Goal: Complete application form: Complete application form

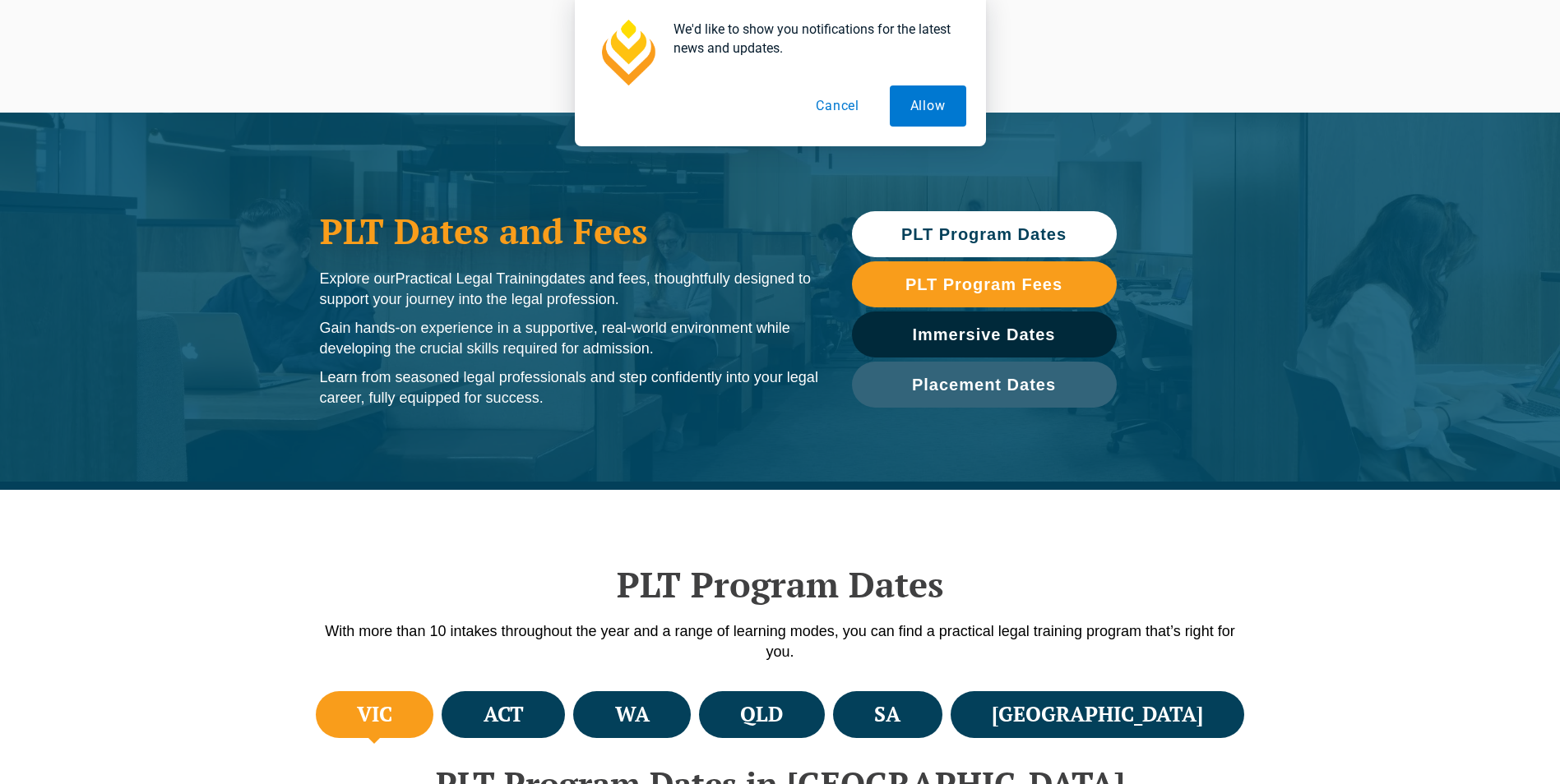
drag, startPoint x: 0, startPoint y: 0, endPoint x: 1077, endPoint y: 225, distance: 1100.3
click at [1077, 225] on link "PLT Program Dates" at bounding box center [984, 235] width 265 height 46
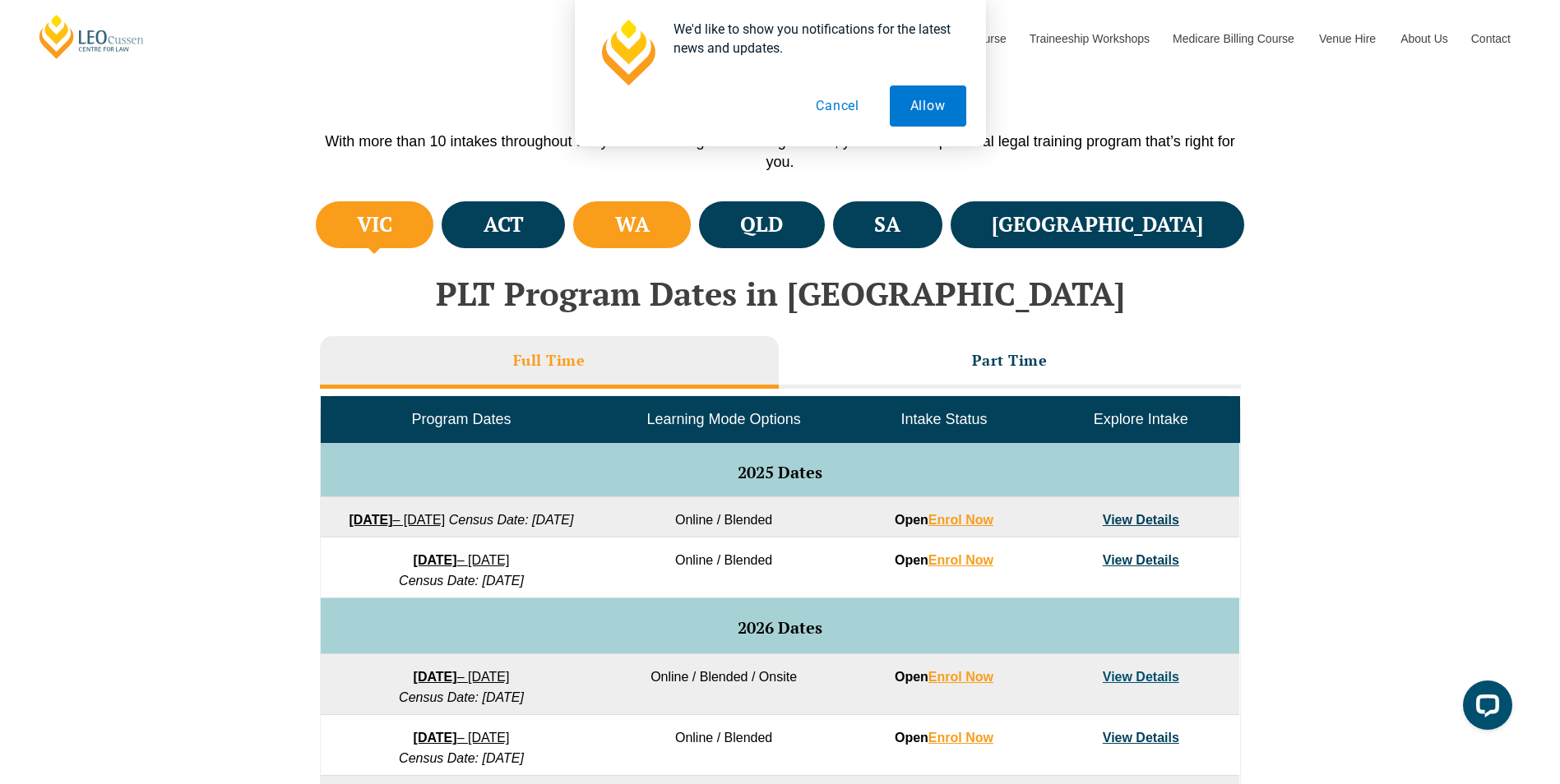
click at [691, 223] on li "WA" at bounding box center [632, 225] width 118 height 47
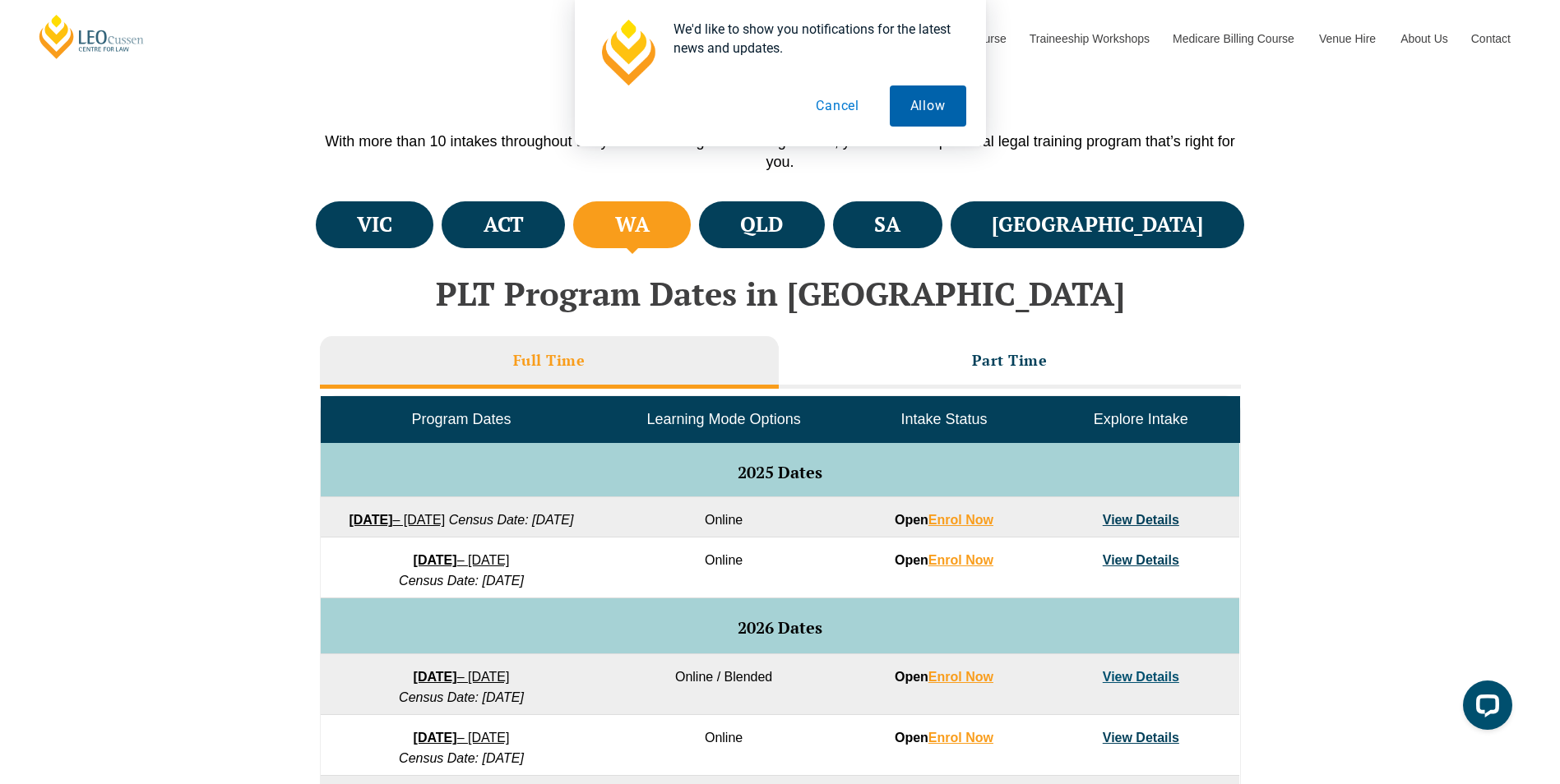
click at [929, 105] on button "Allow" at bounding box center [928, 106] width 77 height 41
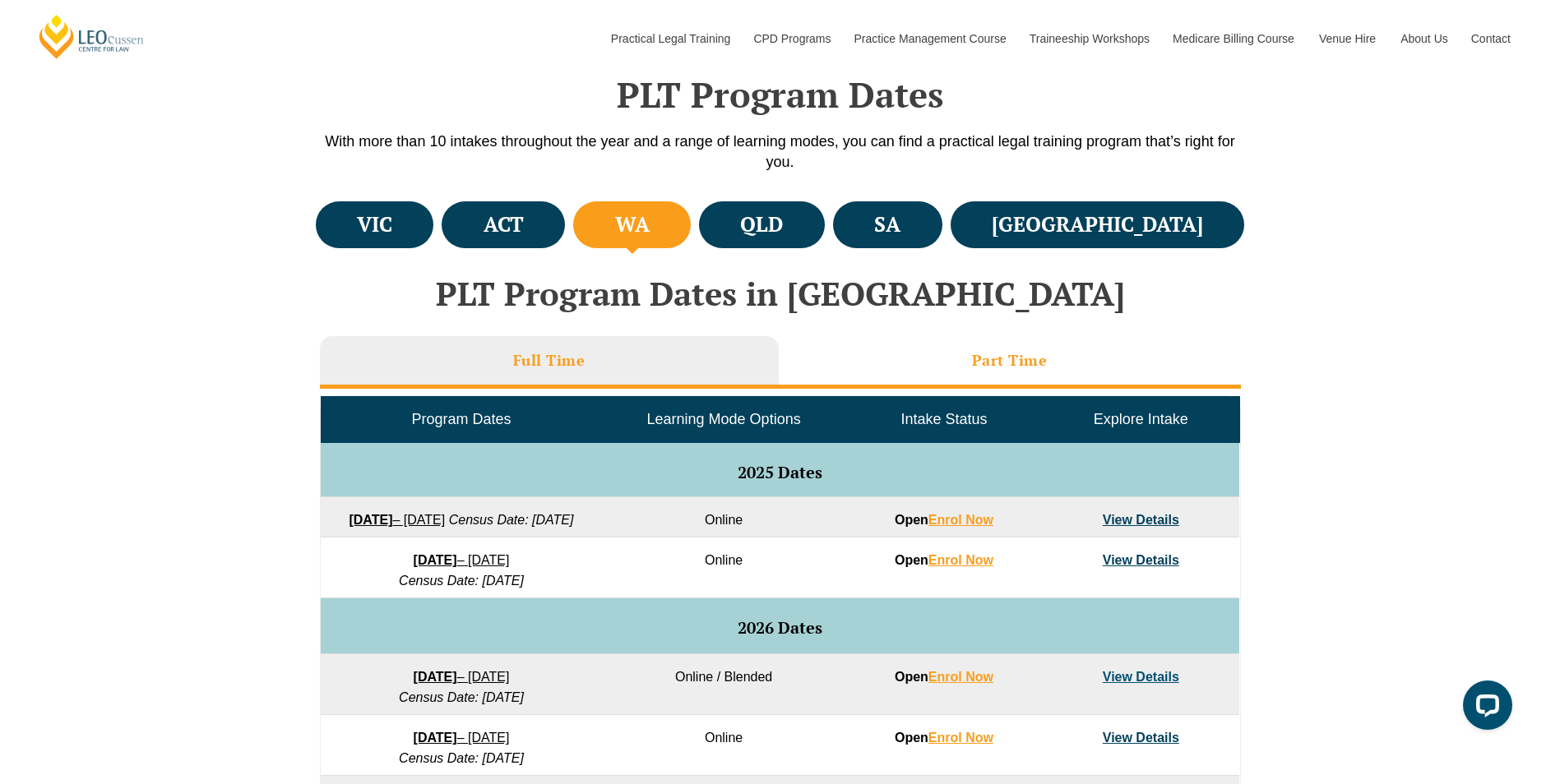
click at [1001, 347] on li "Part Time" at bounding box center [1010, 362] width 462 height 53
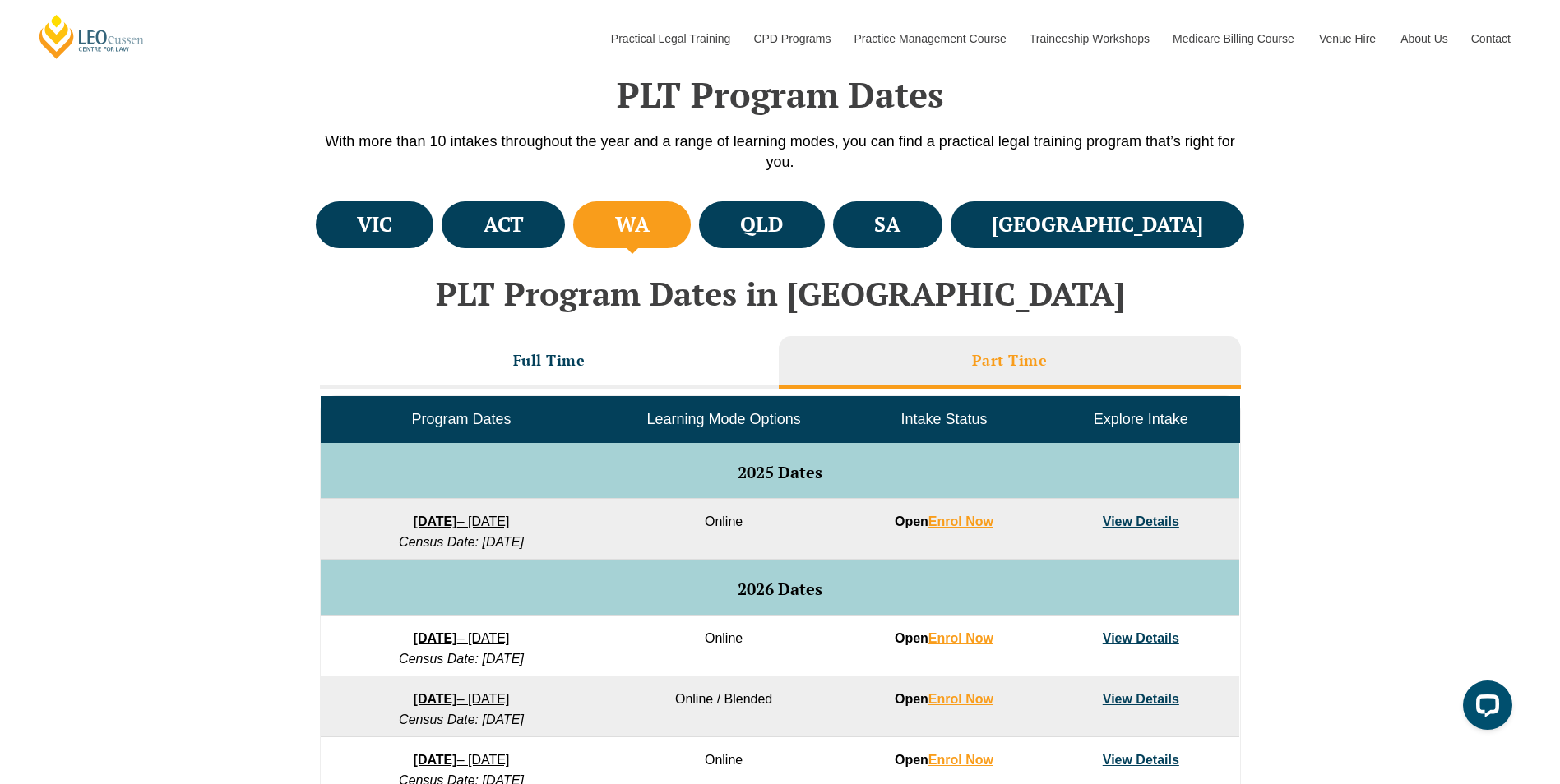
click at [1146, 517] on link "View Details" at bounding box center [1141, 521] width 77 height 14
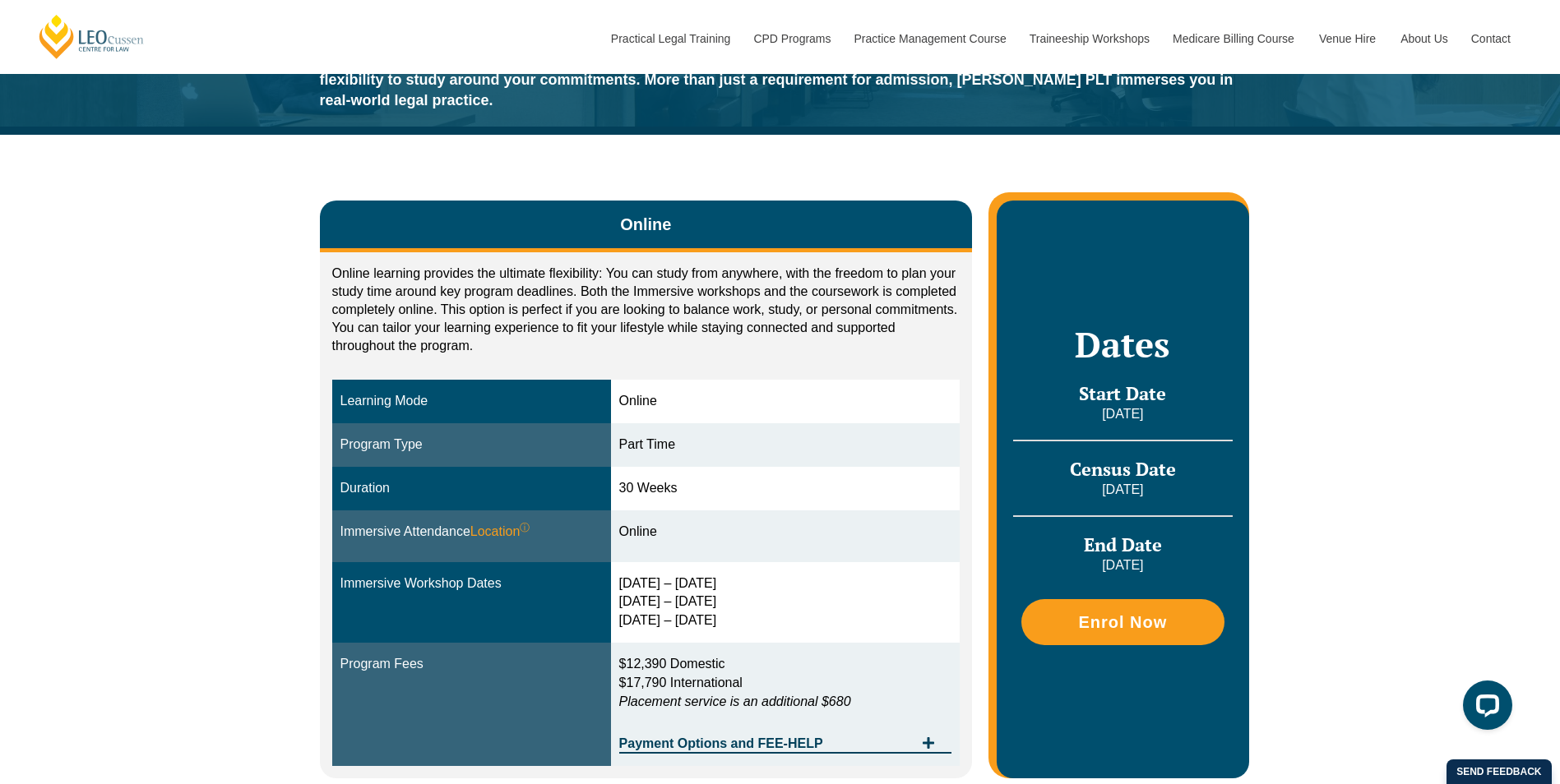
scroll to position [246, 0]
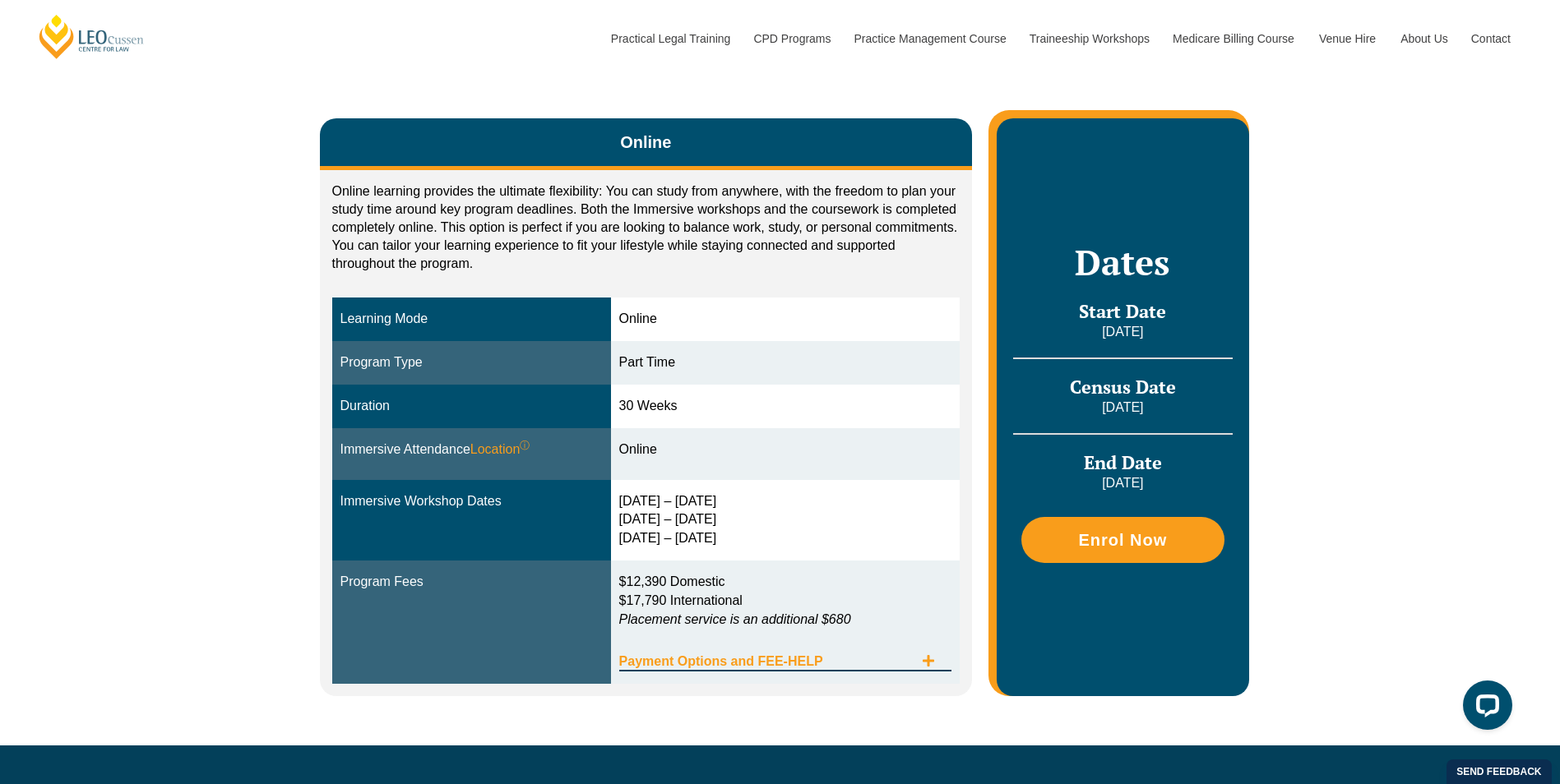
click at [784, 655] on span "Payment Options and FEE-HELP" at bounding box center [766, 662] width 295 height 13
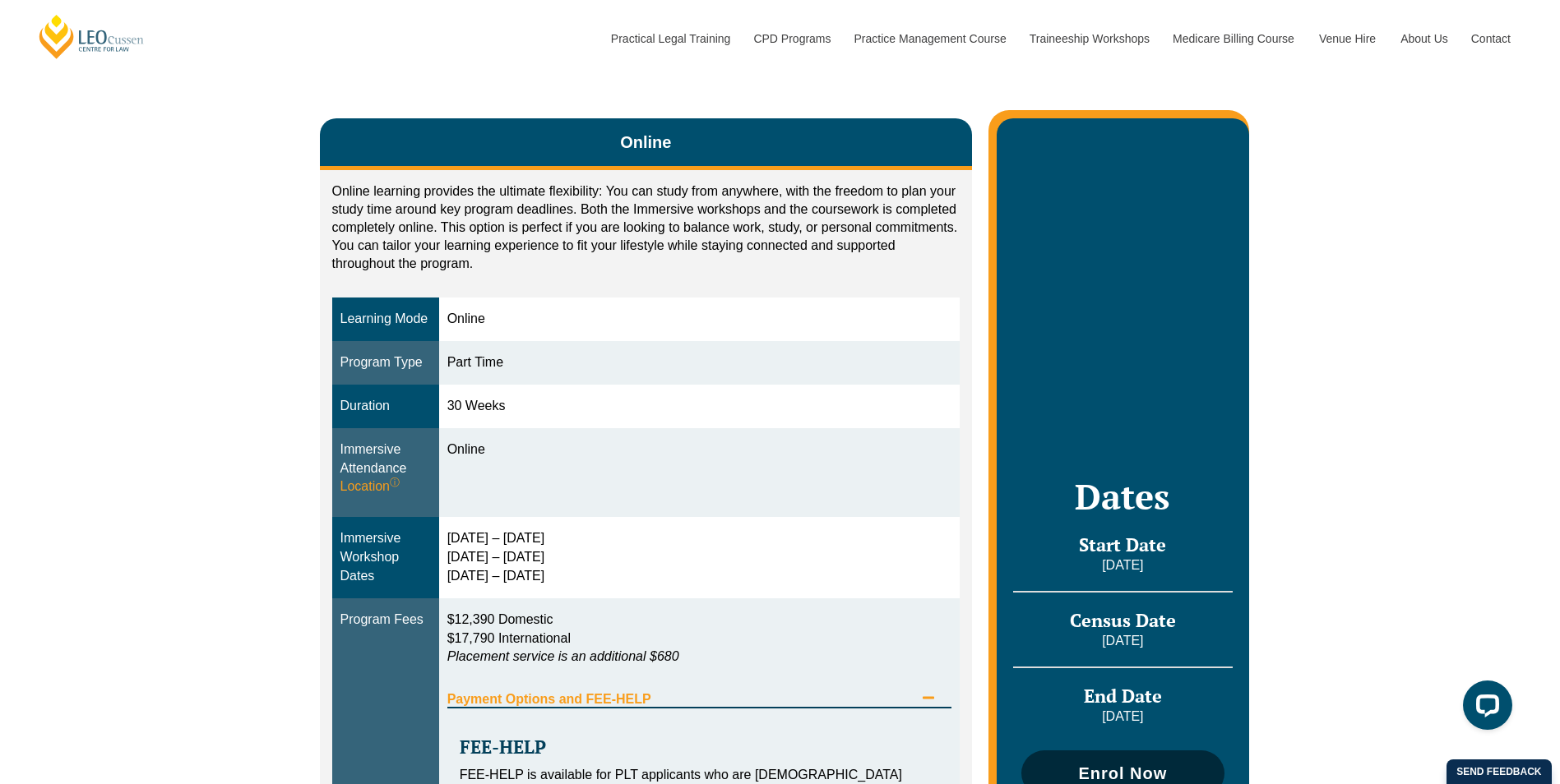
click at [1112, 766] on span "Enrol Now" at bounding box center [1122, 774] width 89 height 16
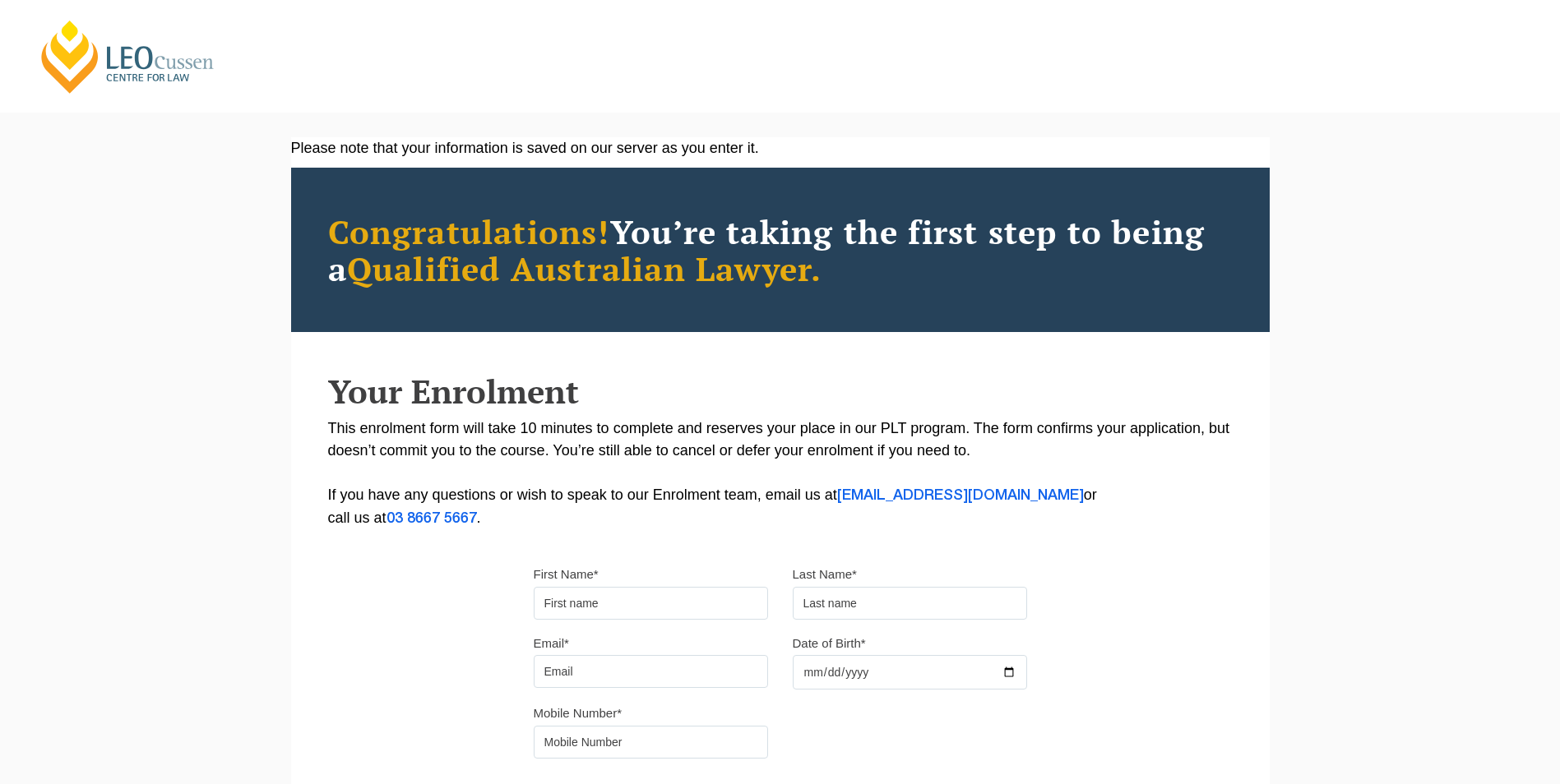
type input "Natalia"
type input "Brockman"
type input "nat.brockman@gmail.com"
type input "1986-03-19"
type input "0452233765"
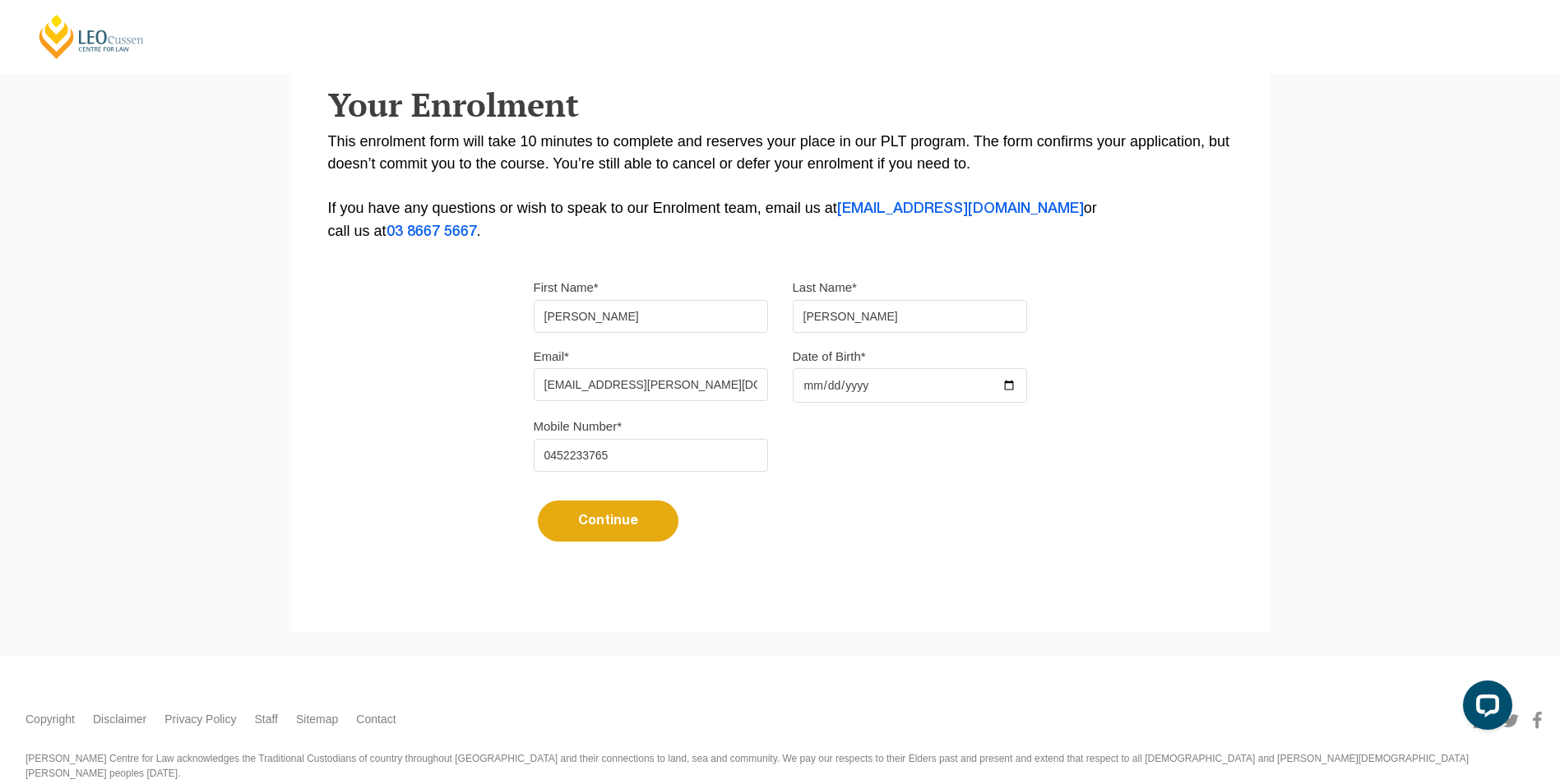
scroll to position [323, 0]
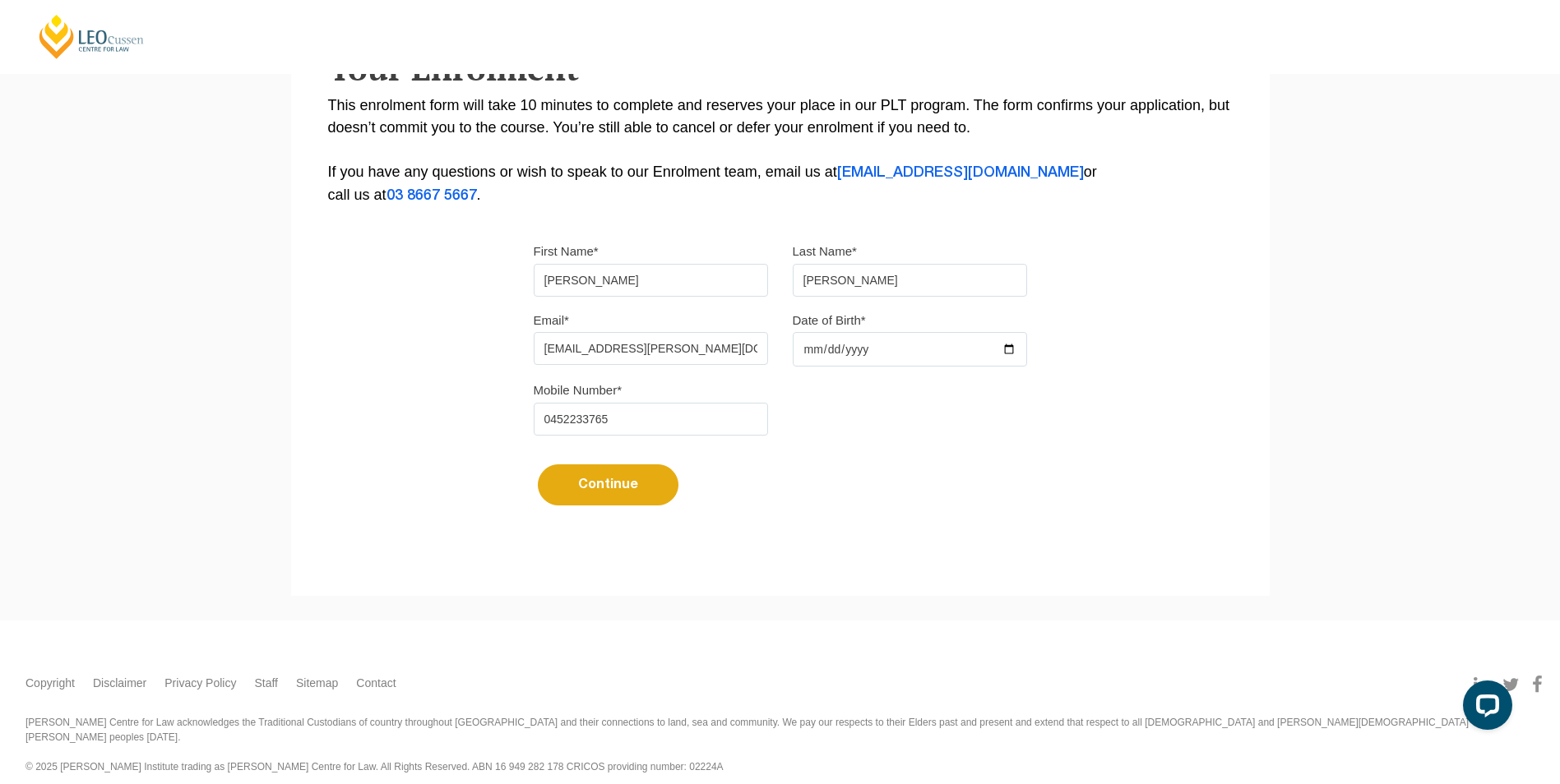
click at [641, 470] on button "Continue" at bounding box center [608, 485] width 141 height 41
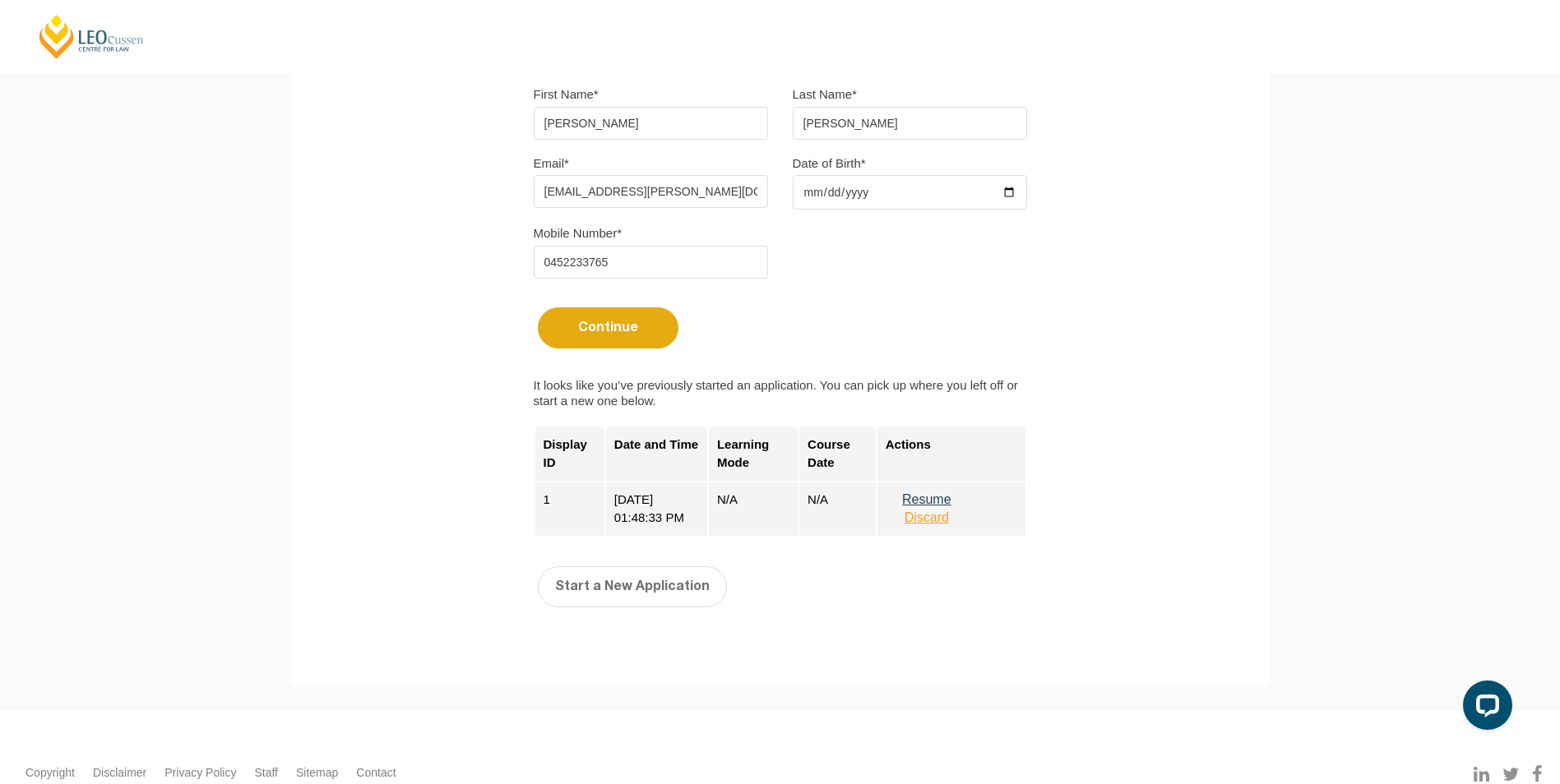
scroll to position [487, 0]
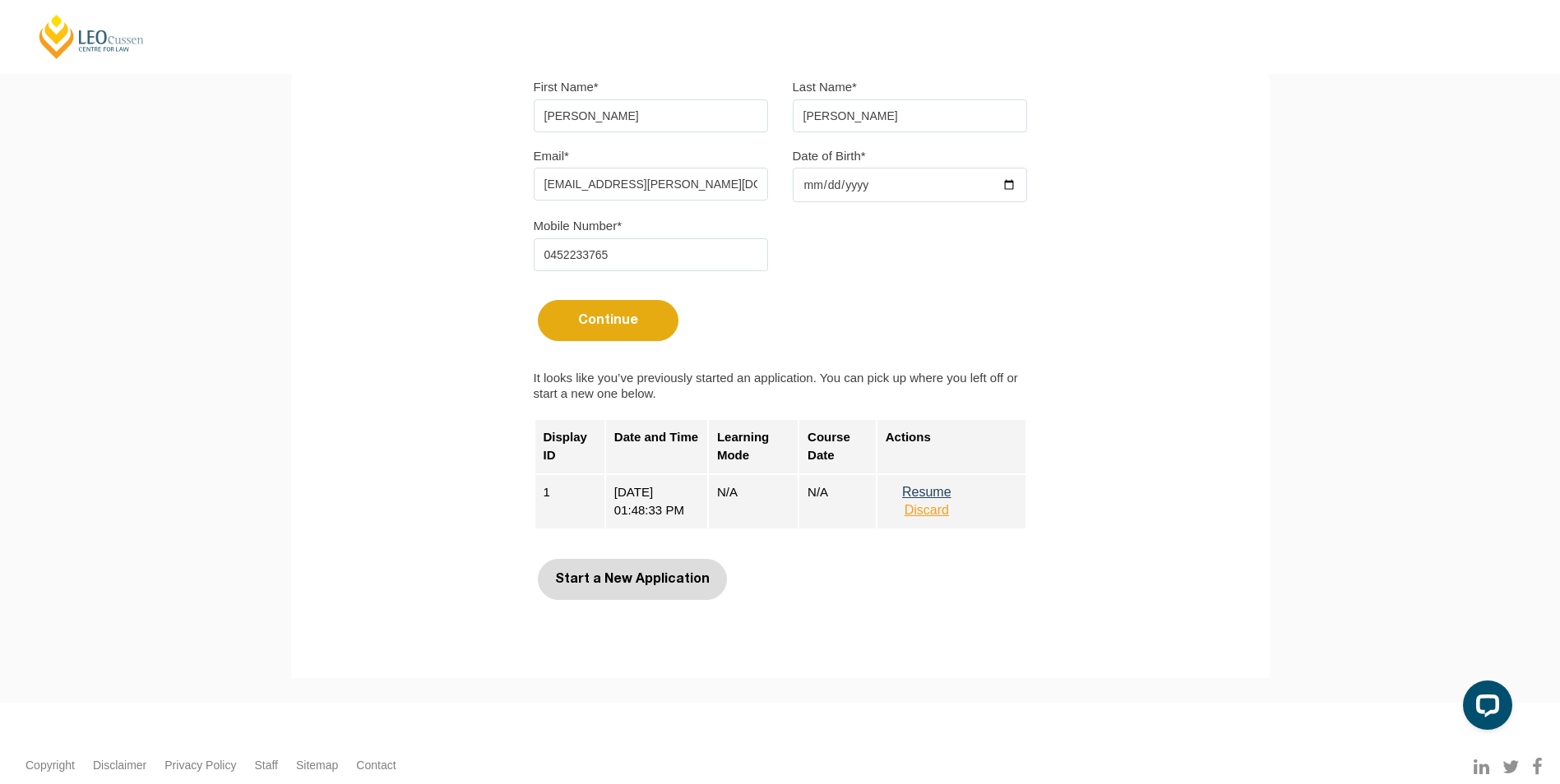
click at [651, 590] on button "Start a New Application" at bounding box center [632, 580] width 189 height 41
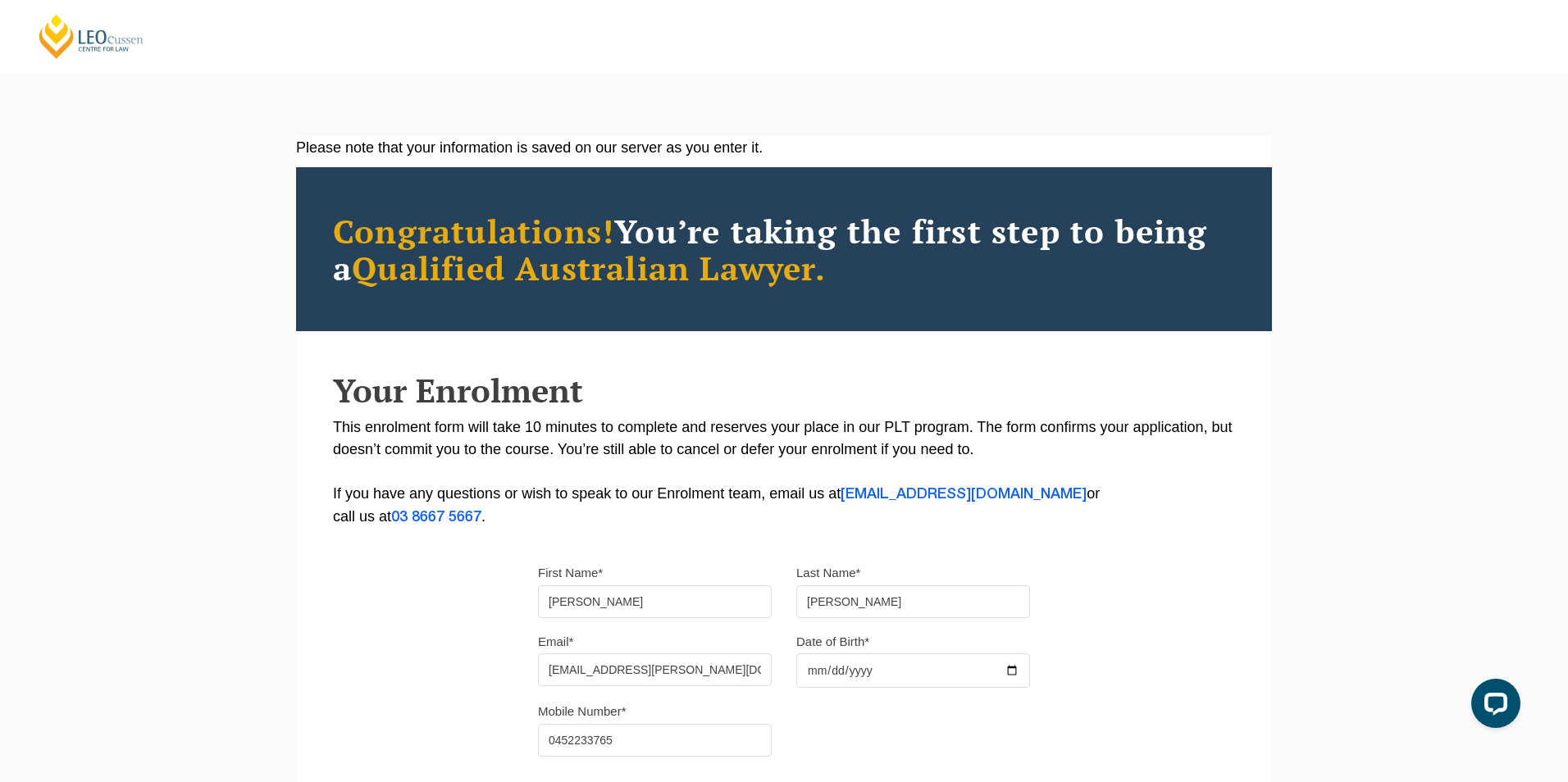
select select
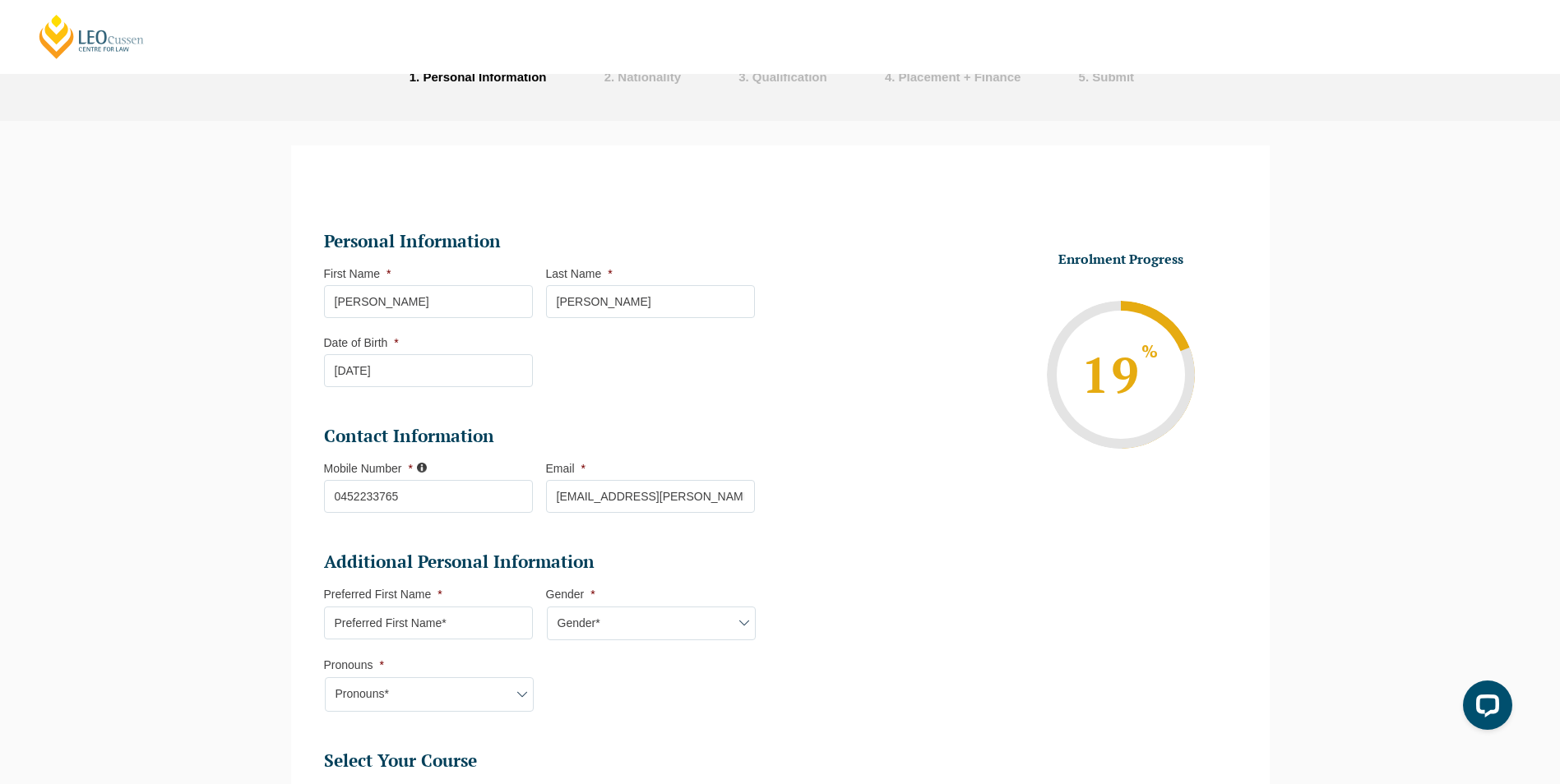
scroll to position [142, 0]
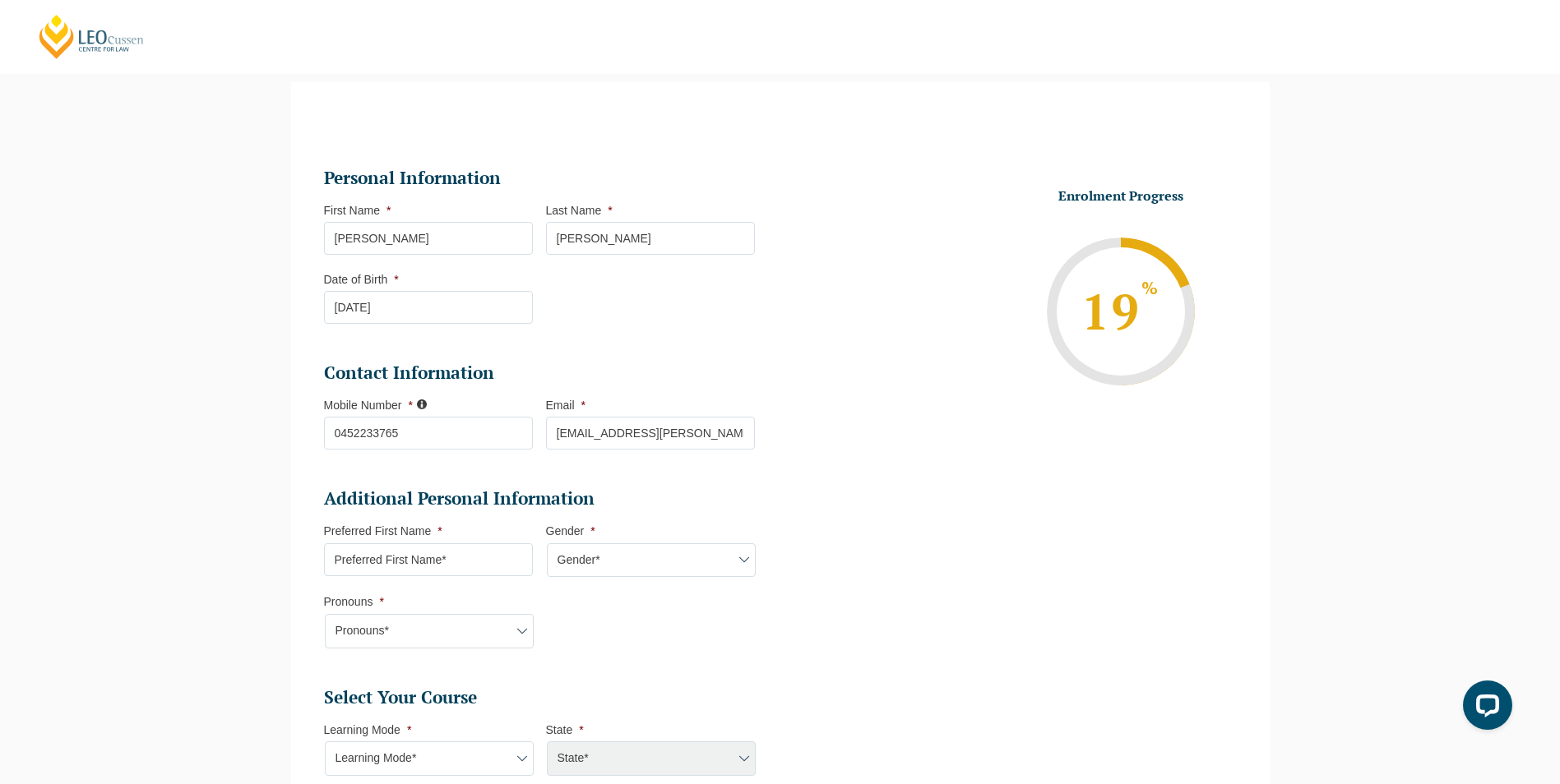
click at [492, 560] on input "Preferred First Name *" at bounding box center [428, 559] width 209 height 33
type input "Natalia"
click at [717, 570] on select "Gender* Male Female Nonbinary Intersex Prefer not to disclose Other" at bounding box center [651, 560] width 209 height 35
select select "Female"
click at [547, 543] on select "Gender* Male Female Nonbinary Intersex Prefer not to disclose Other" at bounding box center [651, 560] width 209 height 35
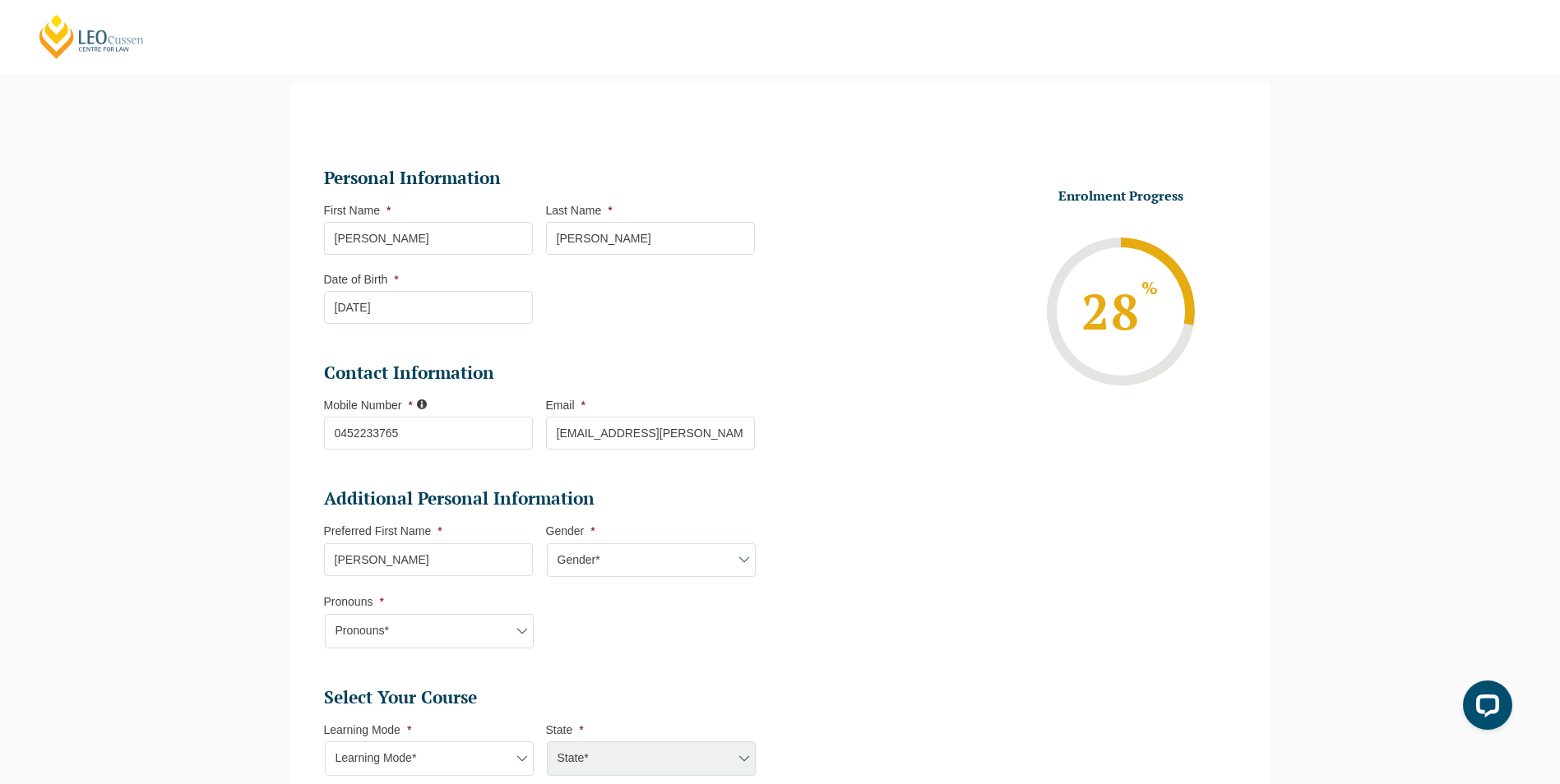
click at [381, 621] on select "Pronouns* She/Her/Hers He/Him/His They/Them/Theirs Other Prefer not to disclose" at bounding box center [429, 632] width 209 height 35
select select "She/Her/Hers"
click at [325, 614] on select "Pronouns* She/Her/Hers He/Him/His They/Them/Theirs Other Prefer not to disclose" at bounding box center [429, 632] width 209 height 35
click at [401, 614] on select "Pronouns* She/Her/Hers He/Him/His They/Them/Theirs Other Prefer not to disclose" at bounding box center [429, 632] width 209 height 35
click at [711, 653] on li "Additional Personal Information Preferred First Name * Natalia Gender * Gender*…" at bounding box center [546, 576] width 444 height 178
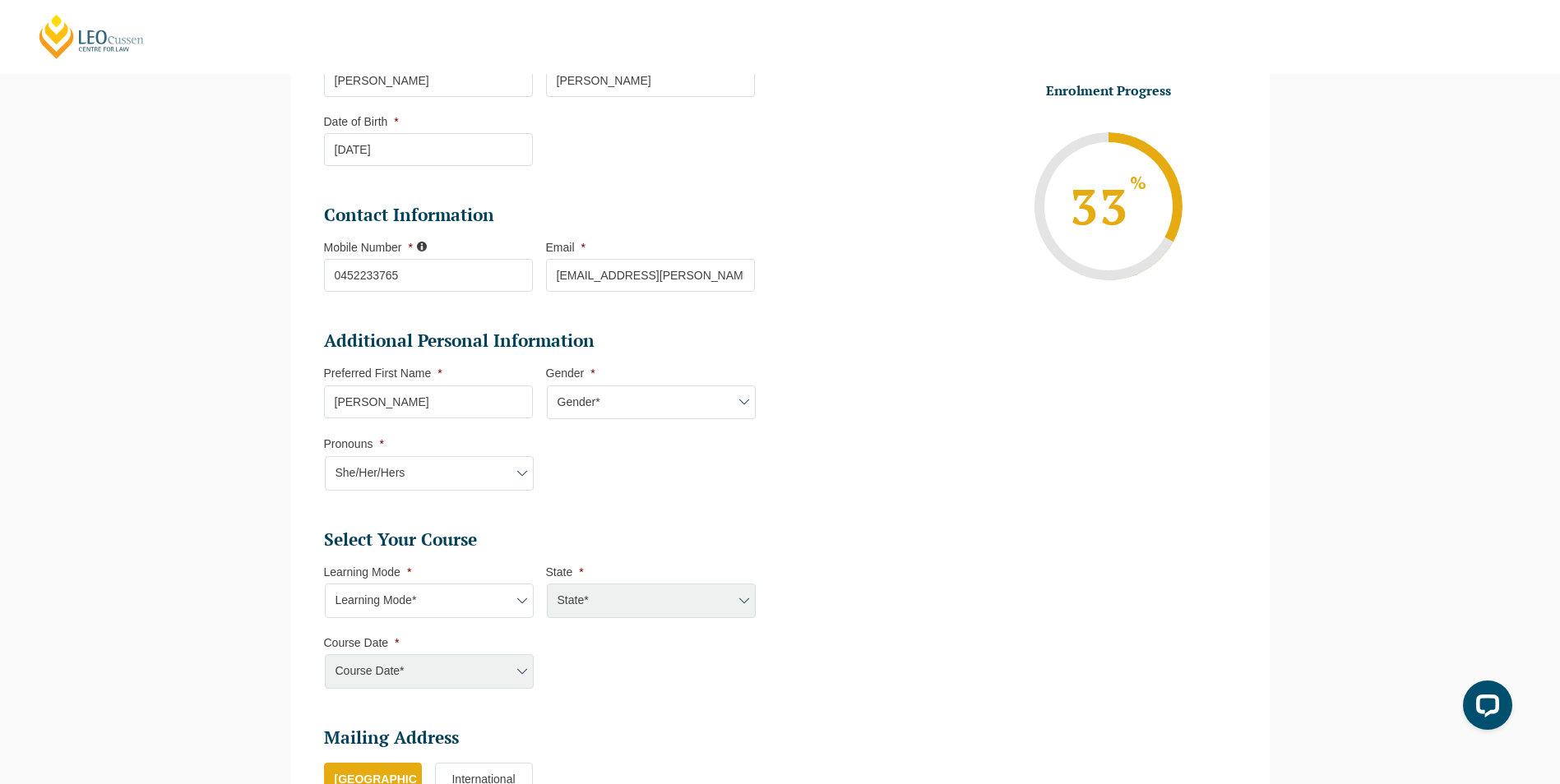
scroll to position [307, 0]
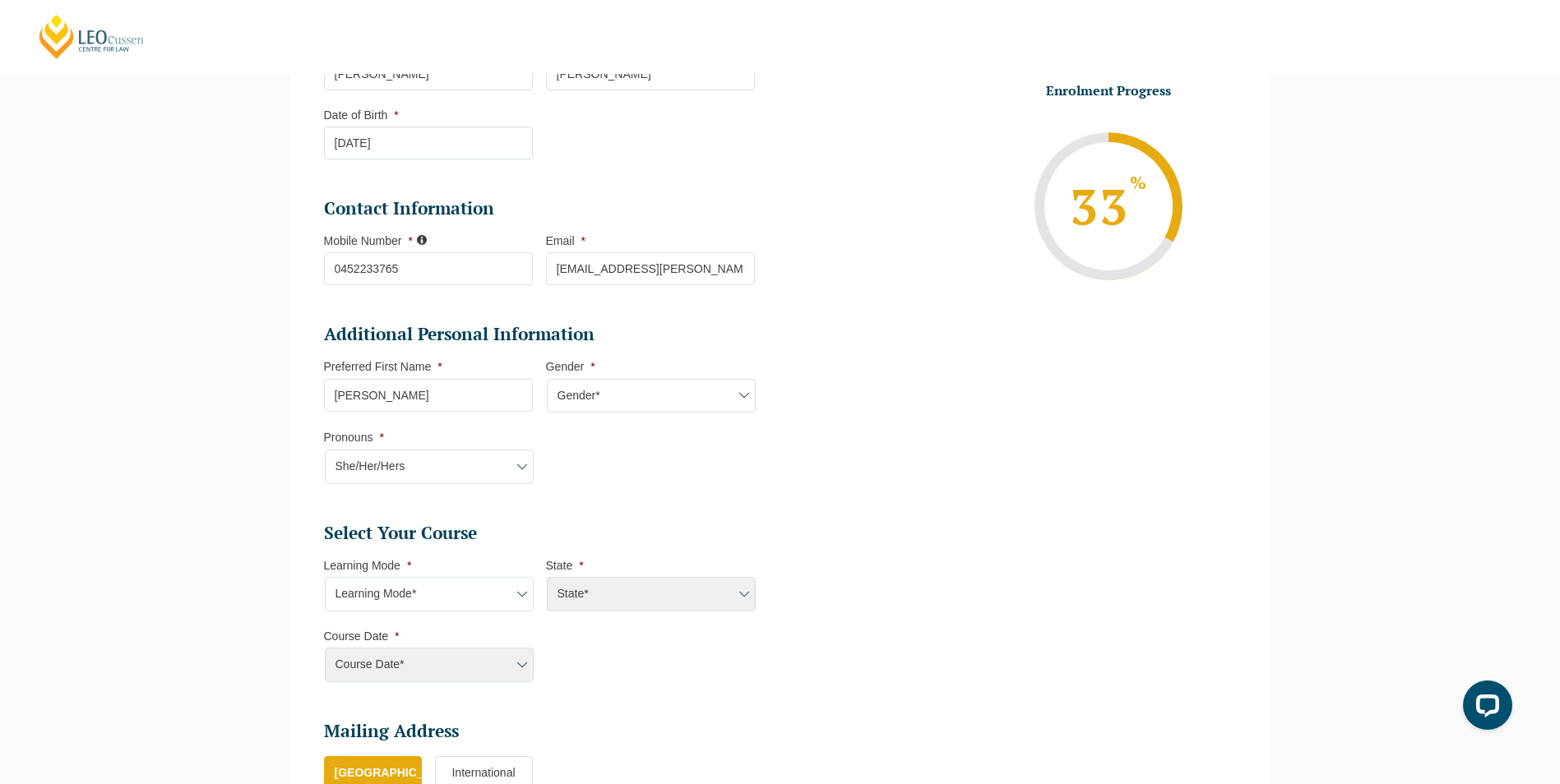
click at [430, 608] on select "Learning Mode* Online Full Time Learning Online Part Time Learning Blended Full…" at bounding box center [429, 594] width 209 height 35
select select "Online Part Time Learning"
click at [325, 577] on select "Learning Mode* Online Full Time Learning Online Part Time Learning Blended Full…" at bounding box center [429, 594] width 209 height 35
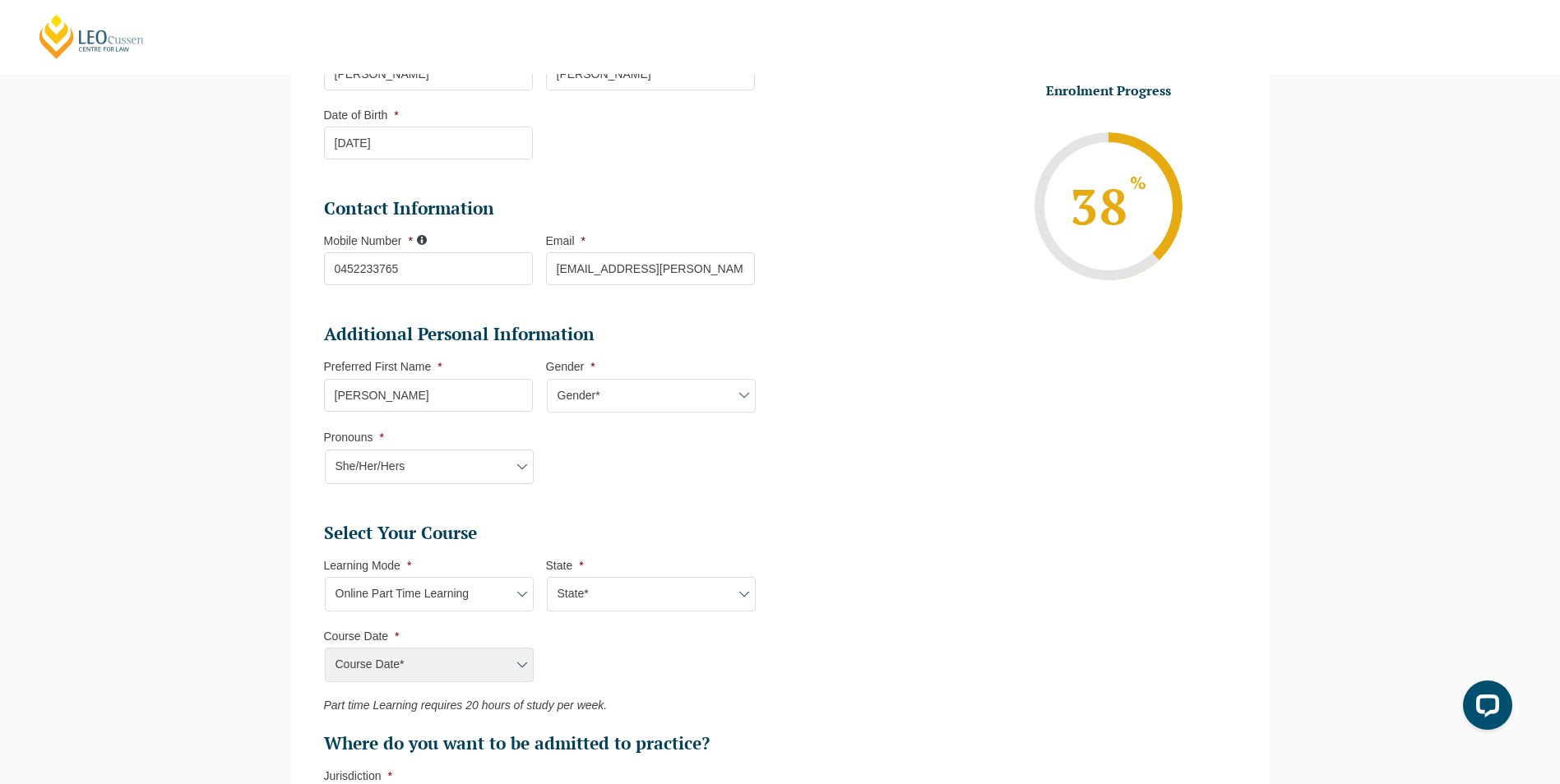
click at [581, 608] on select "State* National (ACT/NSW, VIC, QLD, SA, WA)" at bounding box center [651, 594] width 209 height 35
select select "National (ACT/NSW, VIC, QLD, SA, WA)"
click at [547, 577] on select "State* National (ACT/NSW, VIC, QLD, SA, WA)" at bounding box center [651, 594] width 209 height 35
click at [749, 598] on select "State* National (ACT/NSW, VIC, QLD, SA, WA)" at bounding box center [651, 594] width 209 height 35
click at [546, 678] on ul "Select Your Course This field is hidden when viewing the form Only for Flinder …" at bounding box center [546, 639] width 444 height 234
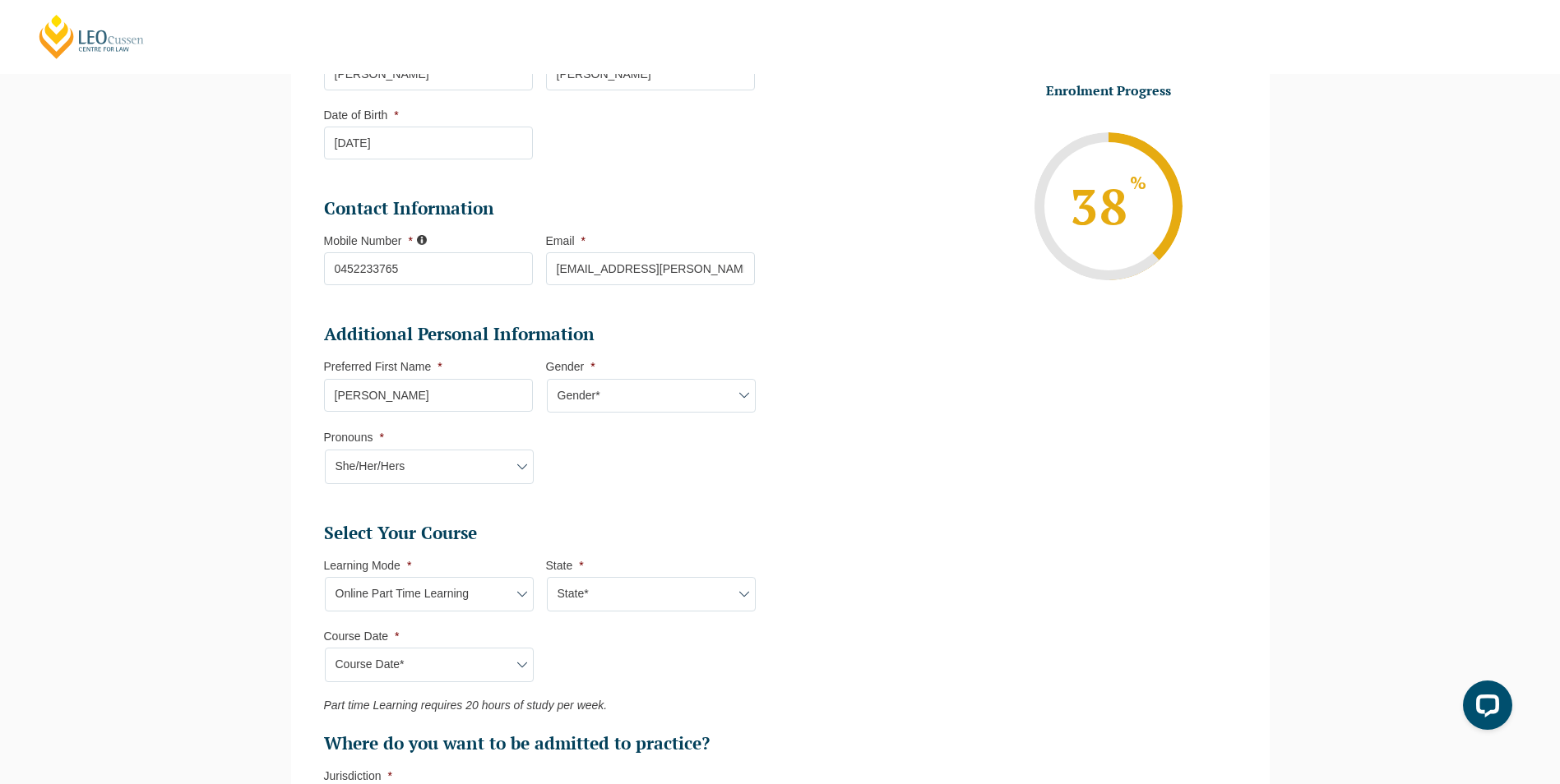
click at [434, 645] on li "Course Date * Course Date* September 2025 (08-Sep-2025 to 17-Apr-2026) January …" at bounding box center [434, 655] width 222 height 54
click at [437, 659] on select "Course Date* September 2025 (08-Sep-2025 to 17-Apr-2026) January 2026 (27-Jan-2…" at bounding box center [429, 665] width 209 height 35
select select "September 2025 (08-Sep-2025 to 17-Apr-2026)"
click at [325, 648] on select "Course Date* September 2025 (08-Sep-2025 to 17-Apr-2026) January 2026 (27-Jan-2…" at bounding box center [429, 665] width 209 height 35
type input "Intake 09 September 2025 PT"
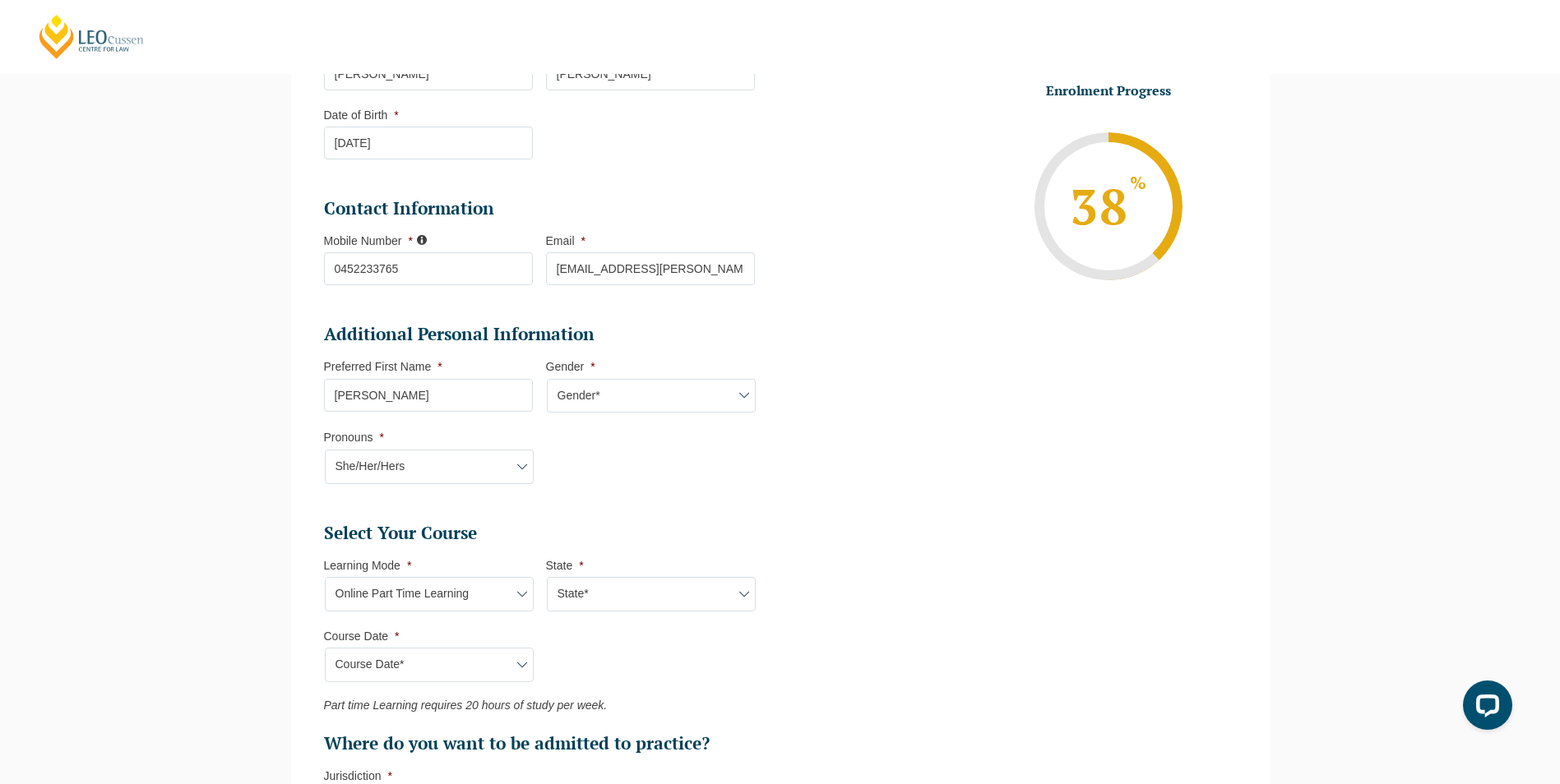
type input "Practical Legal Training (NAT)"
select select "NAT PLT (SEP) 2025 Part Time Online"
click at [304, 625] on li "Personal Information First Name * Natalia Last Name * Brockman Date of Birth * …" at bounding box center [780, 594] width 979 height 1298
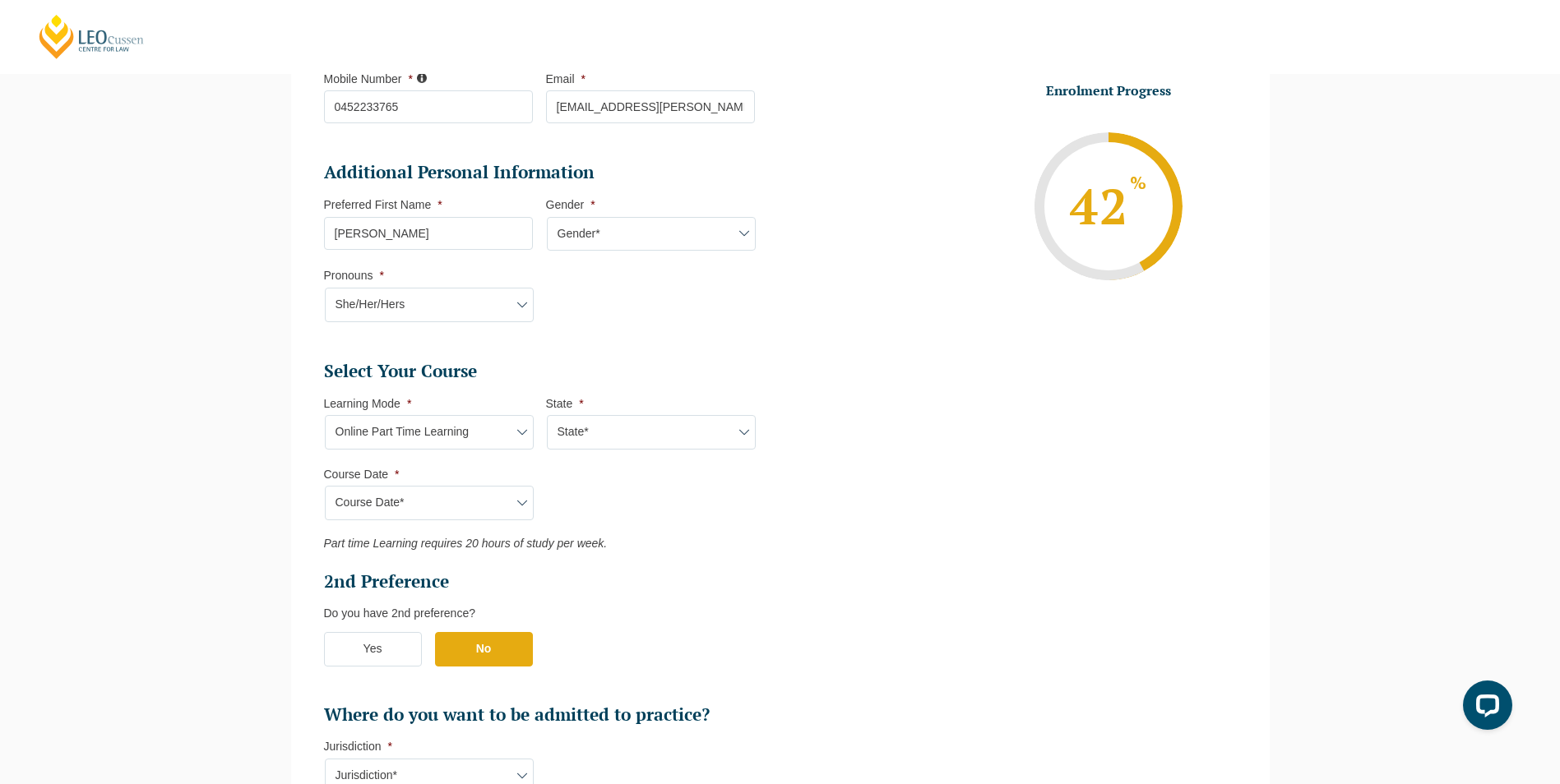
scroll to position [471, 0]
click at [464, 651] on label "No" at bounding box center [484, 647] width 98 height 35
click at [0, 0] on input "No" at bounding box center [0, 0] width 0 height 0
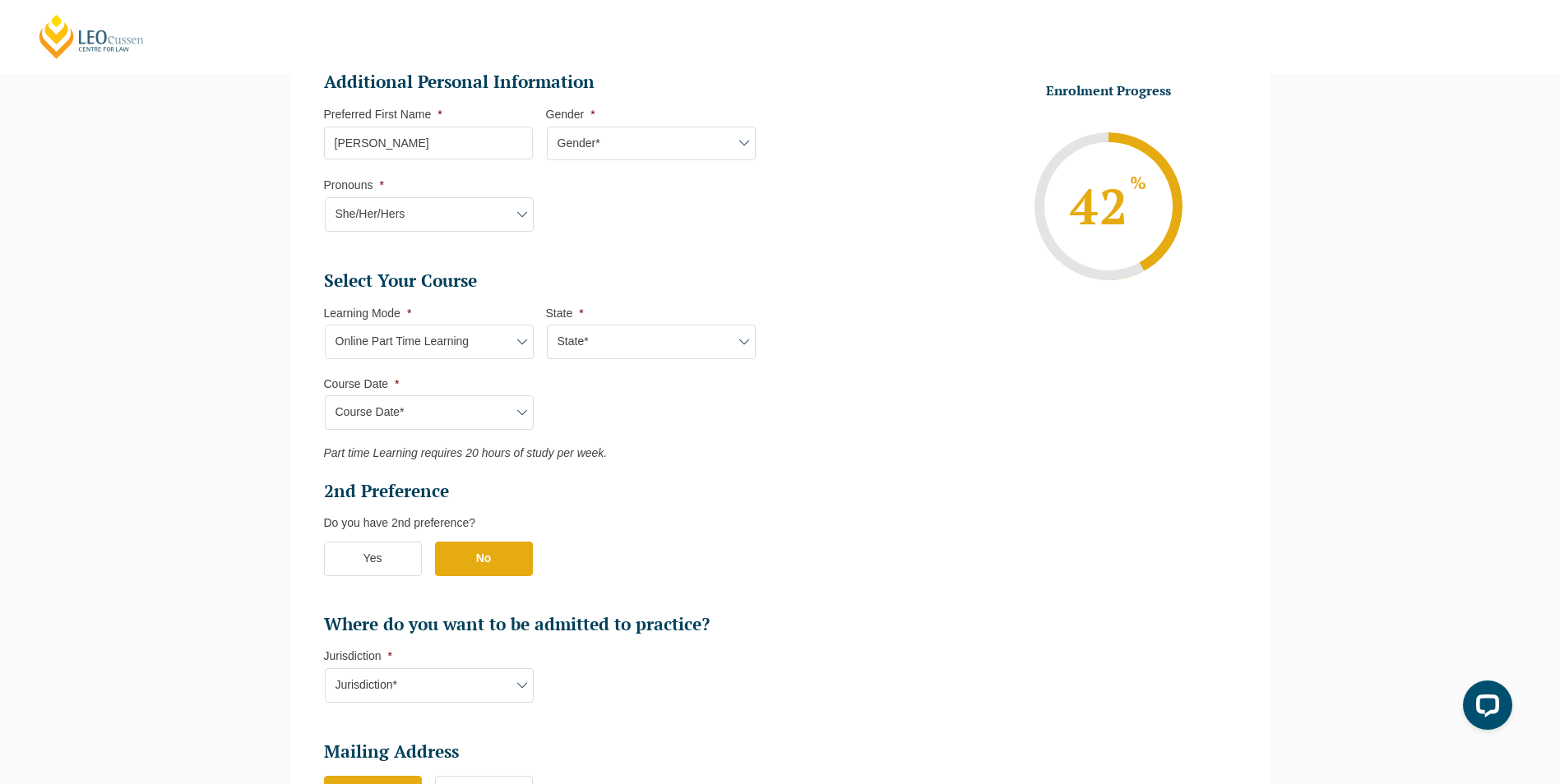
scroll to position [635, 0]
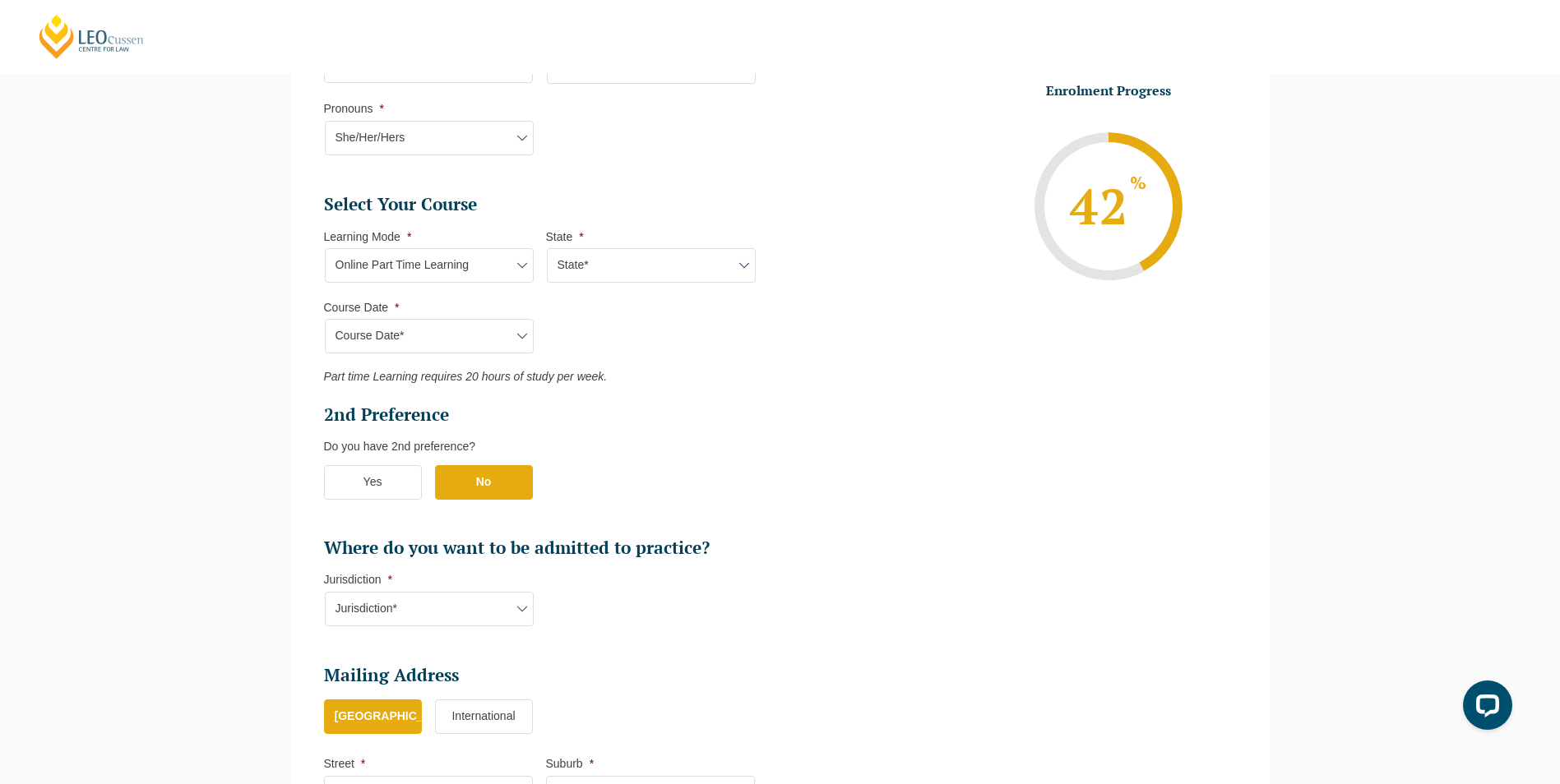
click at [476, 607] on select "Jurisdiction* VIC ACT/NSW SA WA QLD" at bounding box center [429, 610] width 209 height 35
select select "WA"
click at [325, 592] on select "Jurisdiction* VIC ACT/NSW SA WA QLD" at bounding box center [429, 610] width 209 height 35
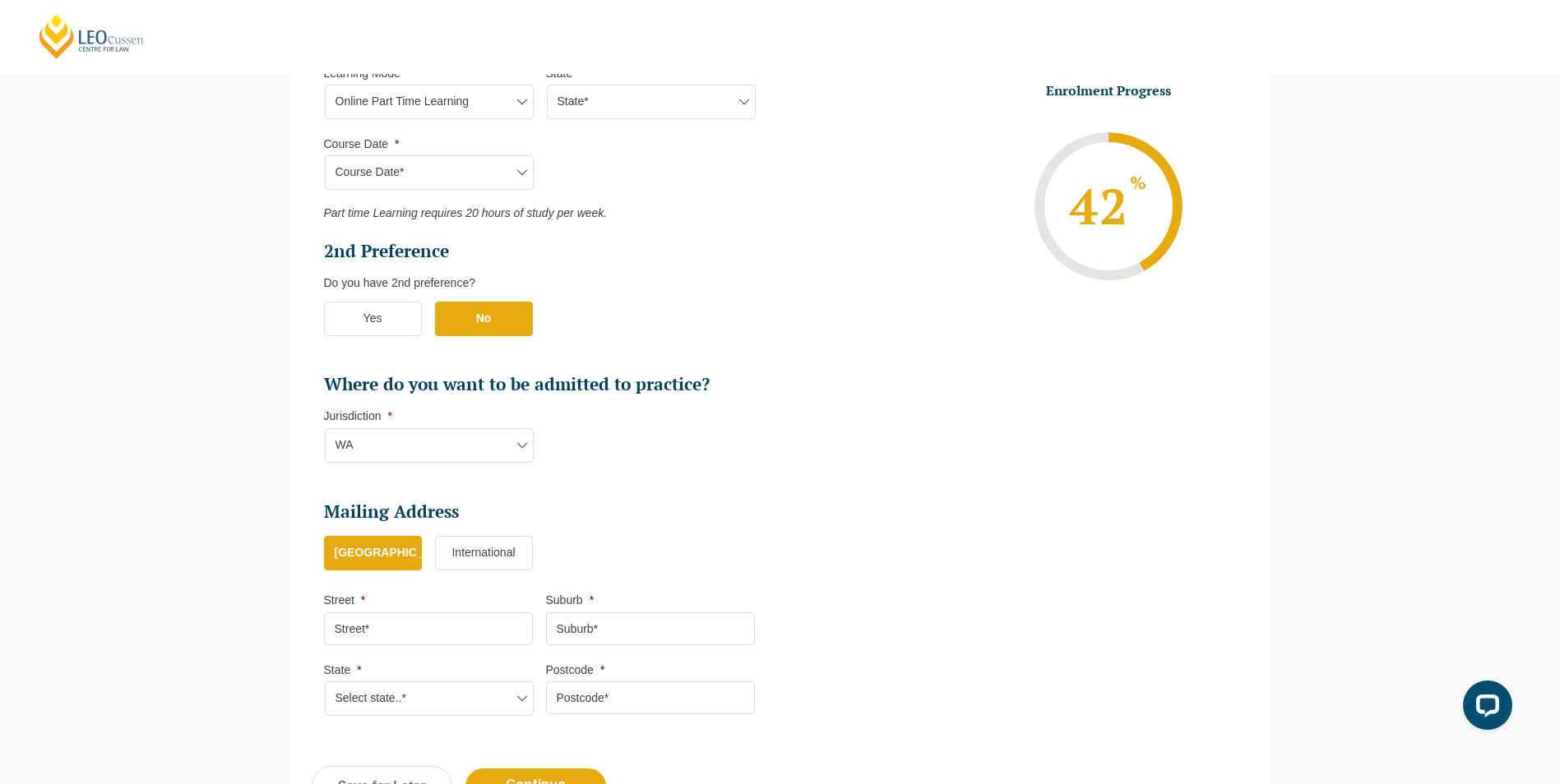
scroll to position [800, 0]
click at [403, 626] on input "Street *" at bounding box center [428, 628] width 209 height 33
type input "22 Higbury Street"
click at [646, 627] on input "Suburb *" at bounding box center [650, 628] width 209 height 33
type input "Mount Tarcoola"
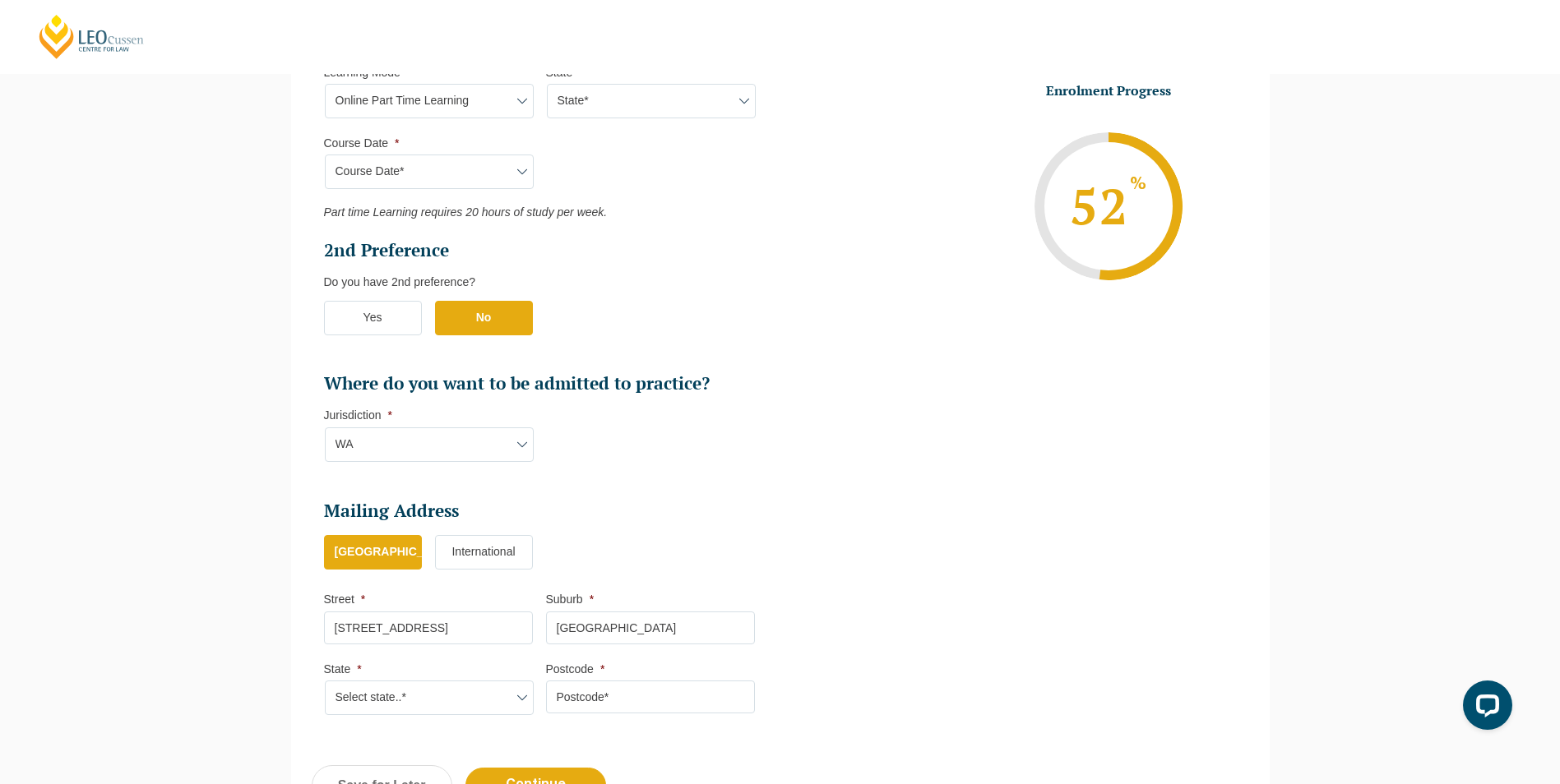
click at [495, 698] on select "Select state..* VIC WA QLD SA NSW NT ACT TAS" at bounding box center [429, 698] width 209 height 35
select select "WA"
click at [325, 681] on select "Select state..* VIC WA QLD SA NSW NT ACT TAS" at bounding box center [429, 698] width 209 height 35
click at [631, 697] on input "Postcode *" at bounding box center [650, 697] width 209 height 33
type input "6530"
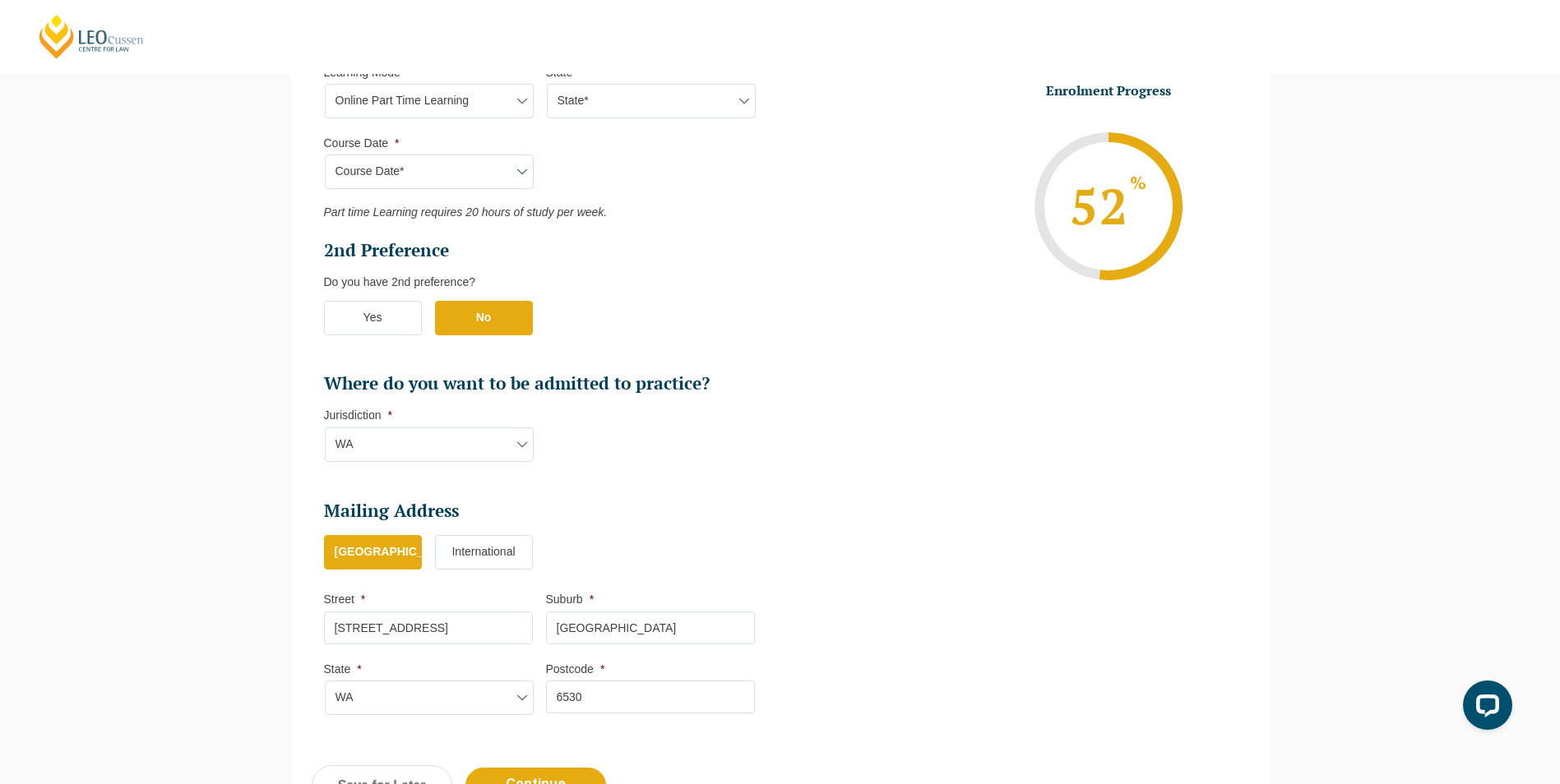
click at [835, 701] on ul "Personal Information First Name * Natalia Last Name * Brockman Date of Birth * …" at bounding box center [780, 99] width 937 height 1264
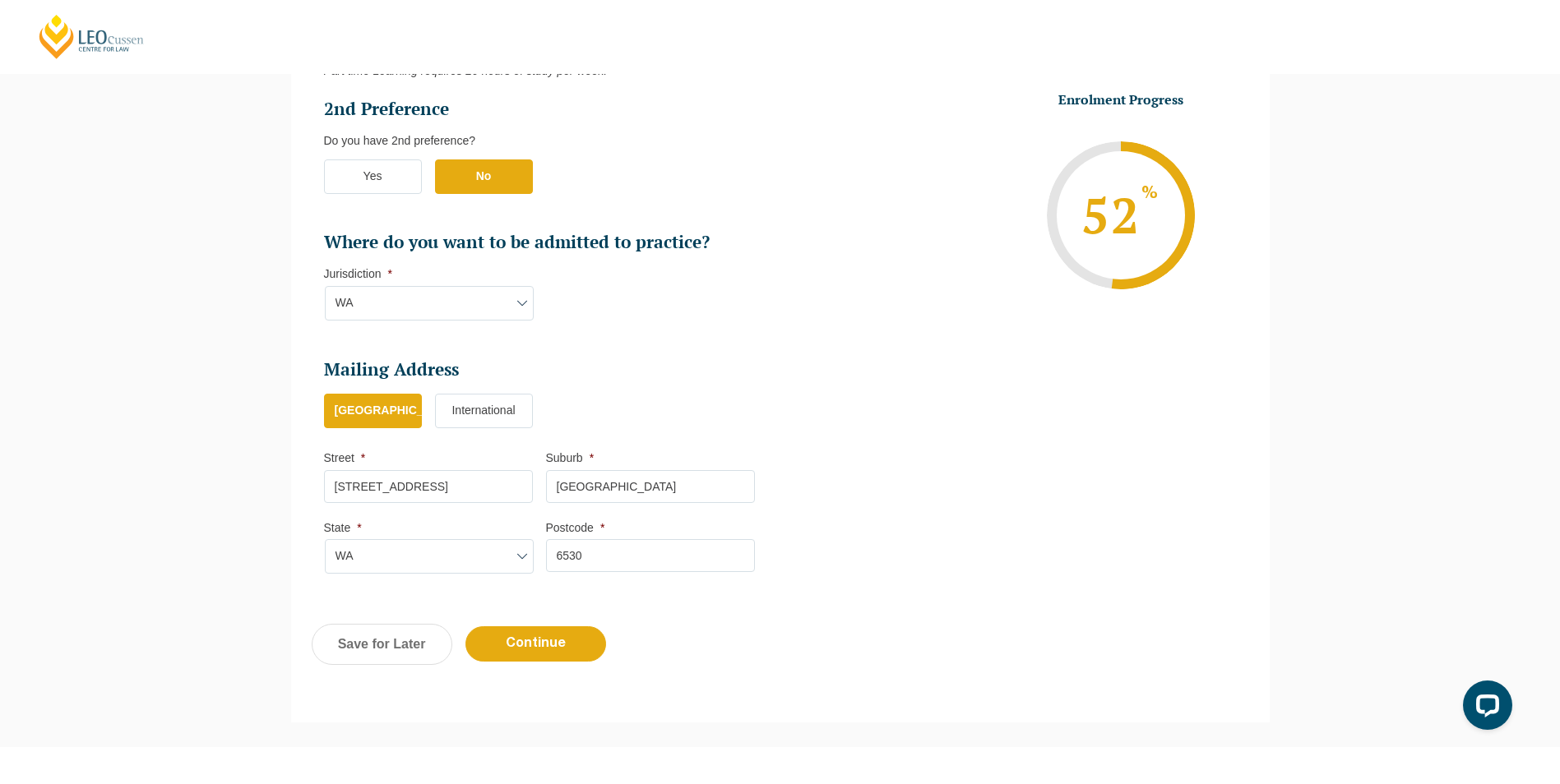
scroll to position [965, 0]
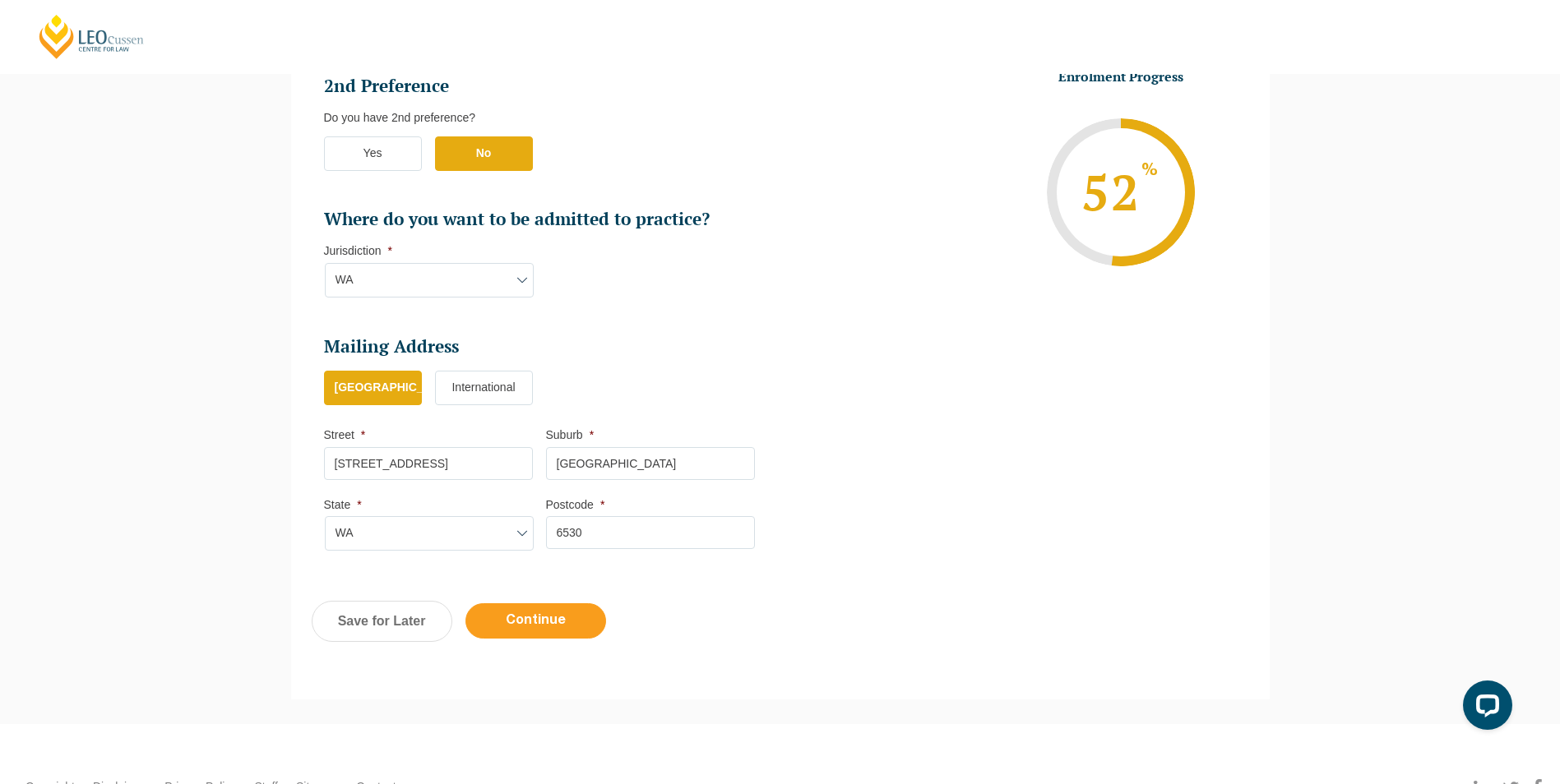
click at [547, 611] on input "Continue" at bounding box center [536, 621] width 141 height 36
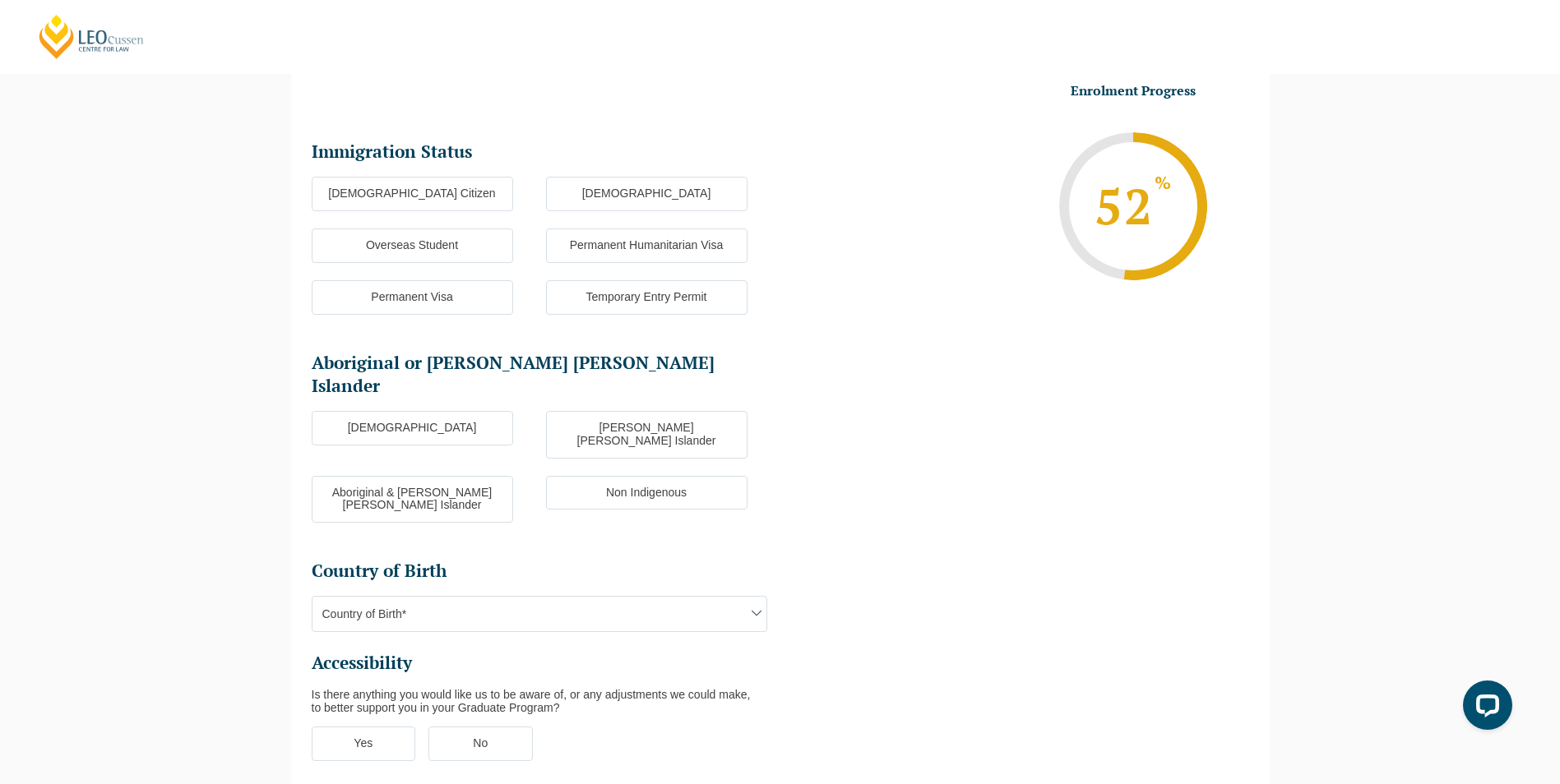
scroll to position [142, 0]
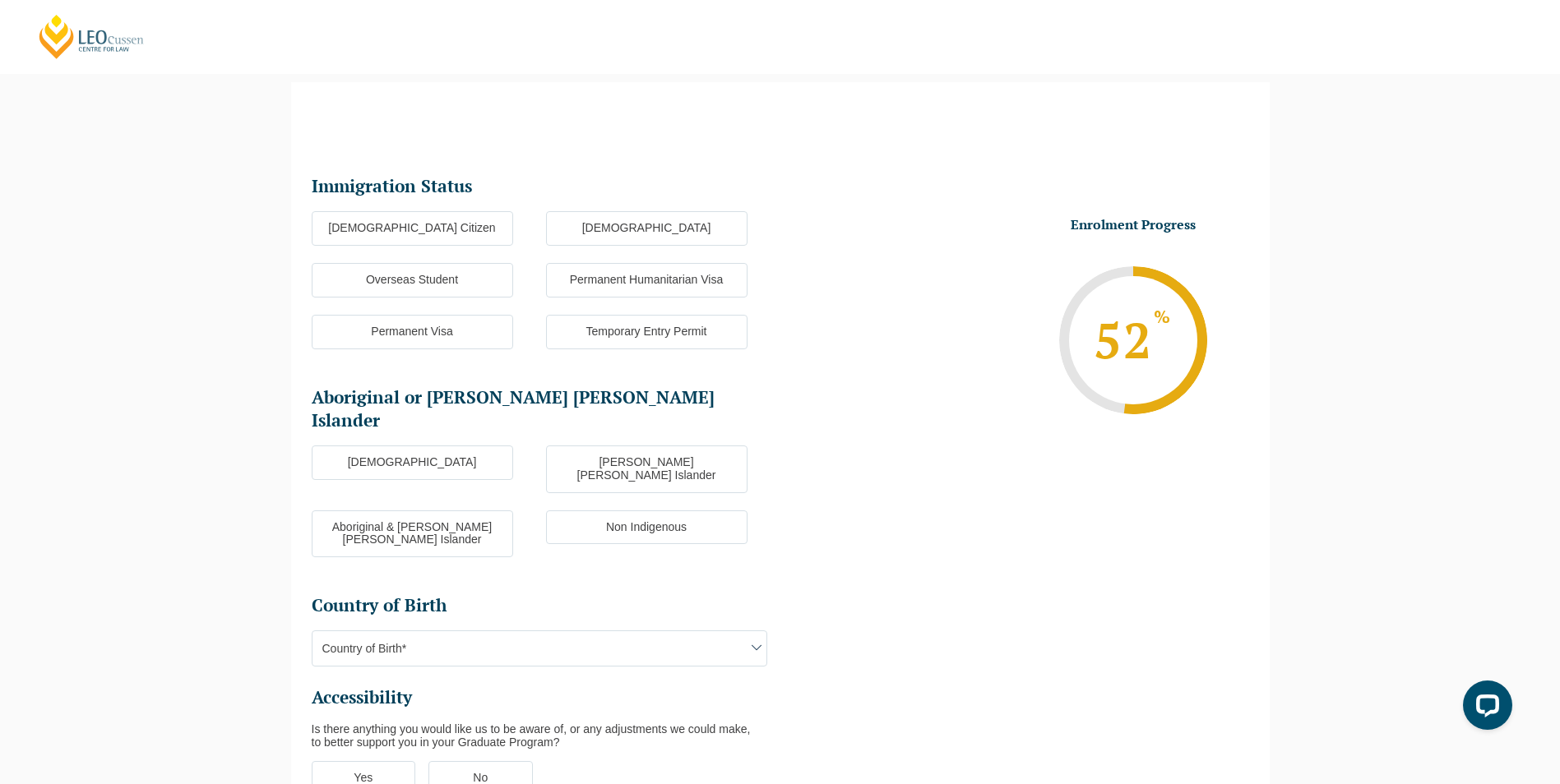
click at [382, 220] on label "Australian Citizen" at bounding box center [412, 229] width 202 height 35
click at [0, 0] on input "Australian Citizen" at bounding box center [0, 0] width 0 height 0
click at [618, 510] on label "Non Indigenous" at bounding box center [646, 528] width 202 height 35
click at [0, 0] on input "Non Indigenous" at bounding box center [0, 0] width 0 height 0
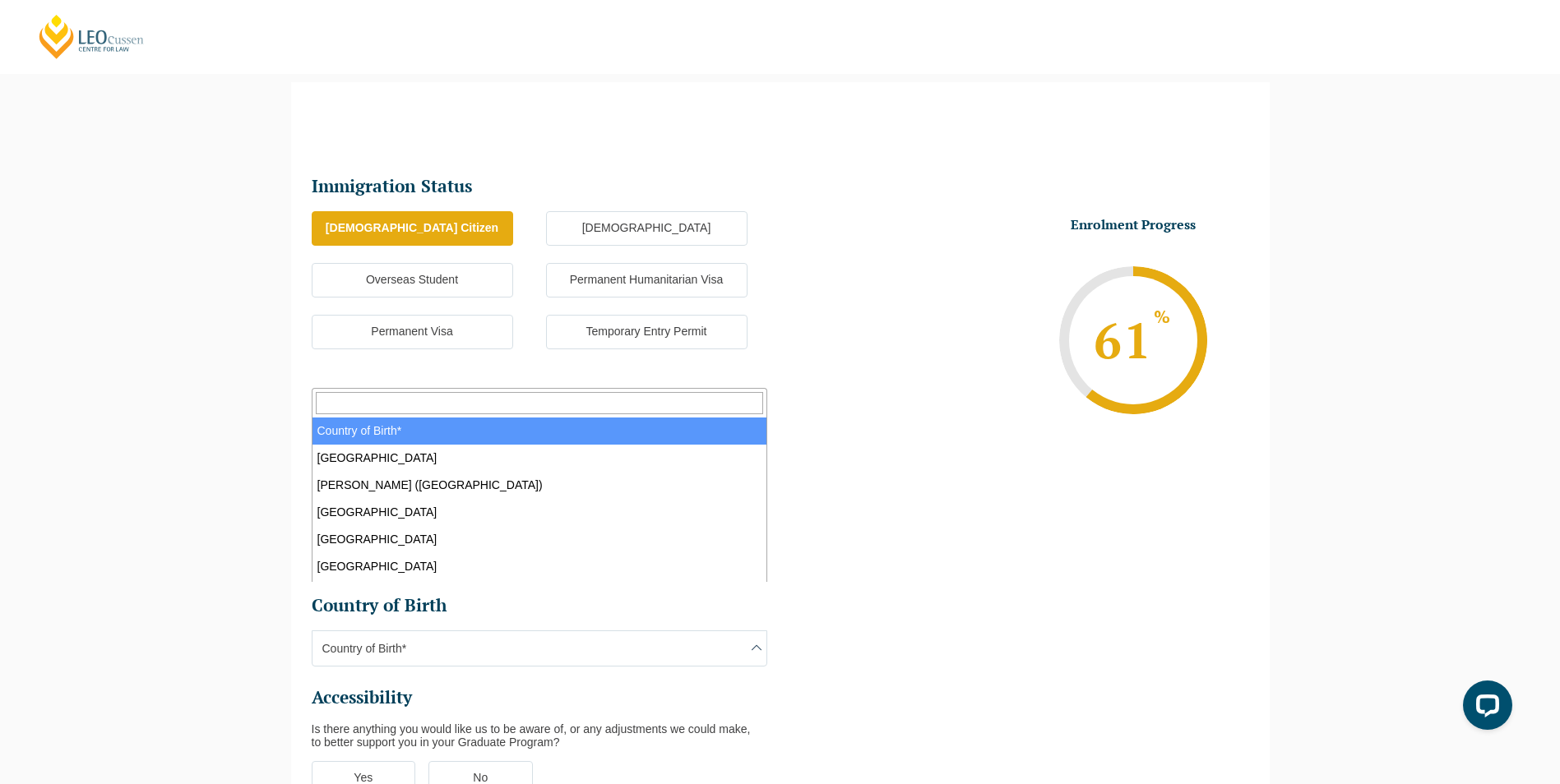
click at [414, 632] on span "Country of Birth*" at bounding box center [539, 649] width 454 height 35
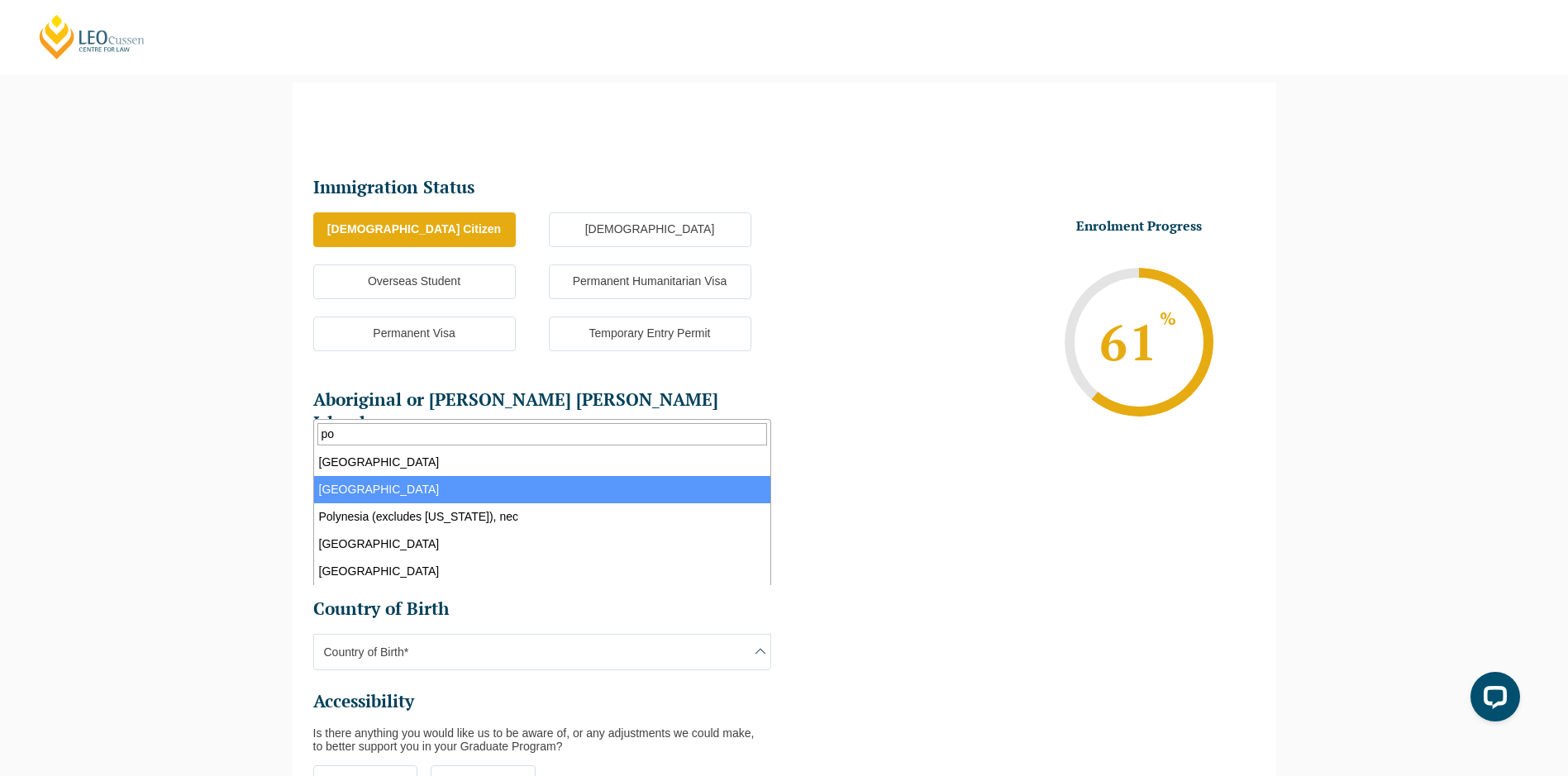
type input "po"
select select "Poland 3307"
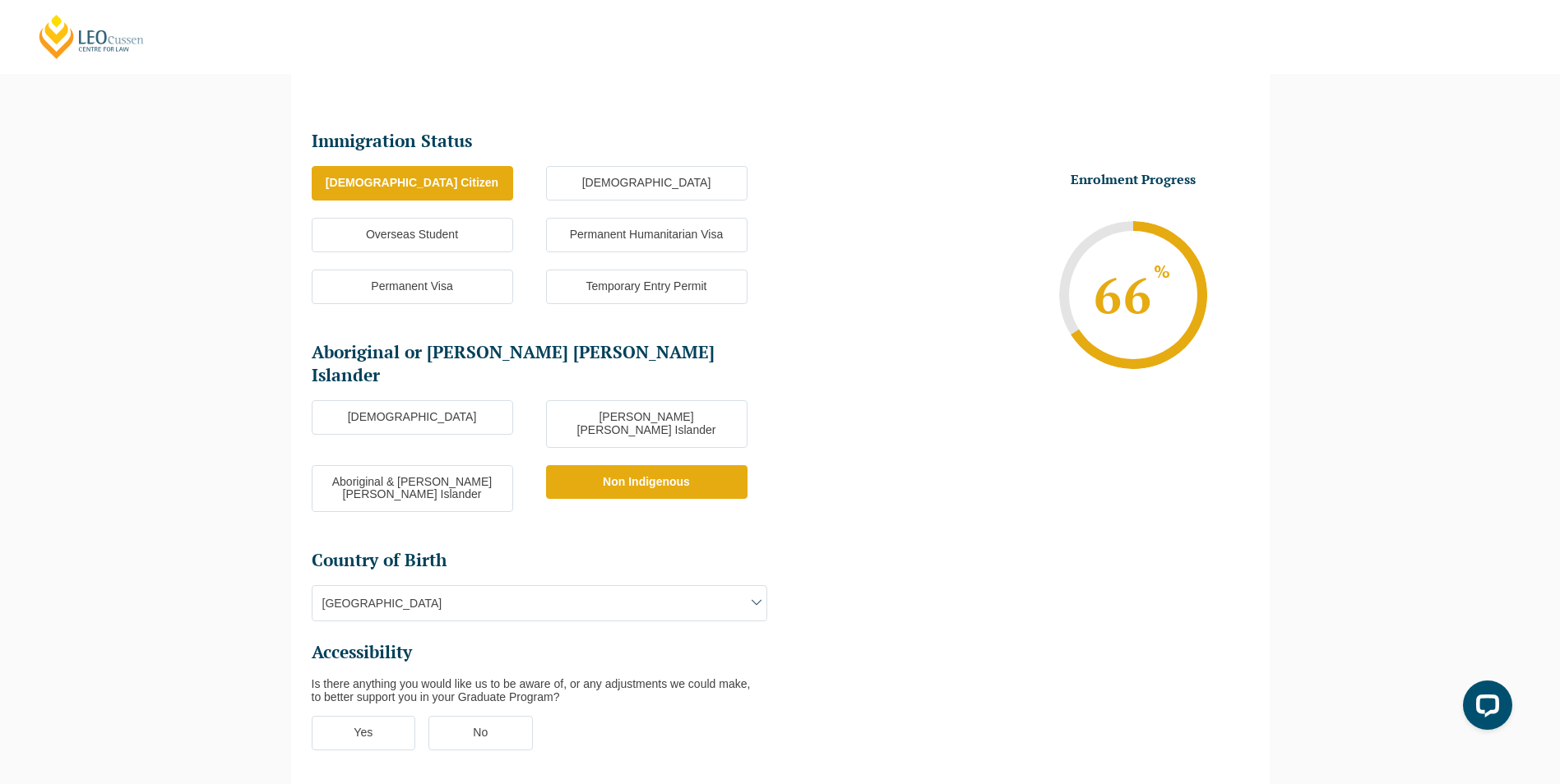
scroll to position [225, 0]
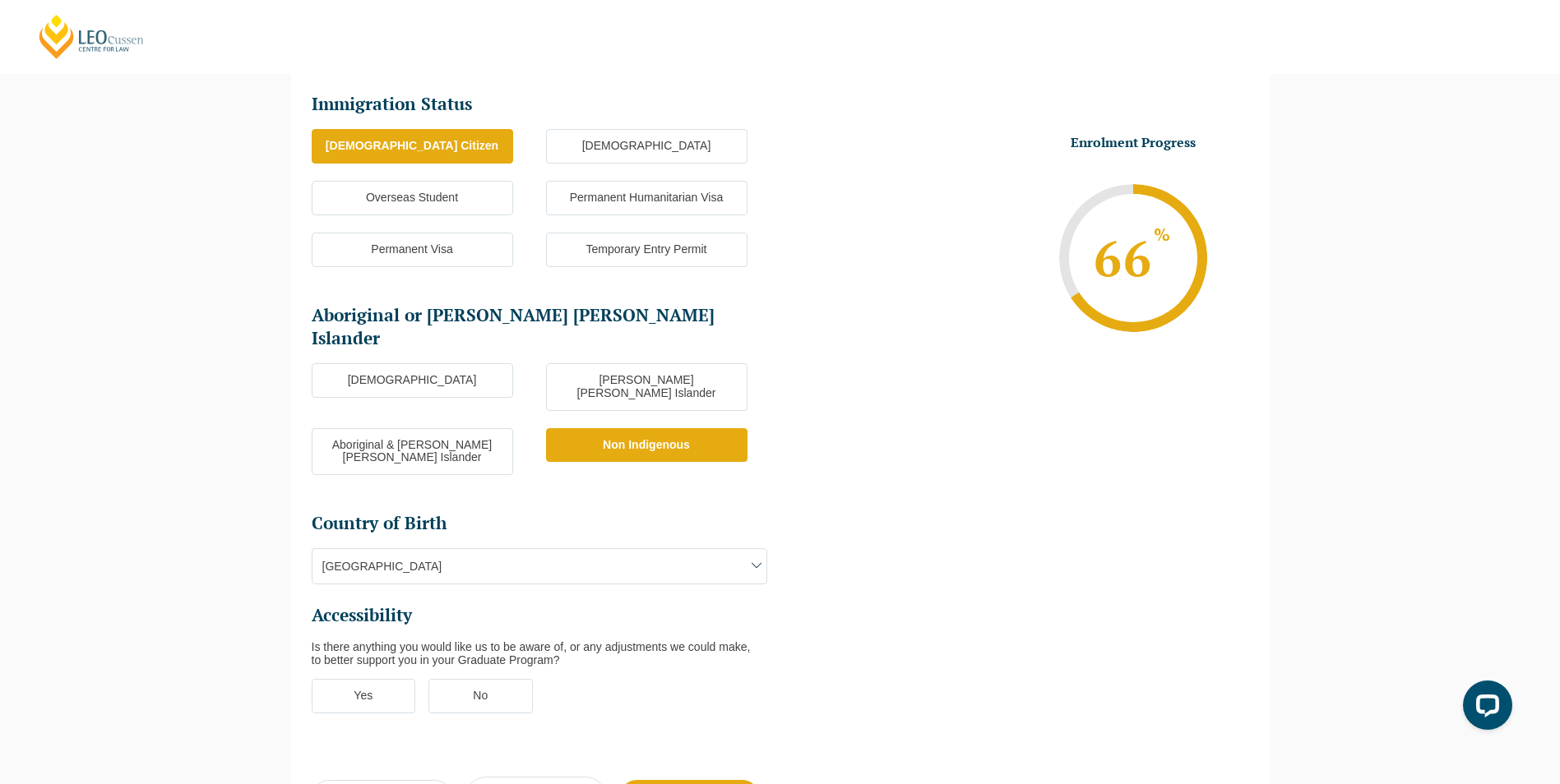
click at [487, 679] on label "No" at bounding box center [480, 696] width 104 height 35
click at [0, 0] on input "No" at bounding box center [0, 0] width 0 height 0
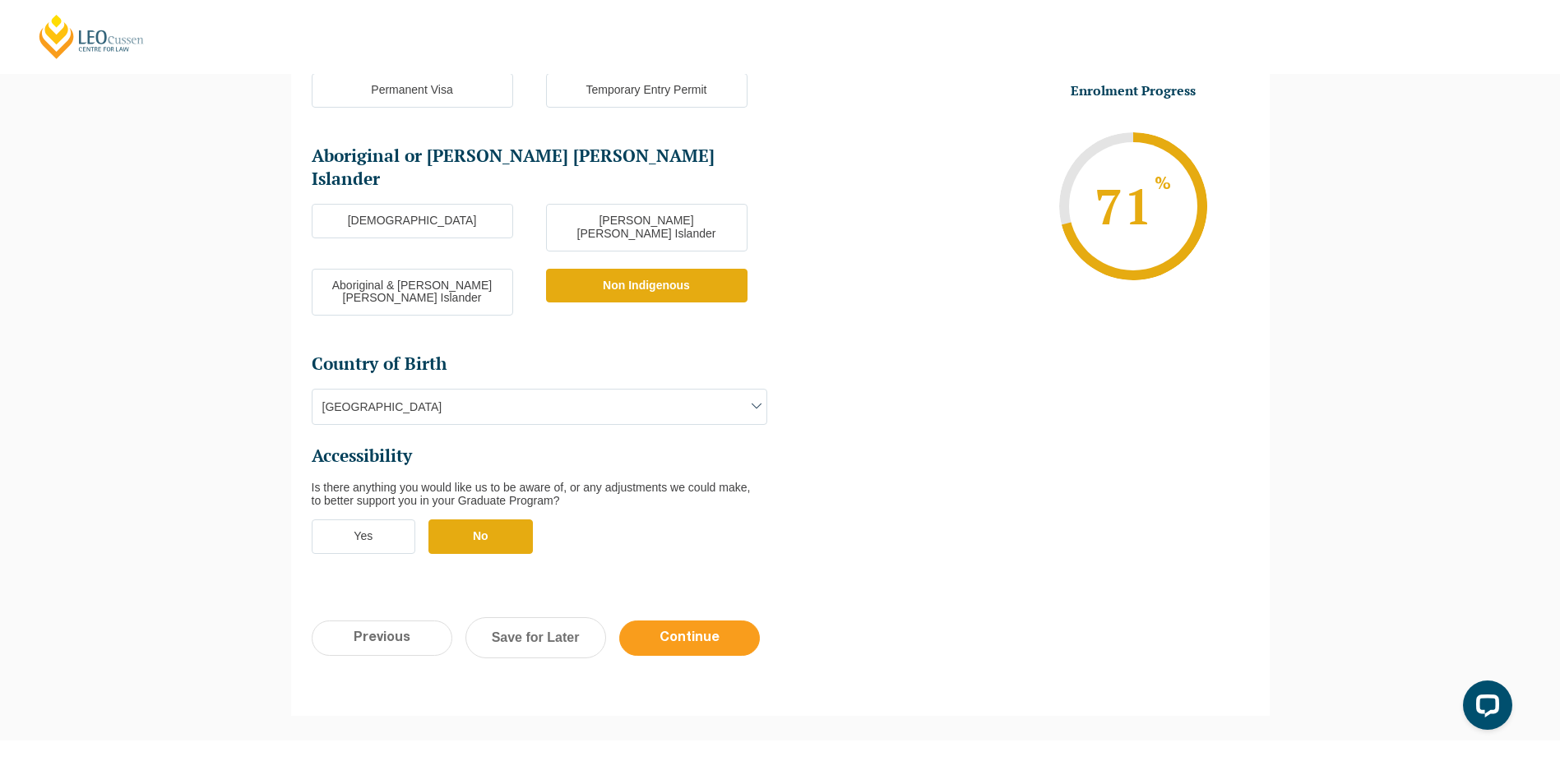
scroll to position [389, 0]
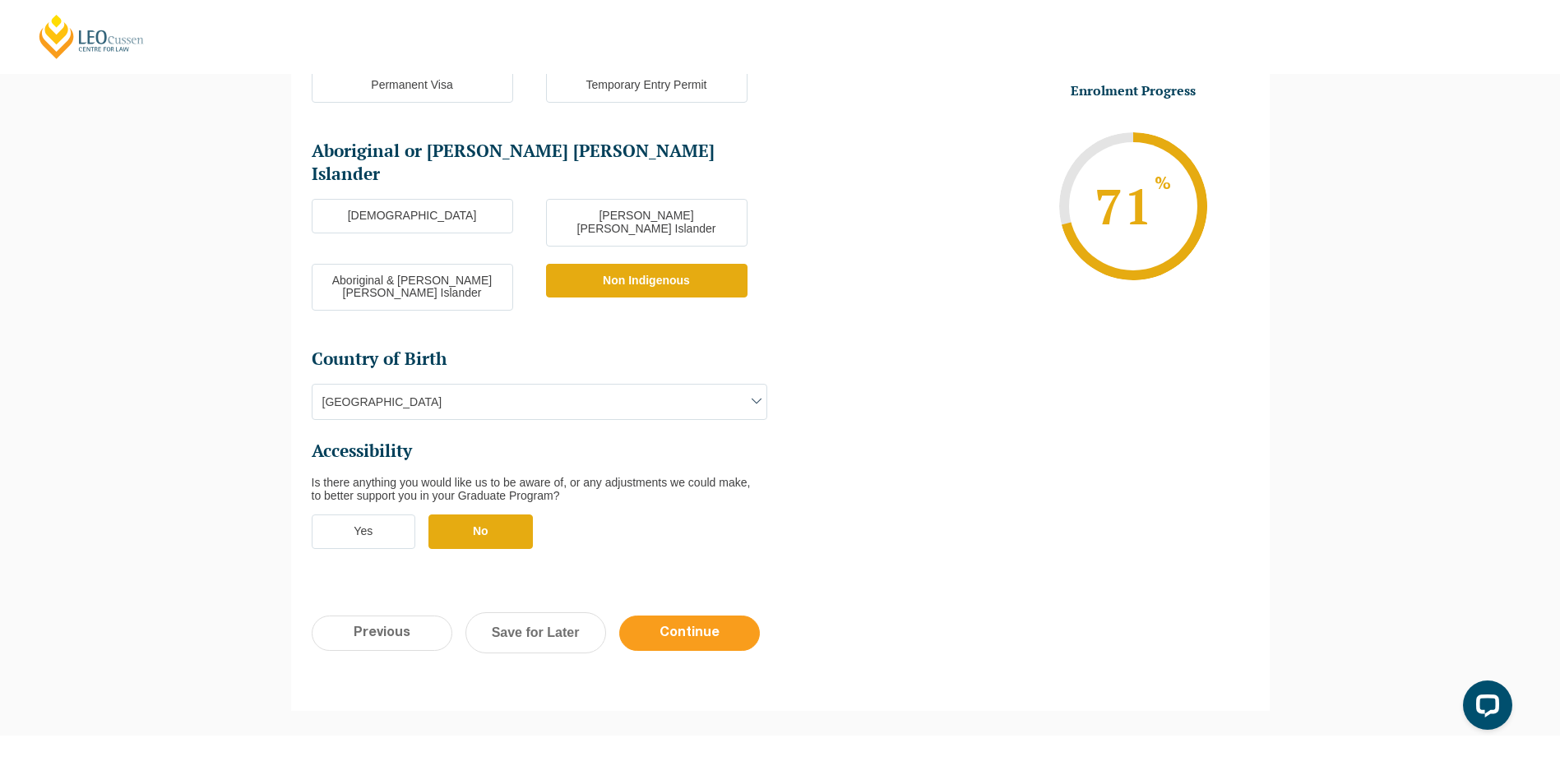
click at [688, 616] on input "Continue" at bounding box center [689, 633] width 141 height 36
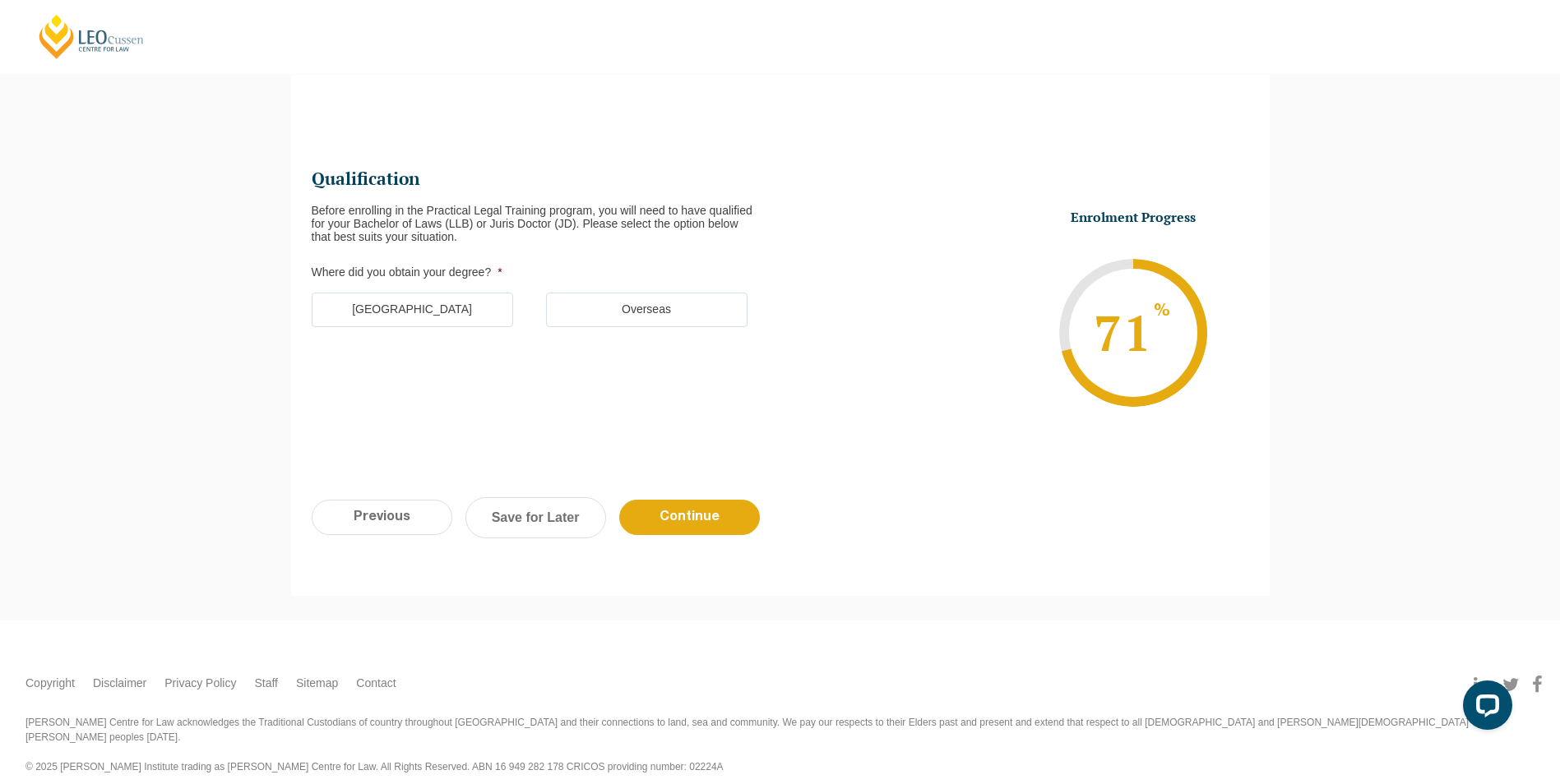
scroll to position [0, 0]
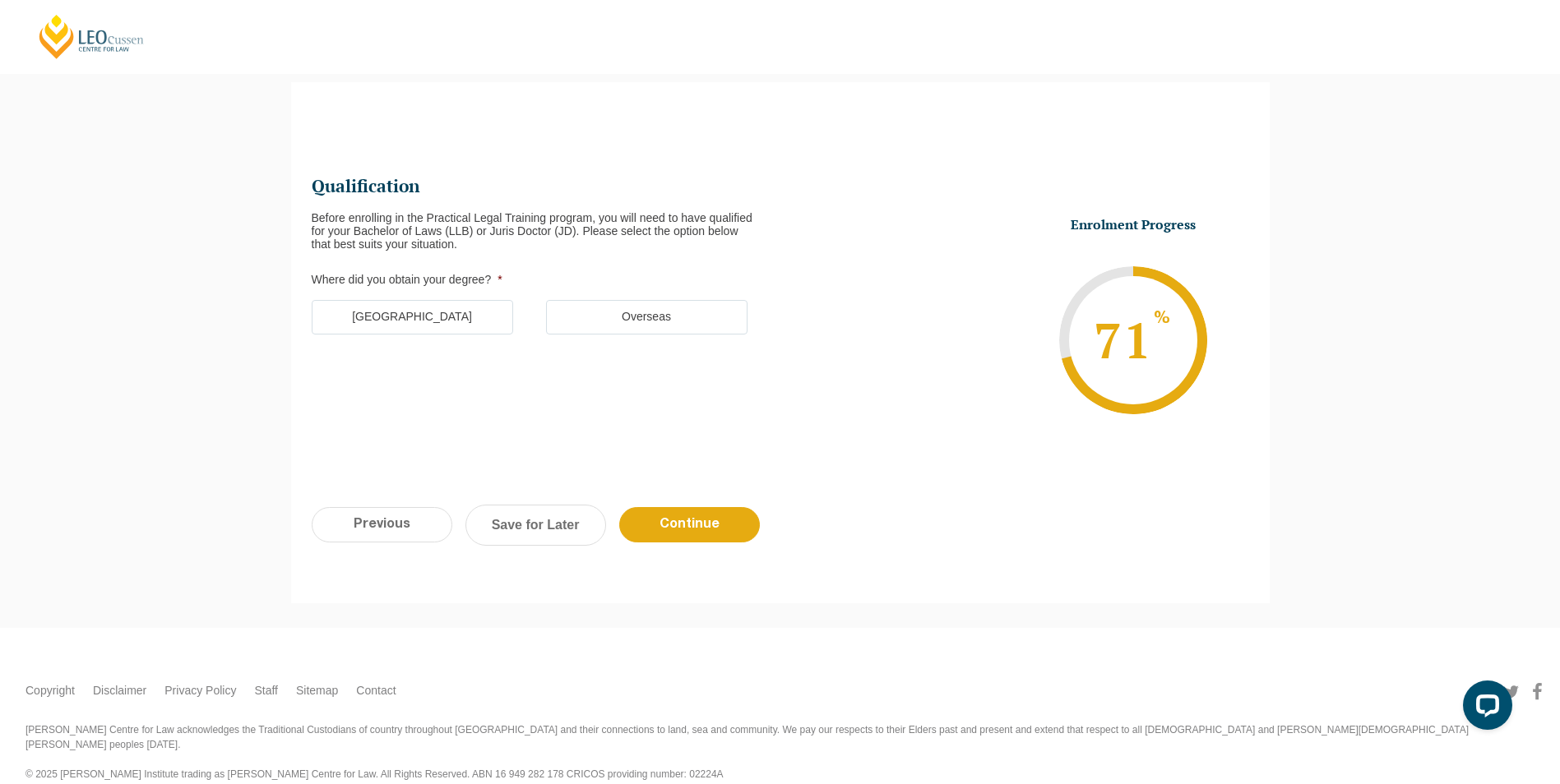
click at [411, 317] on label "Australia" at bounding box center [412, 318] width 202 height 35
click at [0, 0] on input "Australia" at bounding box center [0, 0] width 0 height 0
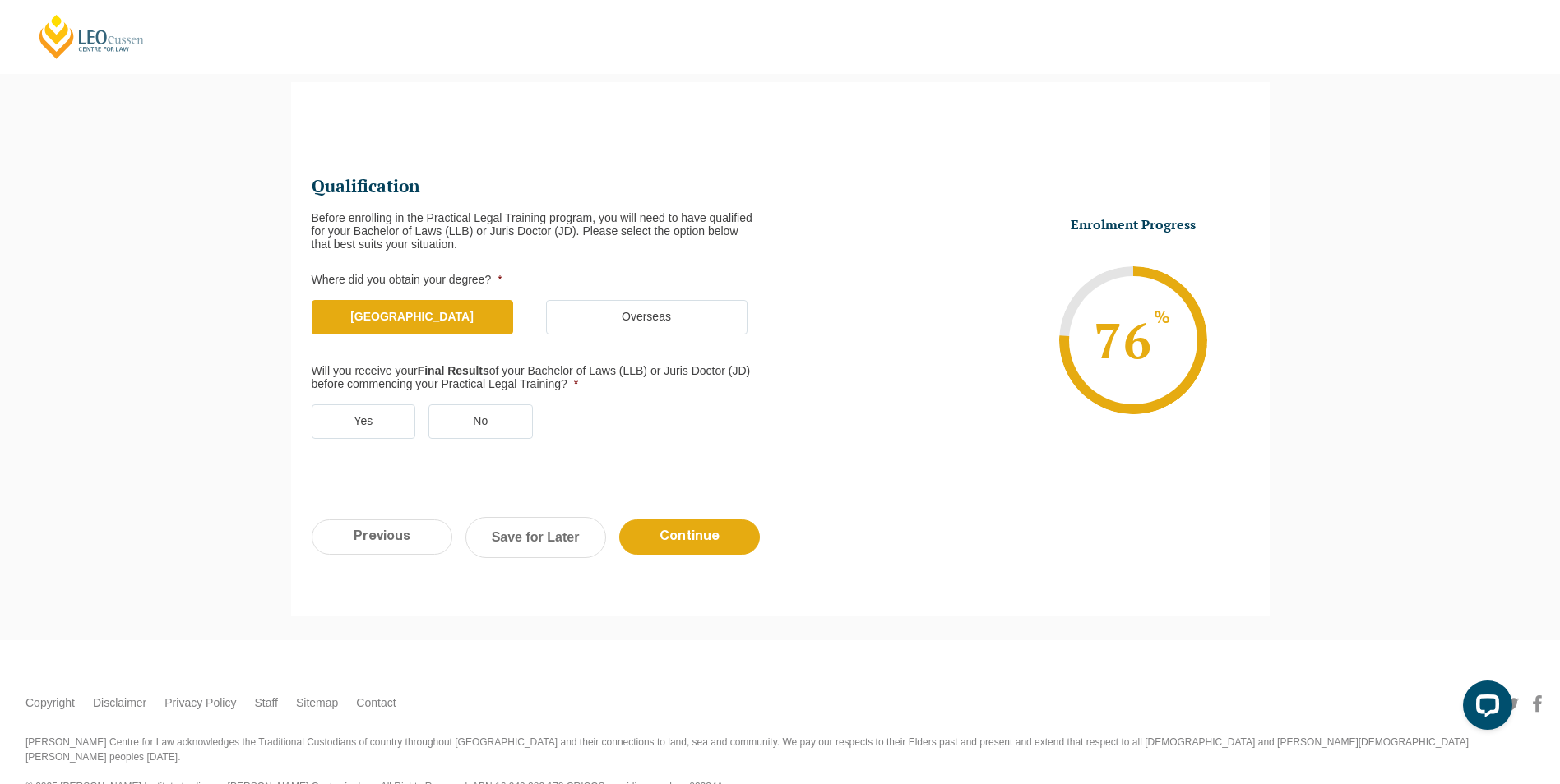
click at [514, 423] on label "No" at bounding box center [480, 422] width 104 height 35
click at [0, 0] on input "No" at bounding box center [0, 0] width 0 height 0
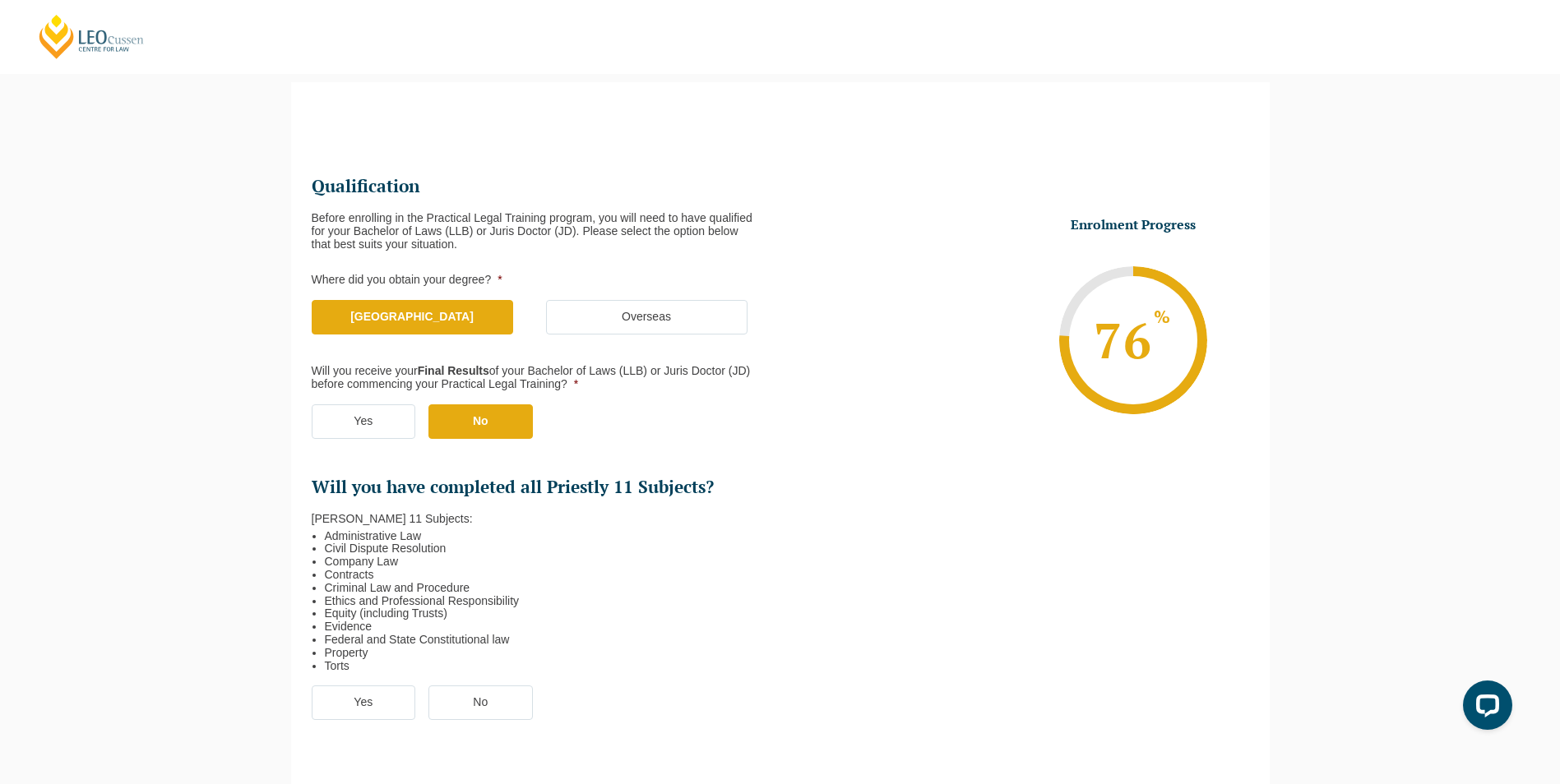
click at [351, 697] on label "Yes" at bounding box center [363, 703] width 104 height 35
click at [0, 0] on input "Yes" at bounding box center [0, 0] width 0 height 0
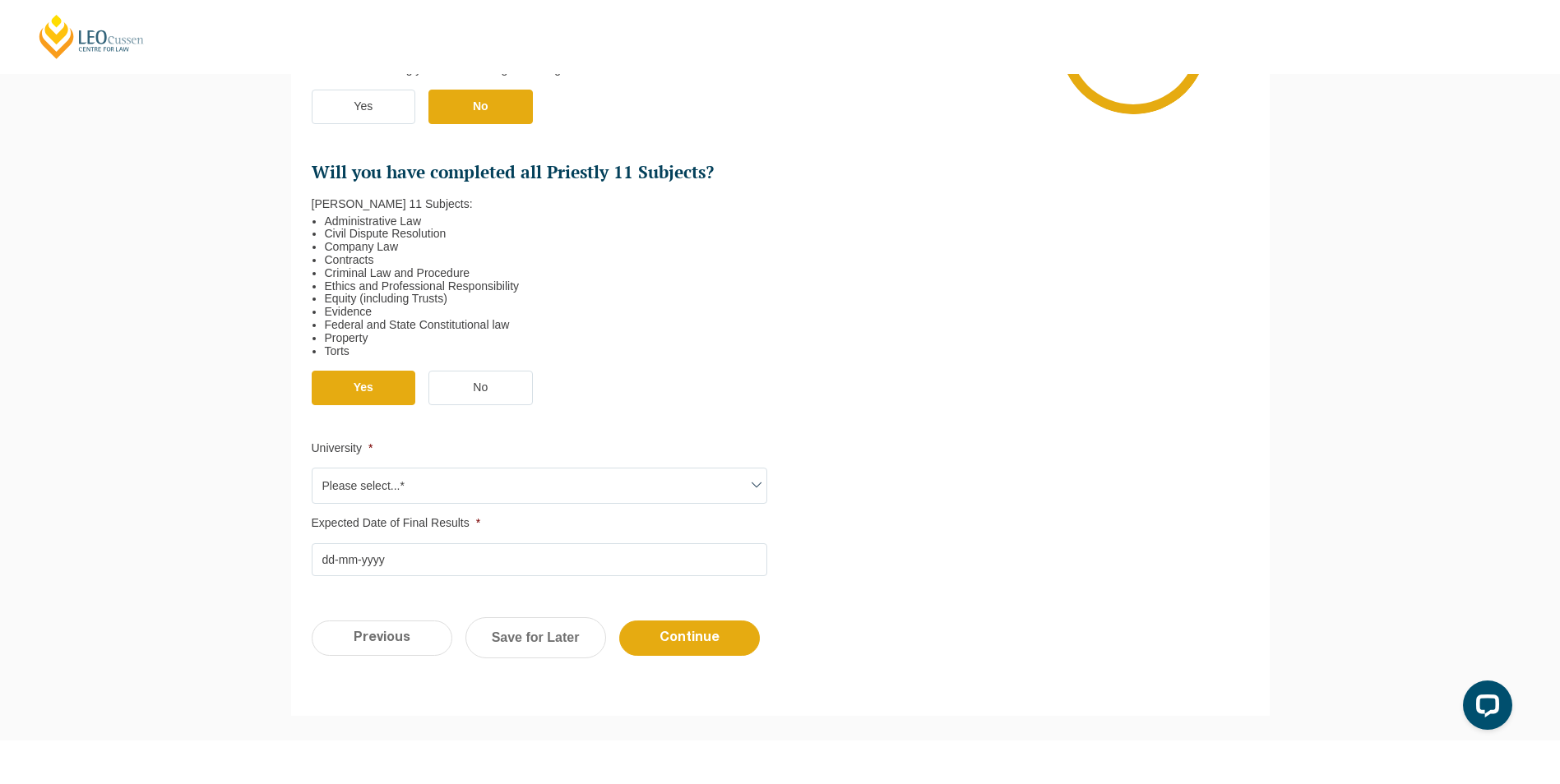
scroll to position [471, 0]
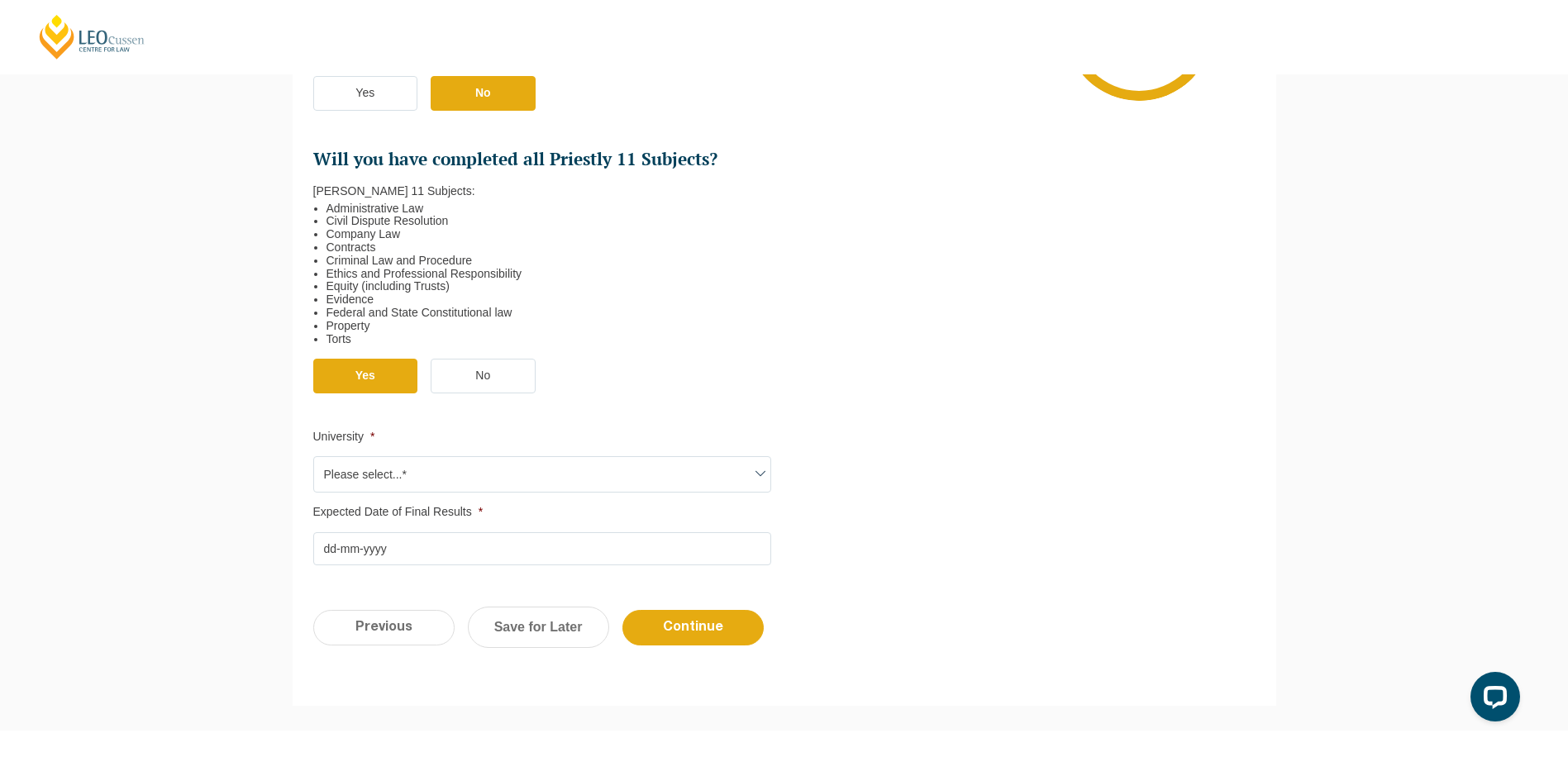
click at [440, 477] on span "Please select...*" at bounding box center [541, 474] width 456 height 35
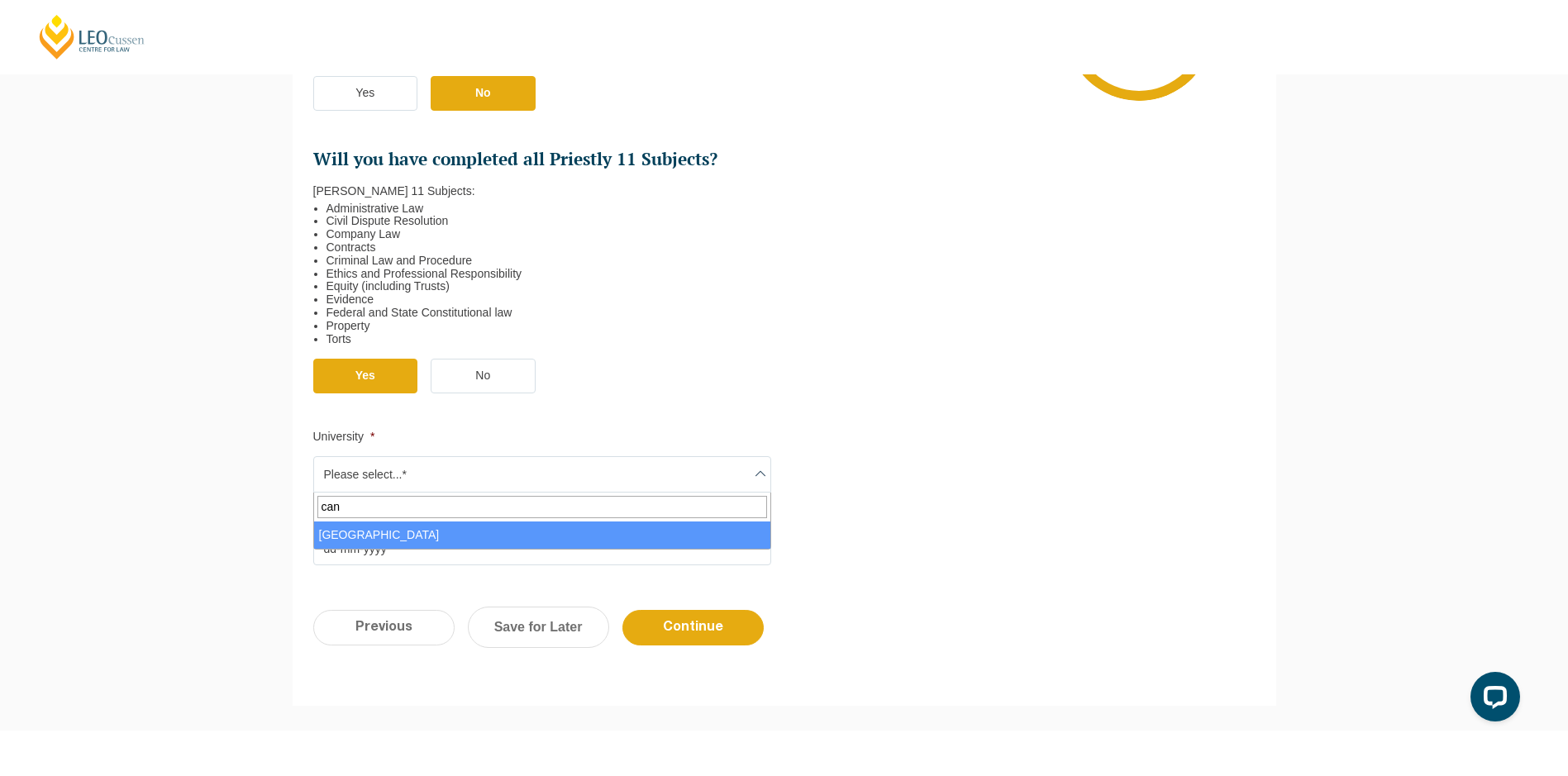
type input "can"
select select "University of Canberra"
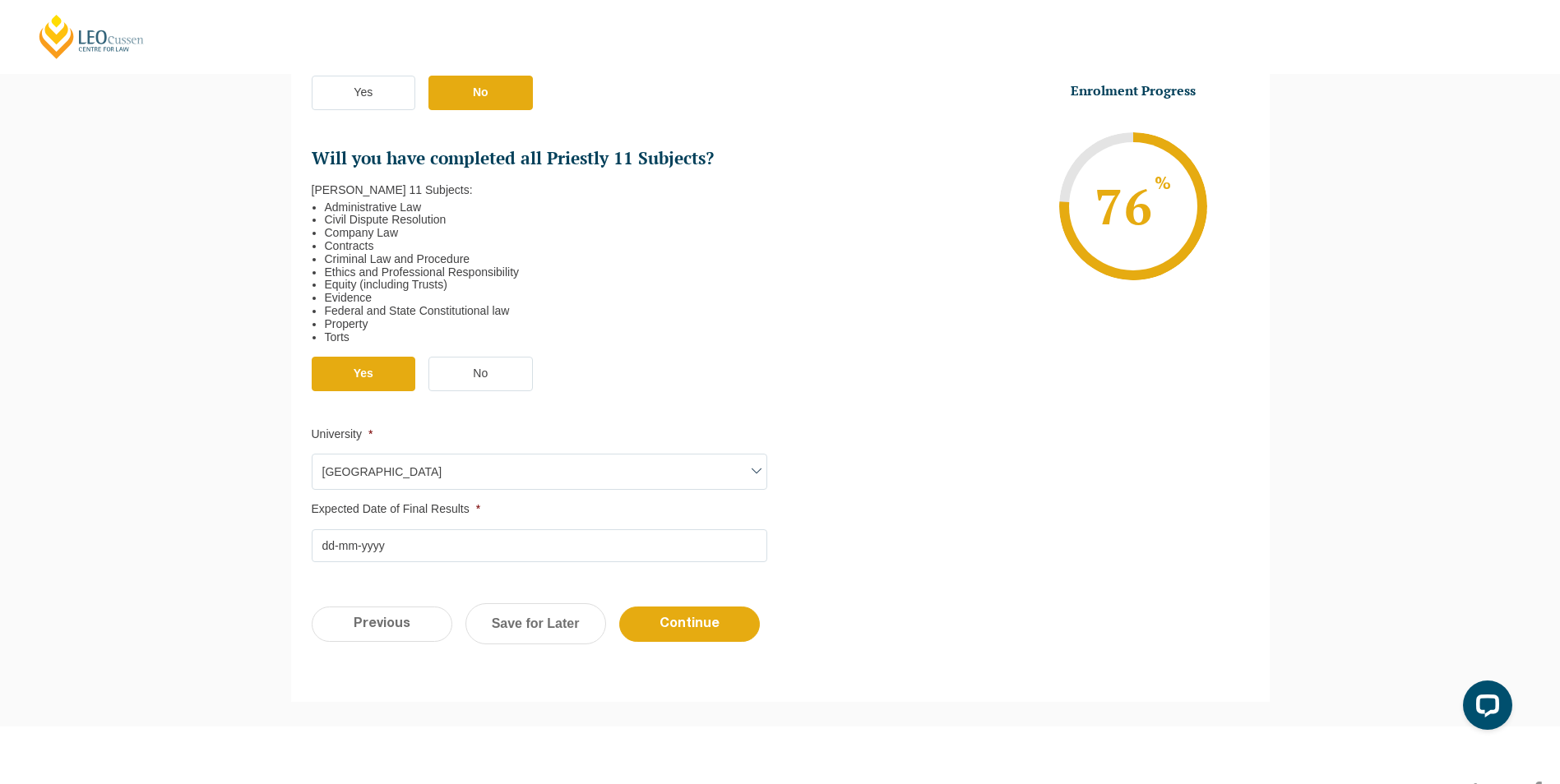
click at [454, 549] on input "Expected Date of Final Results *" at bounding box center [539, 546] width 455 height 33
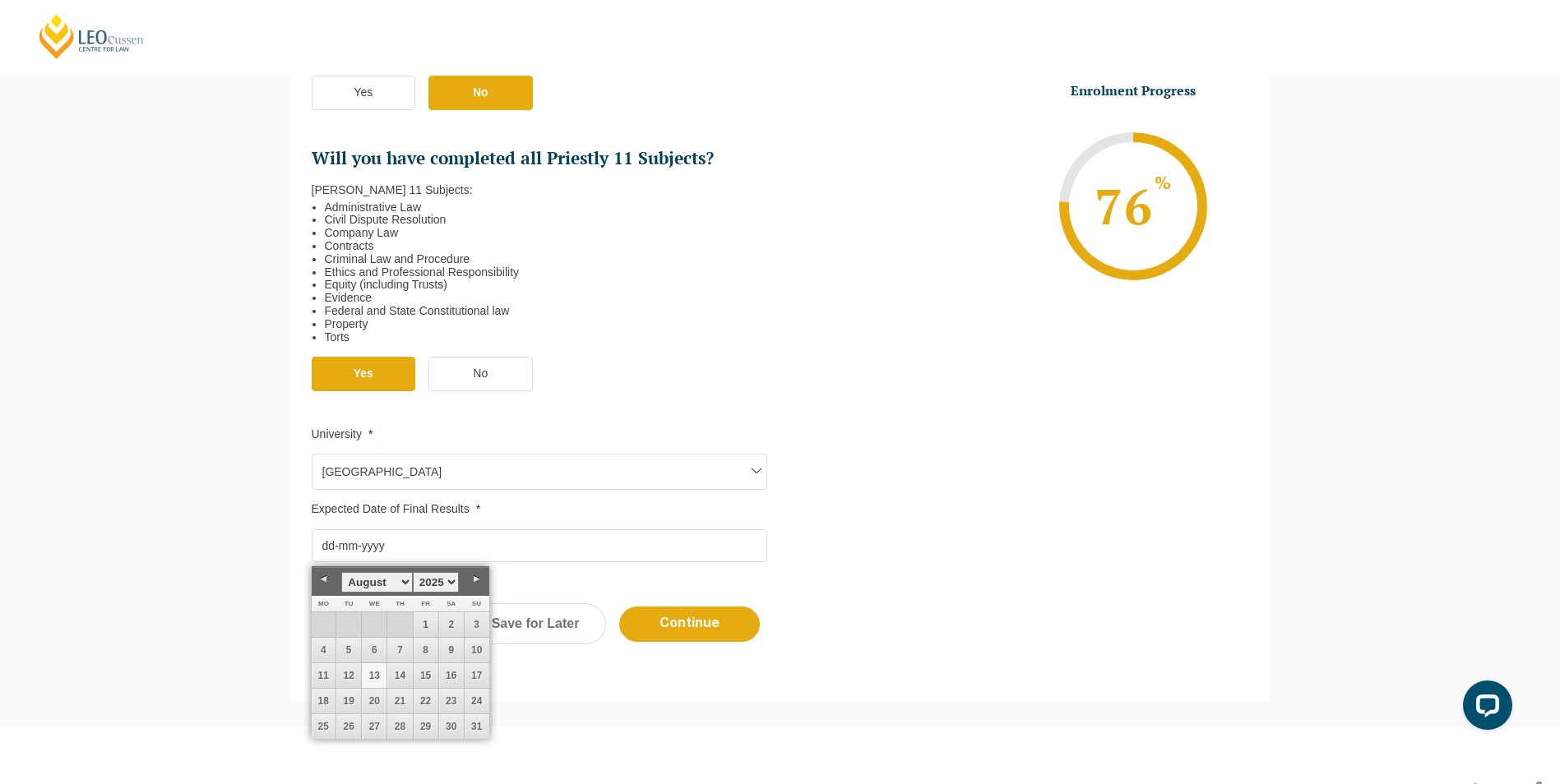
click at [475, 578] on link "Next" at bounding box center [476, 580] width 25 height 25
click at [479, 576] on link "Next" at bounding box center [476, 580] width 25 height 25
click at [325, 586] on link "Previous" at bounding box center [323, 580] width 25 height 25
click at [424, 726] on link "31" at bounding box center [425, 727] width 25 height 25
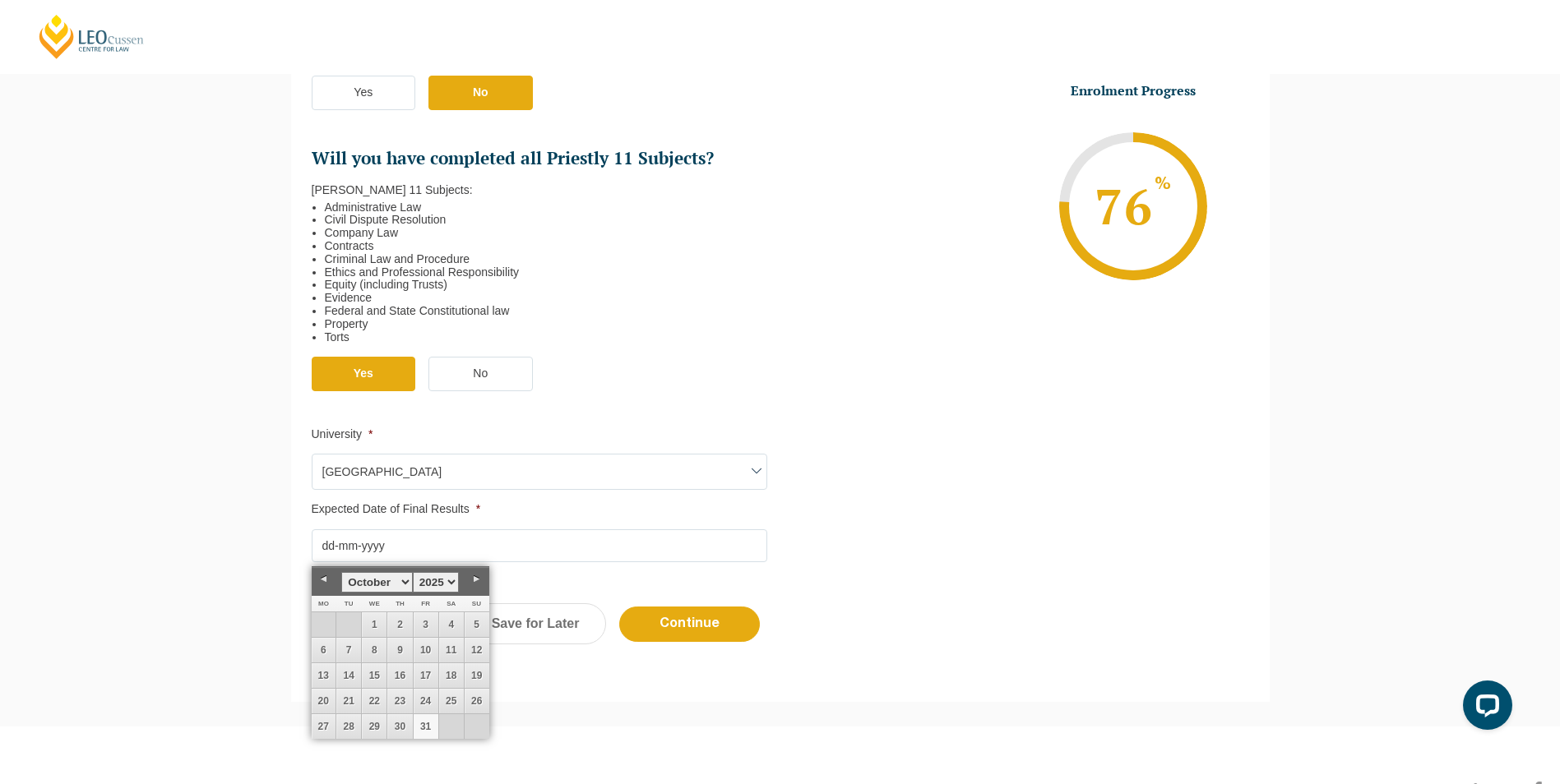
type input "31-10-2025"
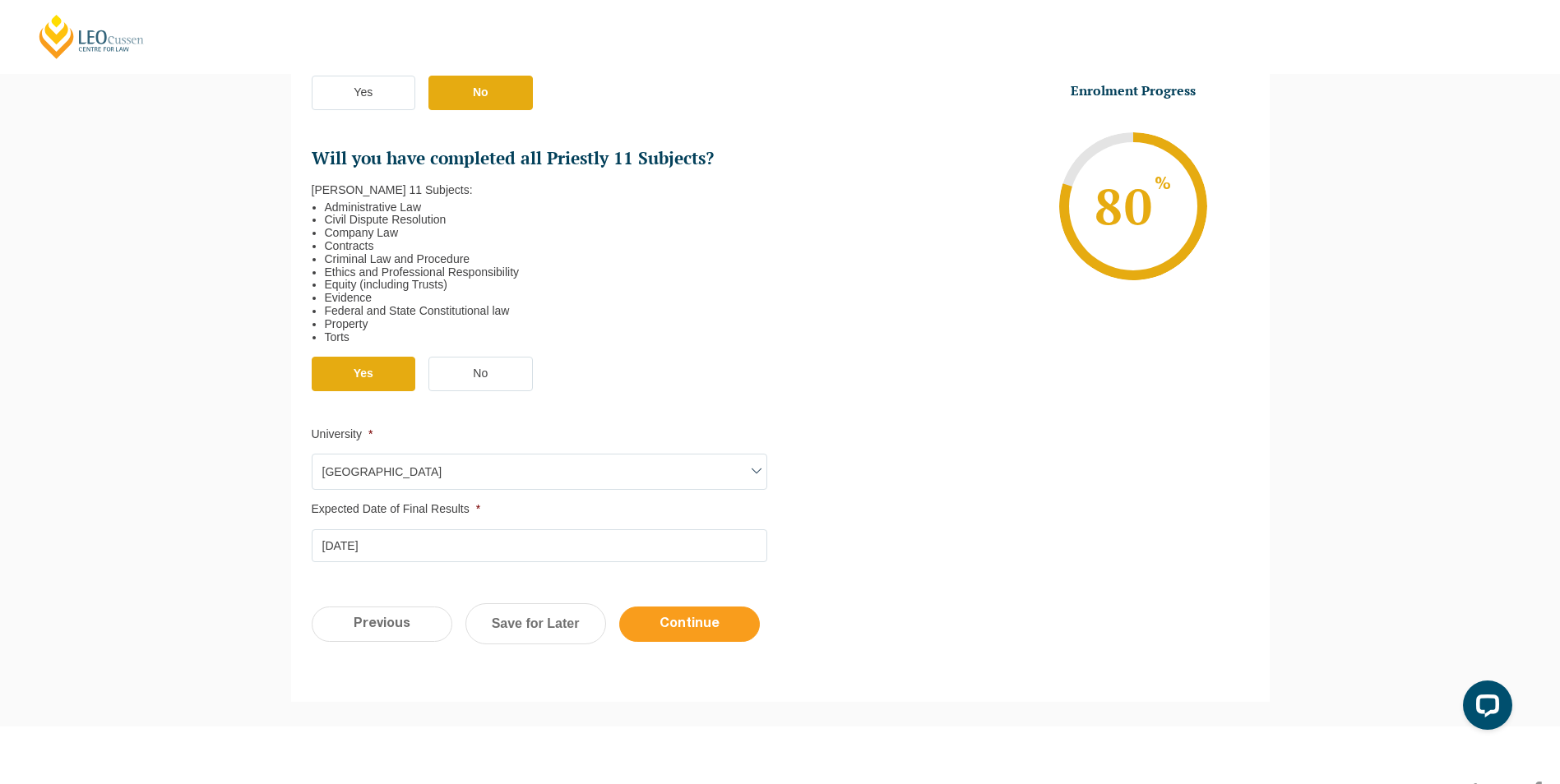
click at [739, 640] on input "Continue" at bounding box center [689, 624] width 141 height 36
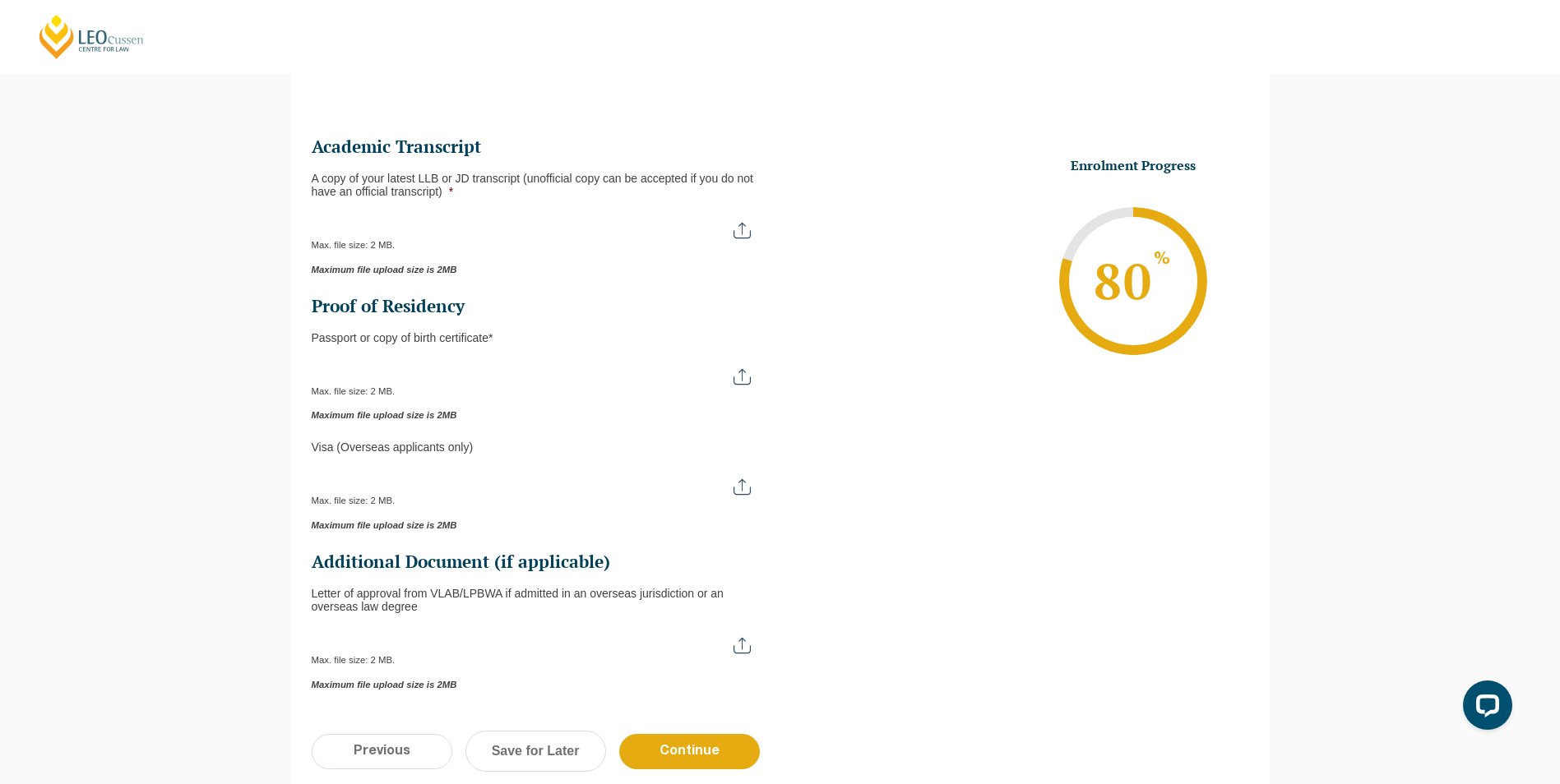
scroll to position [142, 0]
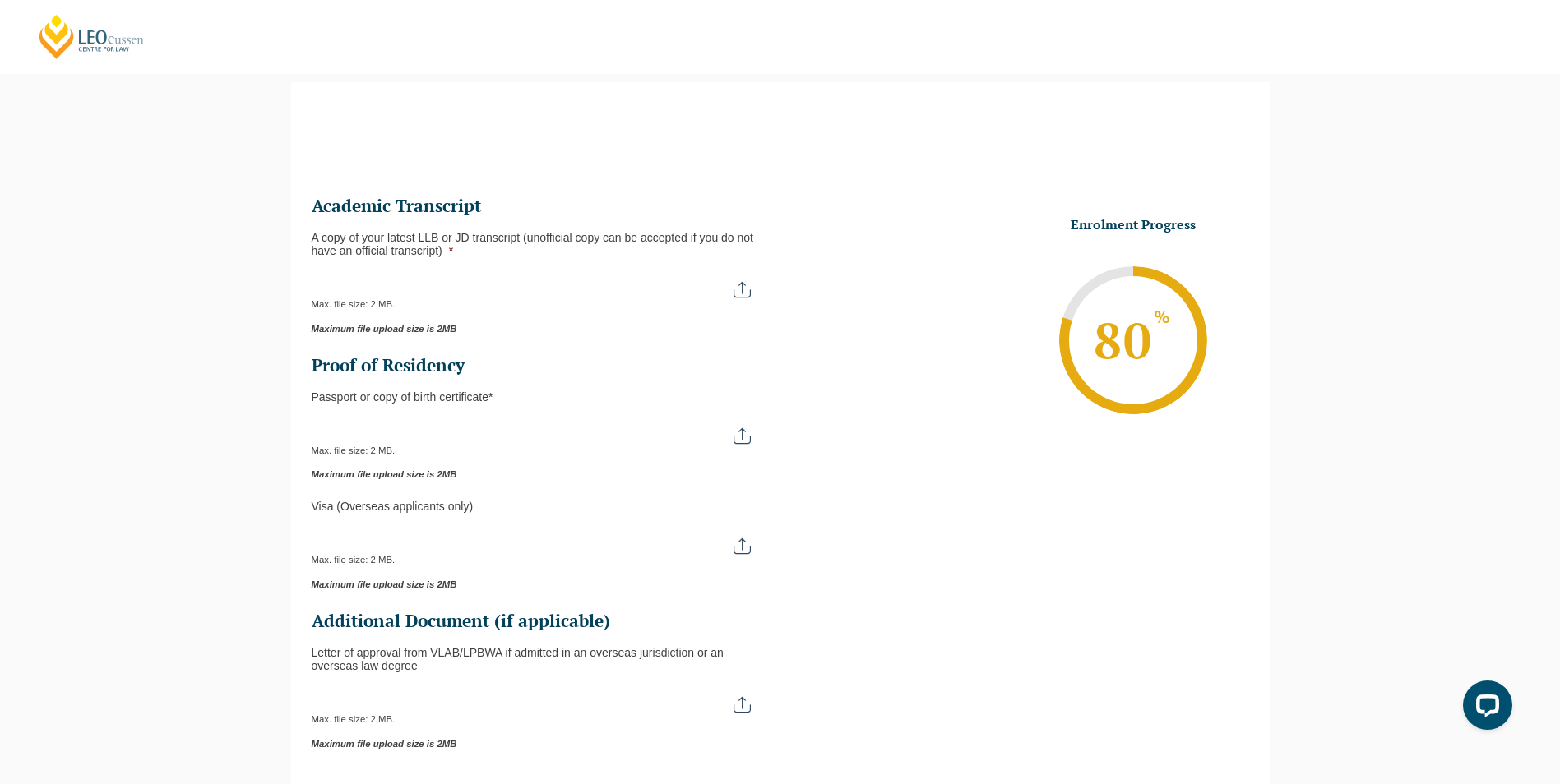
click at [733, 291] on input "A copy of your latest LLB or JD transcript (unofficial copy can be accepted if …" at bounding box center [539, 283] width 455 height 28
click at [744, 280] on input "A copy of your latest LLB or JD transcript (unofficial copy can be accepted if …" at bounding box center [539, 283] width 455 height 28
type input "C:\fakepath\Transcript.pdf"
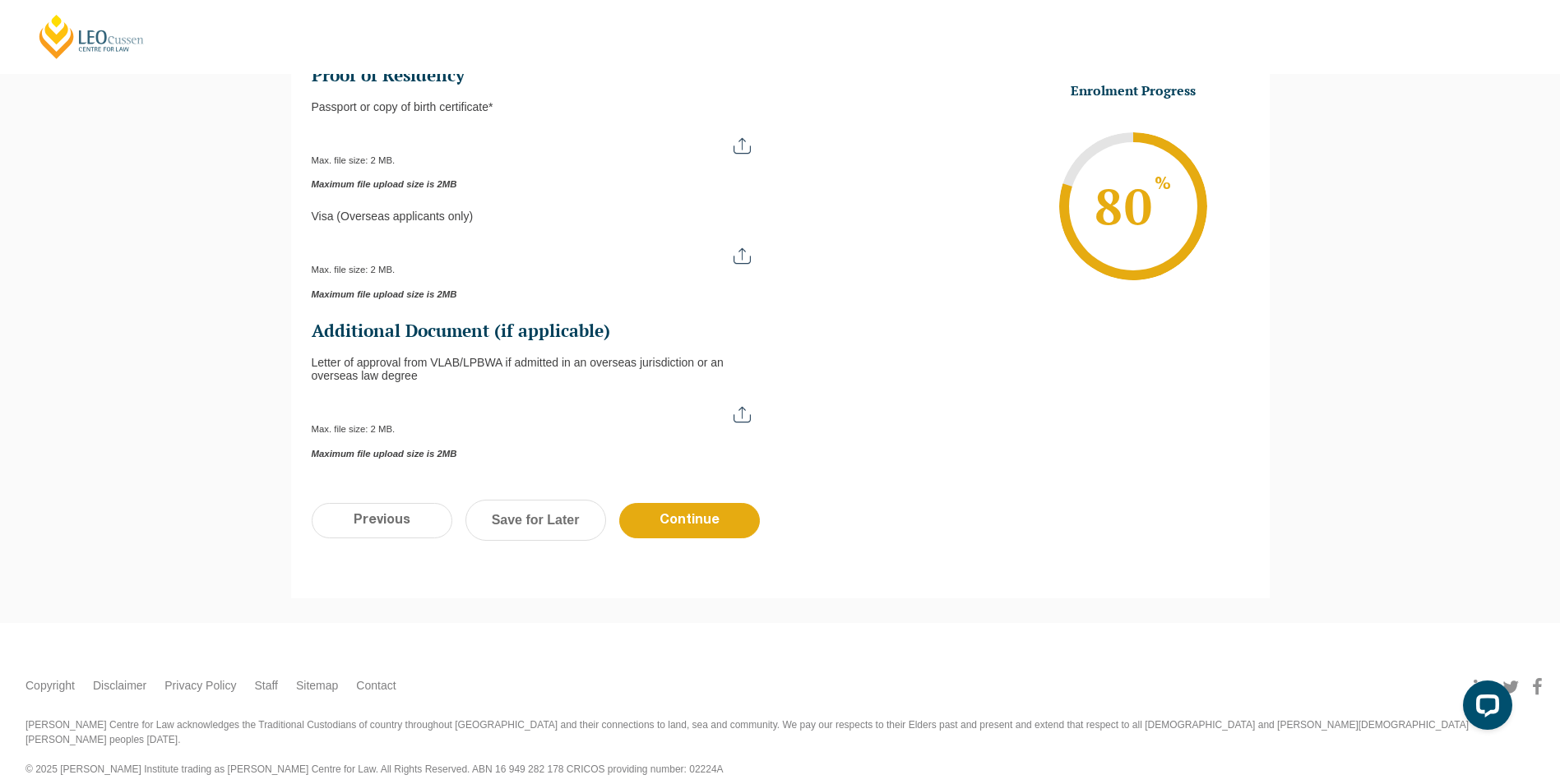
scroll to position [435, 0]
click at [717, 529] on input "Continue" at bounding box center [689, 518] width 141 height 36
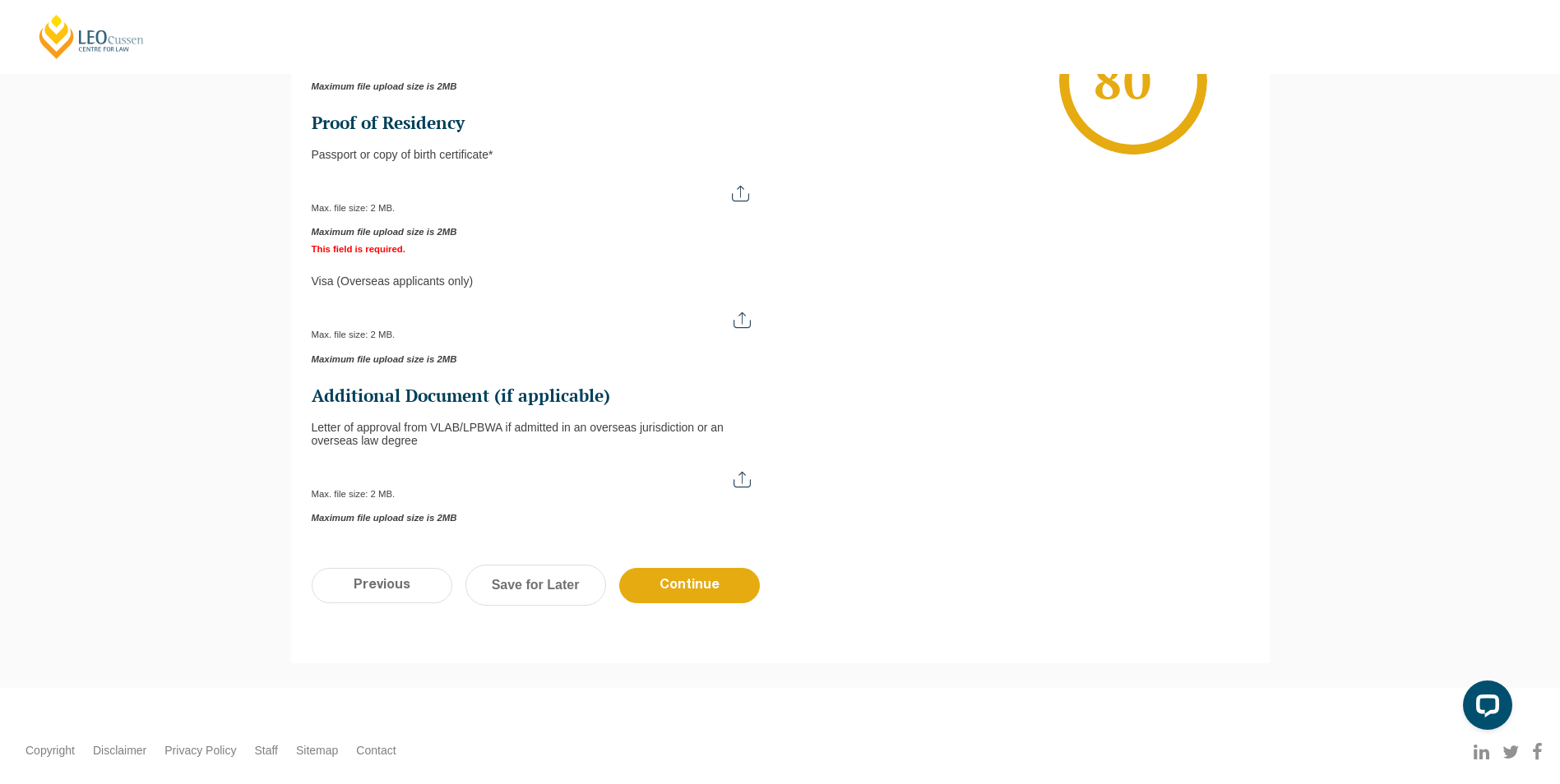
scroll to position [478, 0]
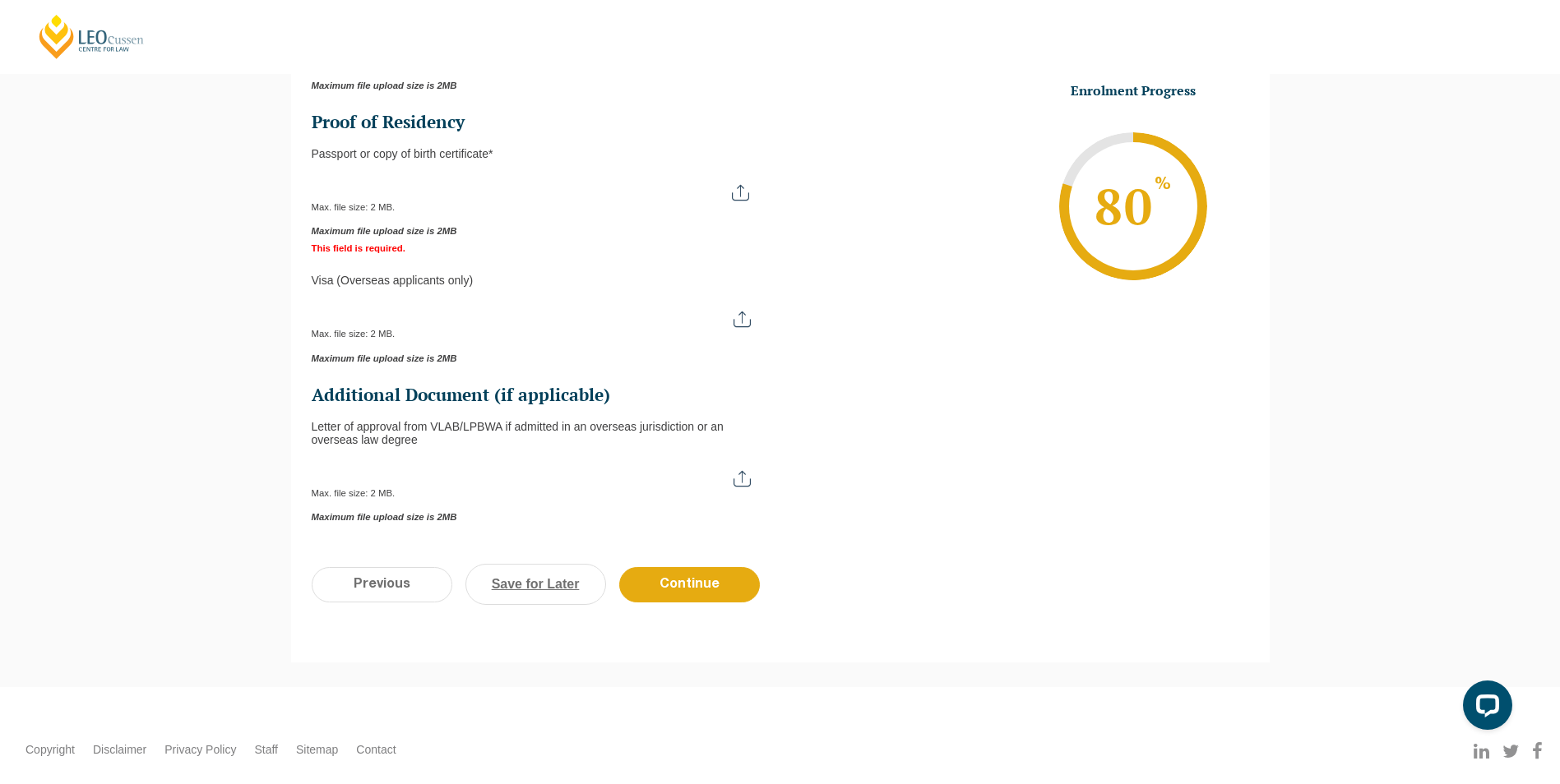
click at [531, 591] on link "Save for Later" at bounding box center [536, 584] width 141 height 41
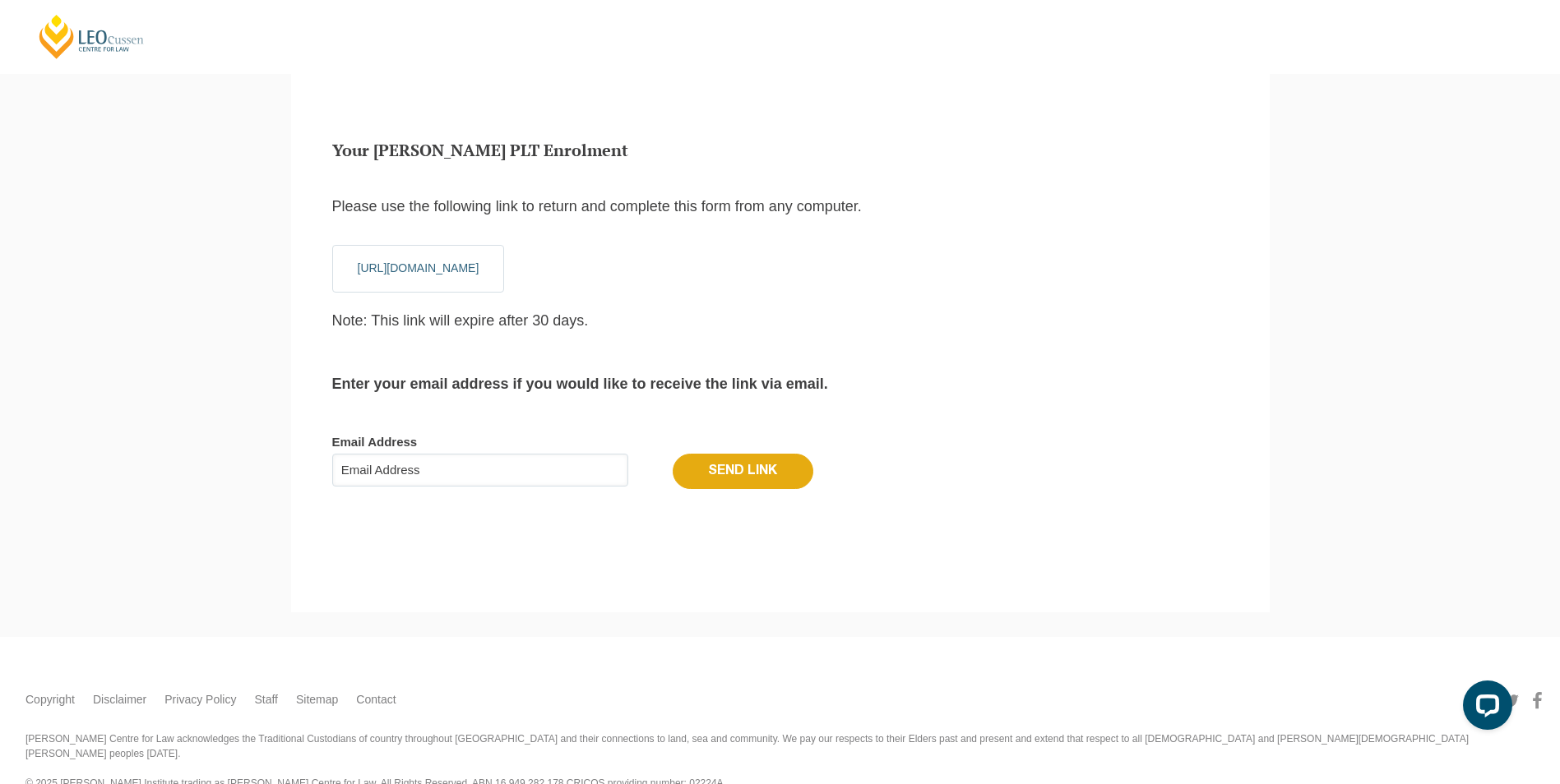
scroll to position [55, 0]
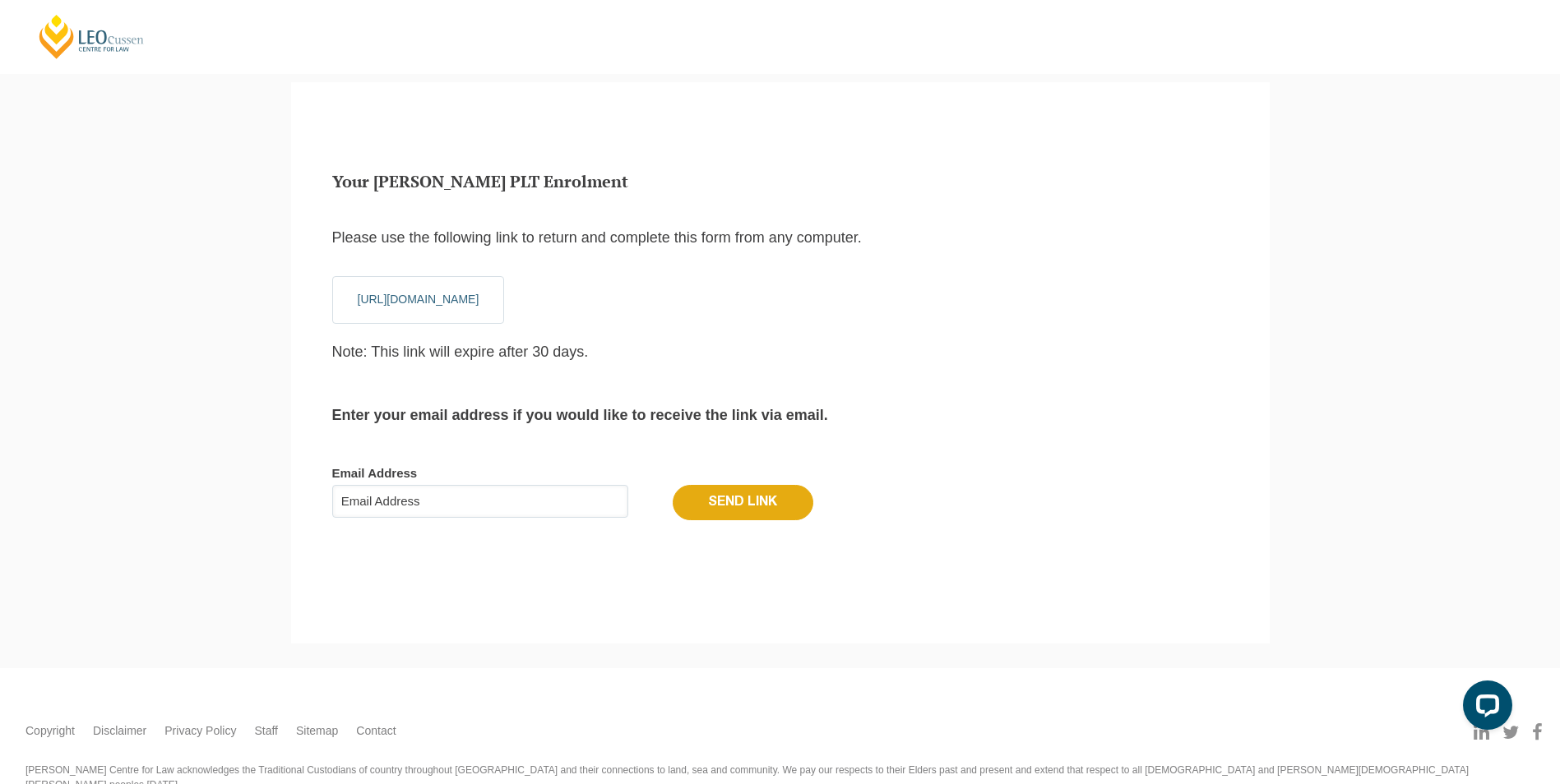
click at [600, 503] on input "Email Address" at bounding box center [480, 501] width 296 height 33
click at [539, 565] on div "Your Leo Cussen PLT Enrolment Please use the following link to return and compl…" at bounding box center [780, 362] width 979 height 561
click at [476, 492] on input "Email Address" at bounding box center [480, 501] width 296 height 33
type input "nat.brockman@gmail.com"
click at [732, 522] on form "Email Address nat.brockman@gmail.com Send Link" at bounding box center [780, 493] width 896 height 104
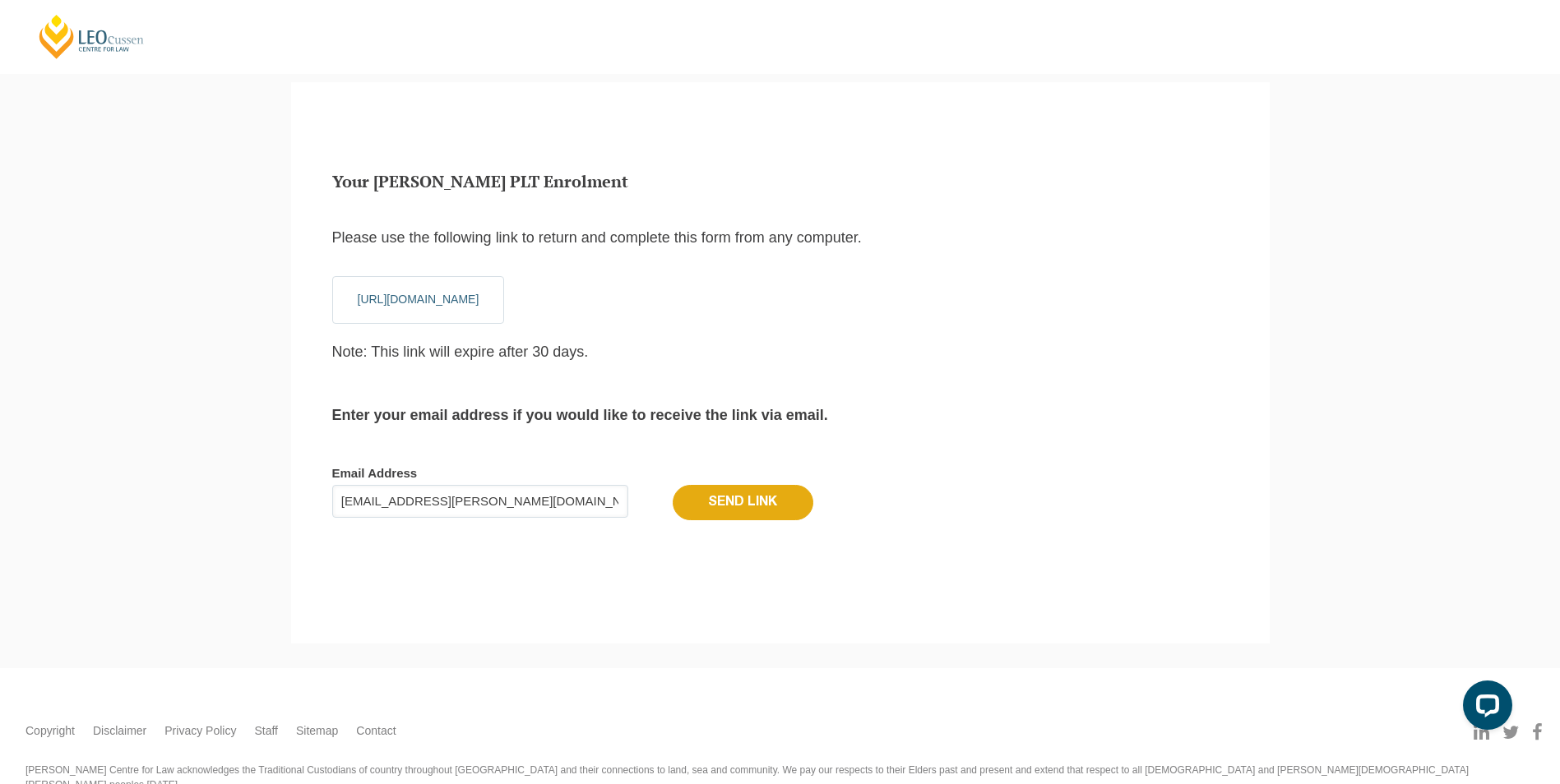
click at [742, 505] on input "Send Link" at bounding box center [743, 502] width 141 height 35
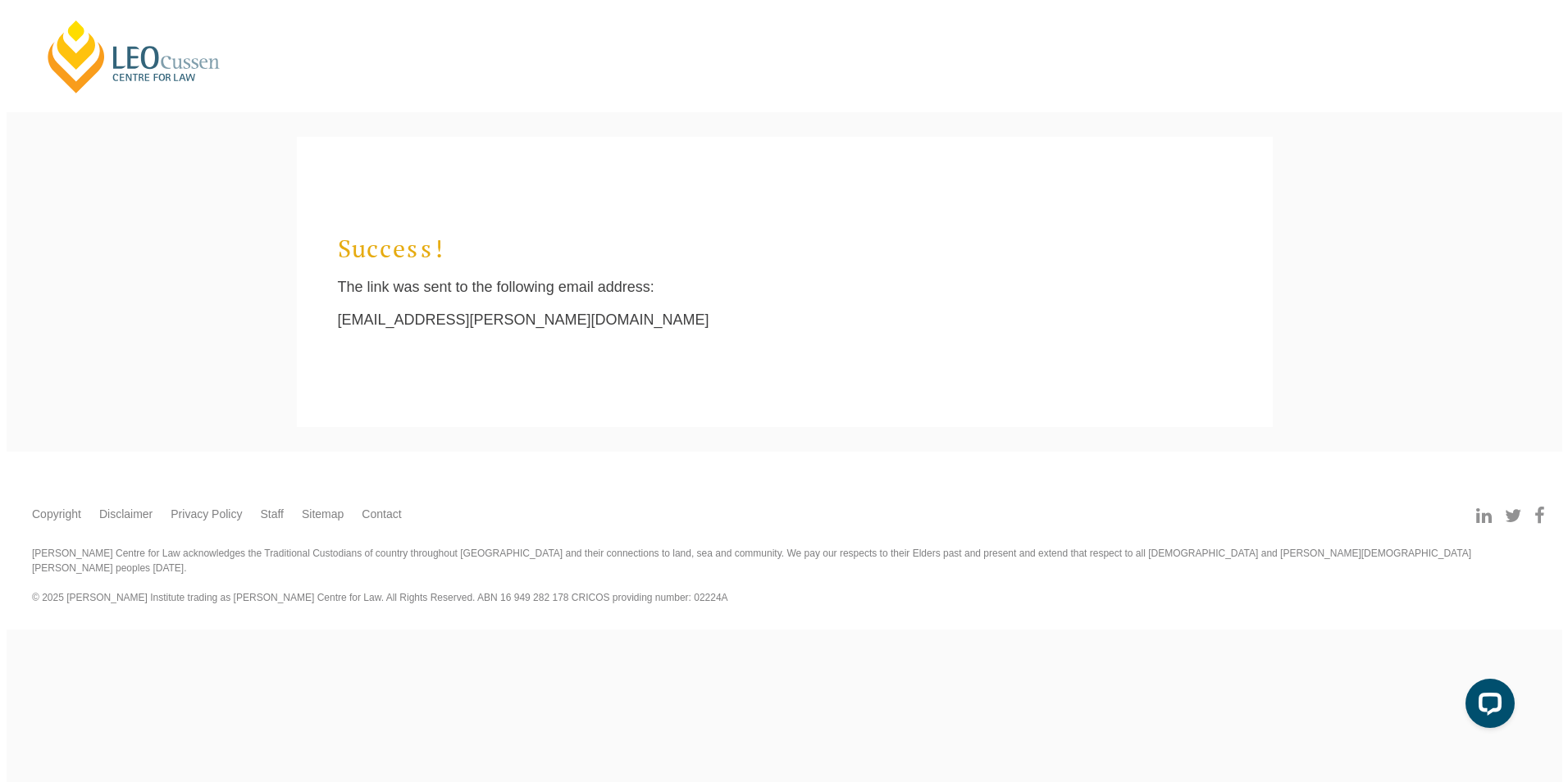
scroll to position [0, 0]
